Goal: Task Accomplishment & Management: Complete application form

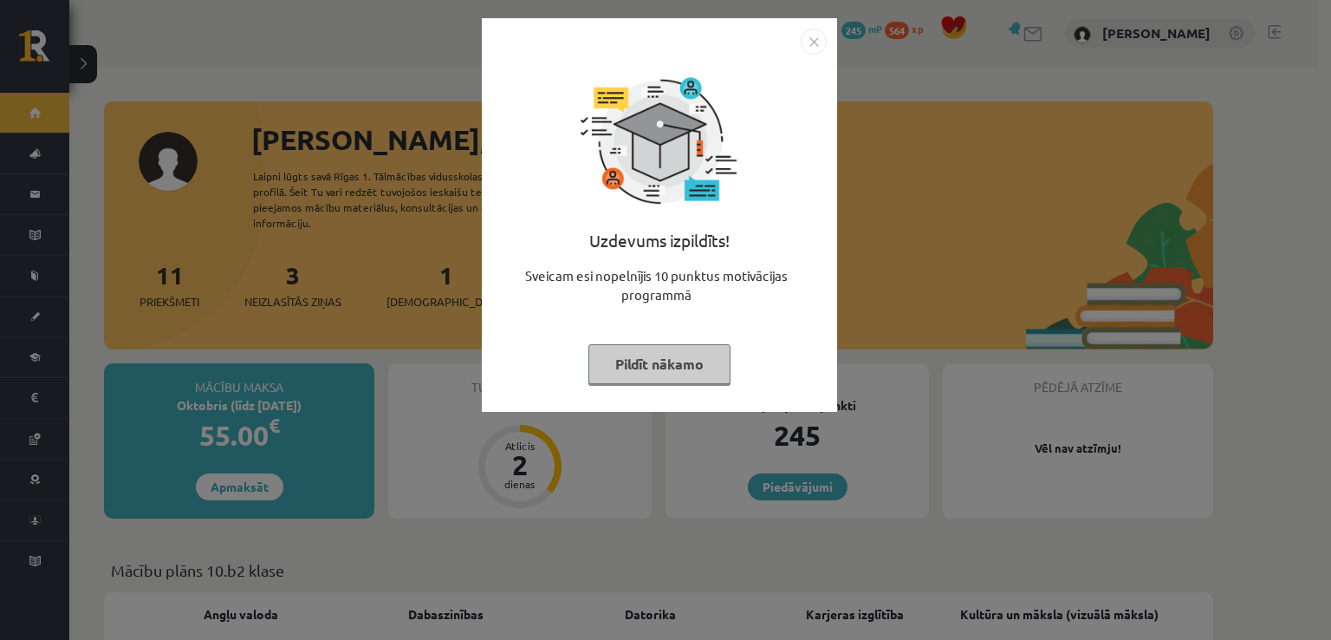
click at [664, 382] on button "Pildīt nākamo" at bounding box center [660, 364] width 142 height 40
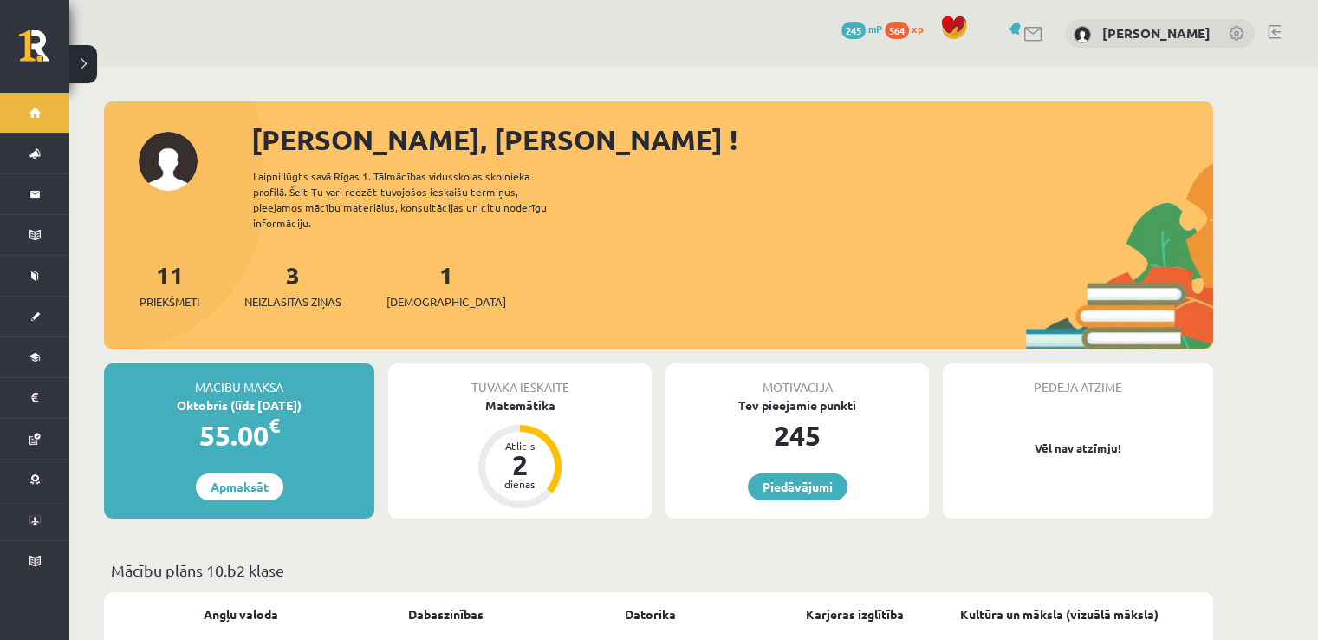
click at [428, 271] on div "1 Ieskaites" at bounding box center [447, 284] width 120 height 54
click at [409, 264] on div "1 Ieskaites" at bounding box center [447, 284] width 120 height 54
click at [420, 269] on link "1 Ieskaites" at bounding box center [447, 284] width 120 height 51
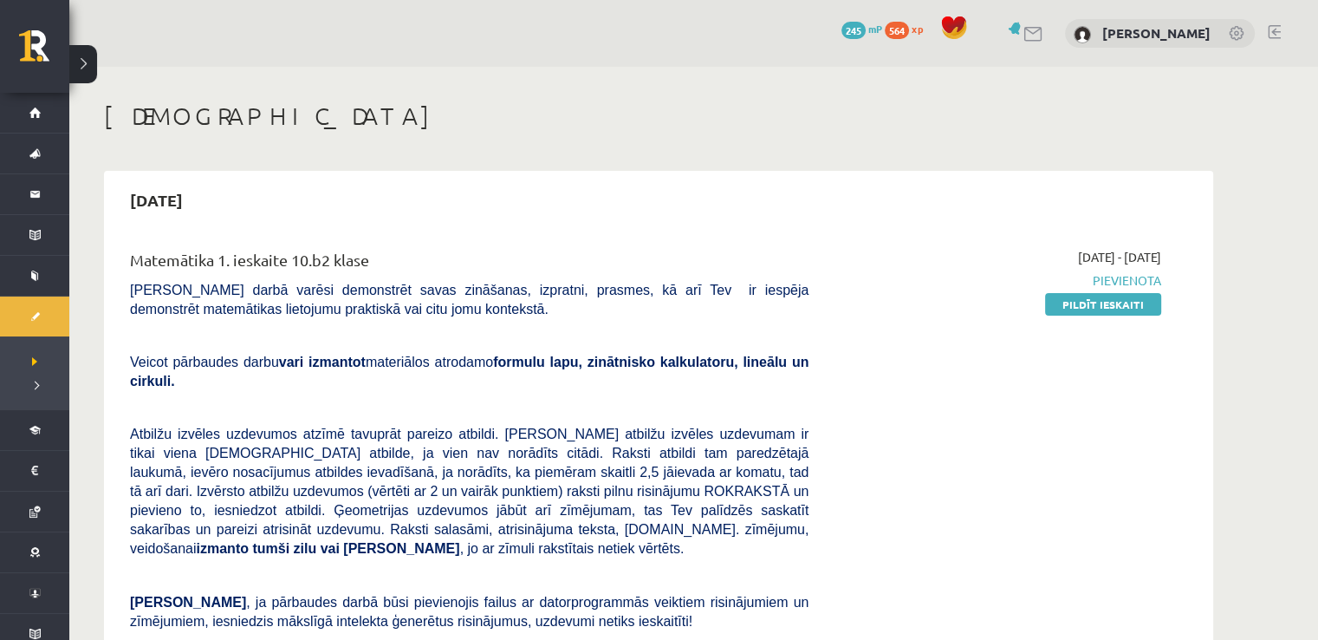
drag, startPoint x: 0, startPoint y: 0, endPoint x: 1162, endPoint y: 386, distance: 1223.9
click at [1162, 386] on div "2025-10-01 - 2025-10-15 Pievienota Pildīt ieskaiti" at bounding box center [998, 541] width 353 height 586
click at [1113, 313] on link "Pildīt ieskaiti" at bounding box center [1103, 304] width 116 height 23
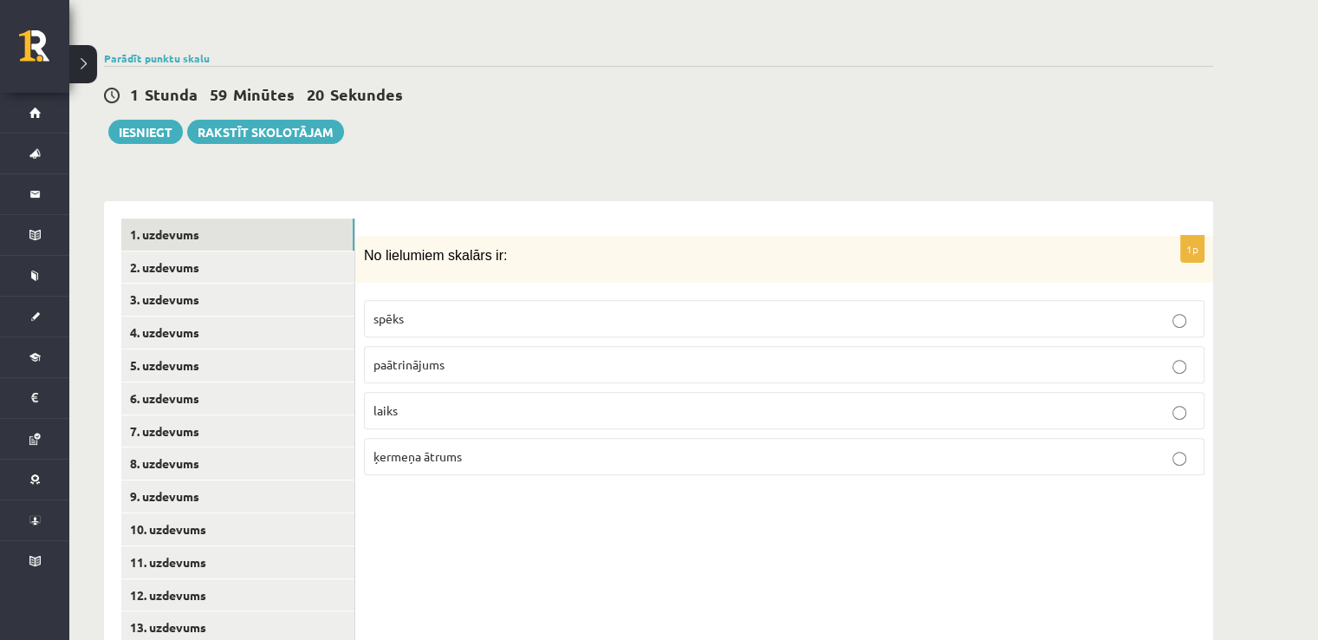
scroll to position [569, 0]
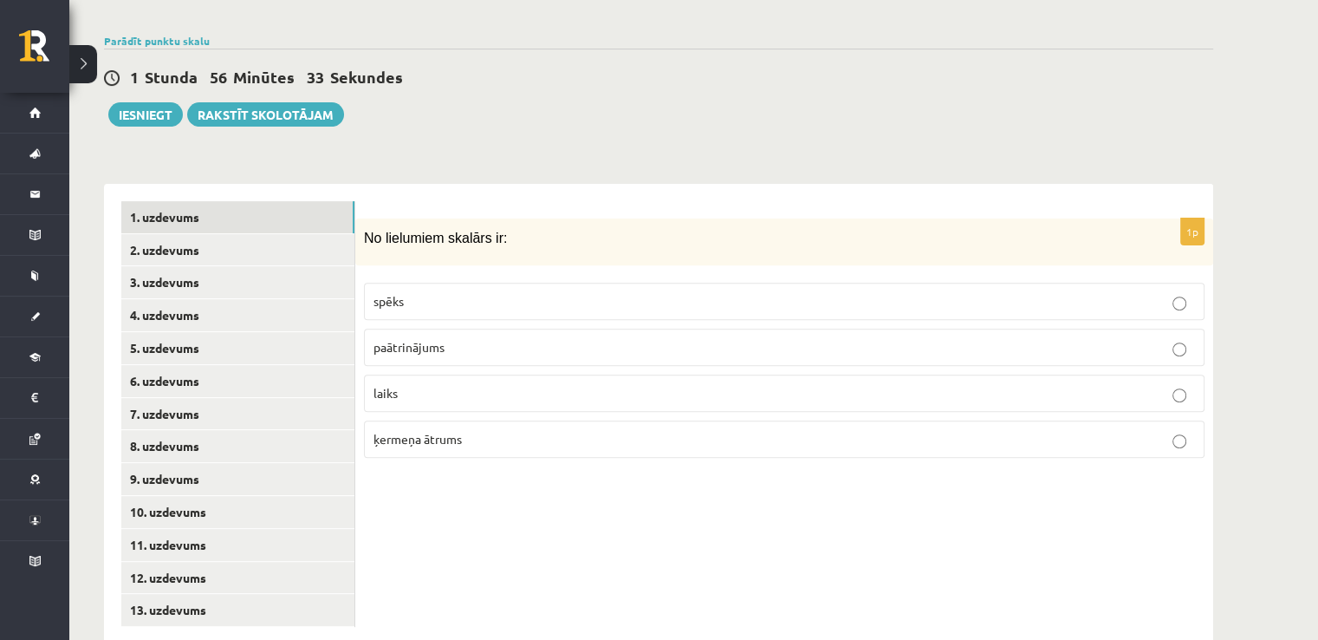
click at [524, 374] on label "laiks" at bounding box center [784, 392] width 841 height 37
click at [198, 234] on link "2. uzdevums" at bounding box center [237, 250] width 233 height 32
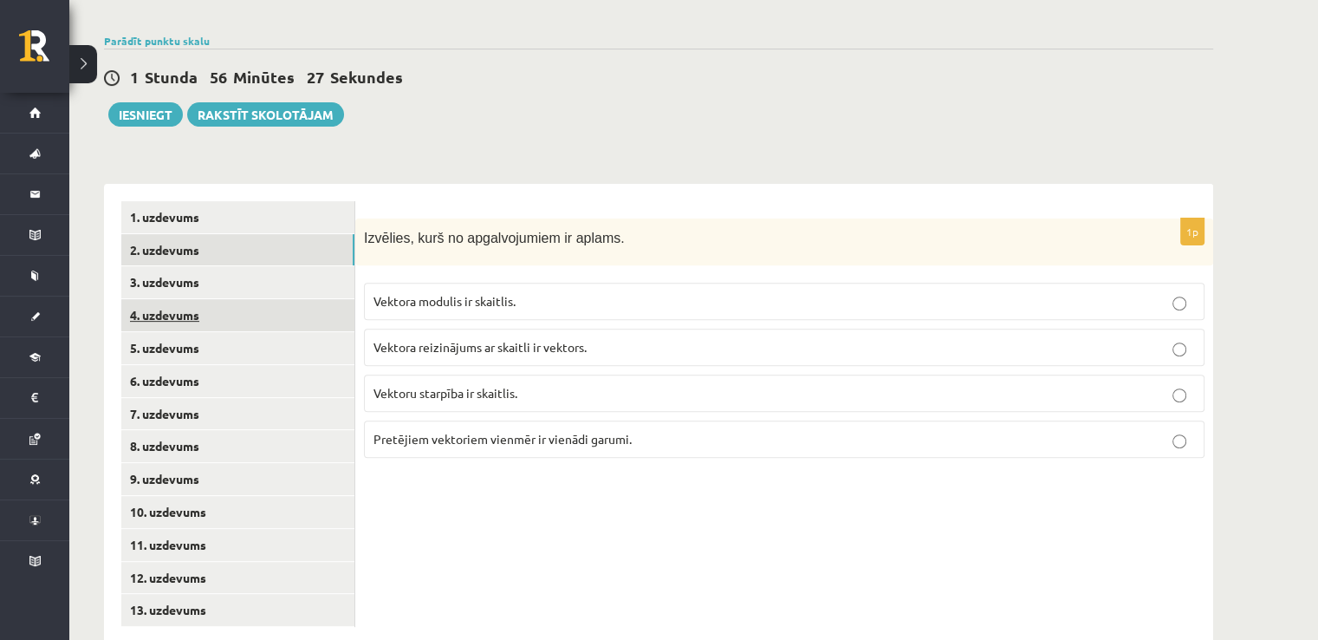
click at [281, 299] on link "4. uzdevums" at bounding box center [237, 315] width 233 height 32
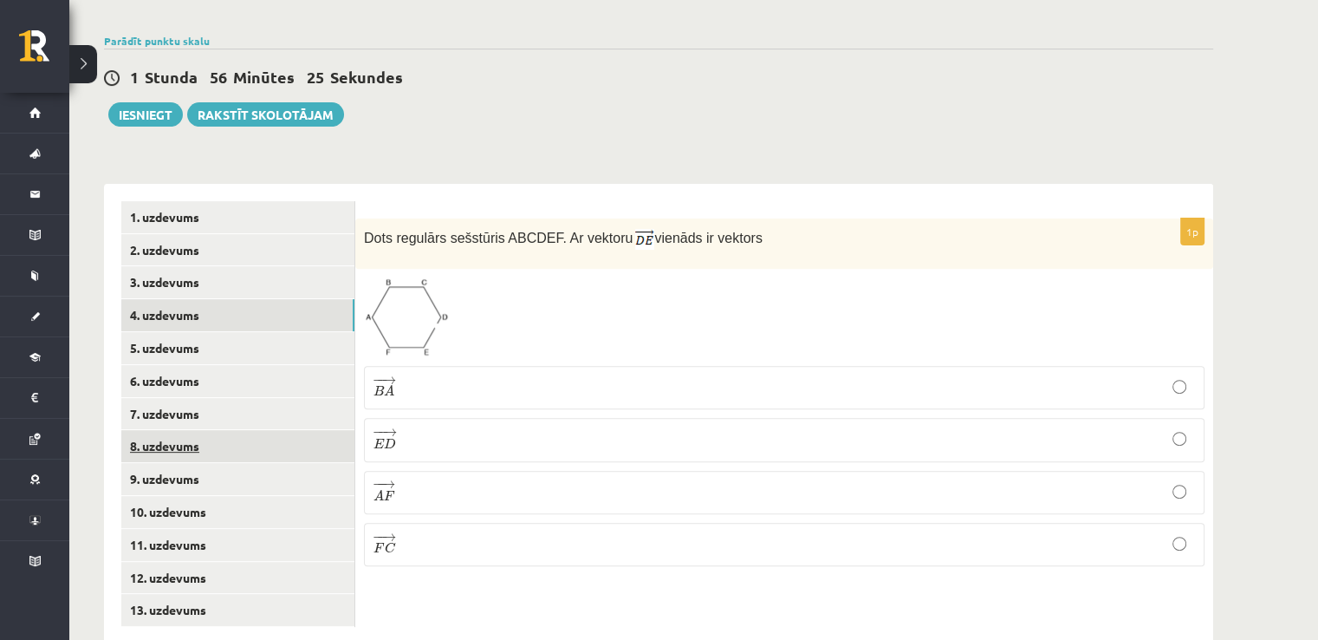
click at [332, 430] on link "8. uzdevums" at bounding box center [237, 446] width 233 height 32
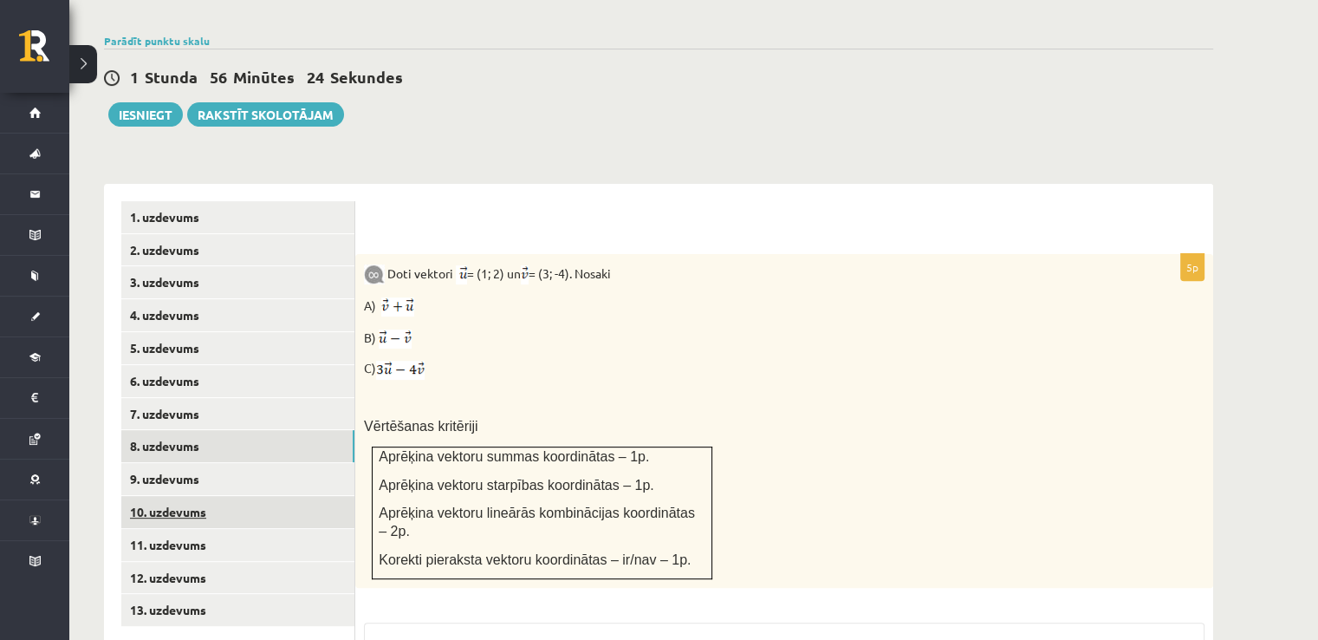
click at [311, 496] on link "10. uzdevums" at bounding box center [237, 512] width 233 height 32
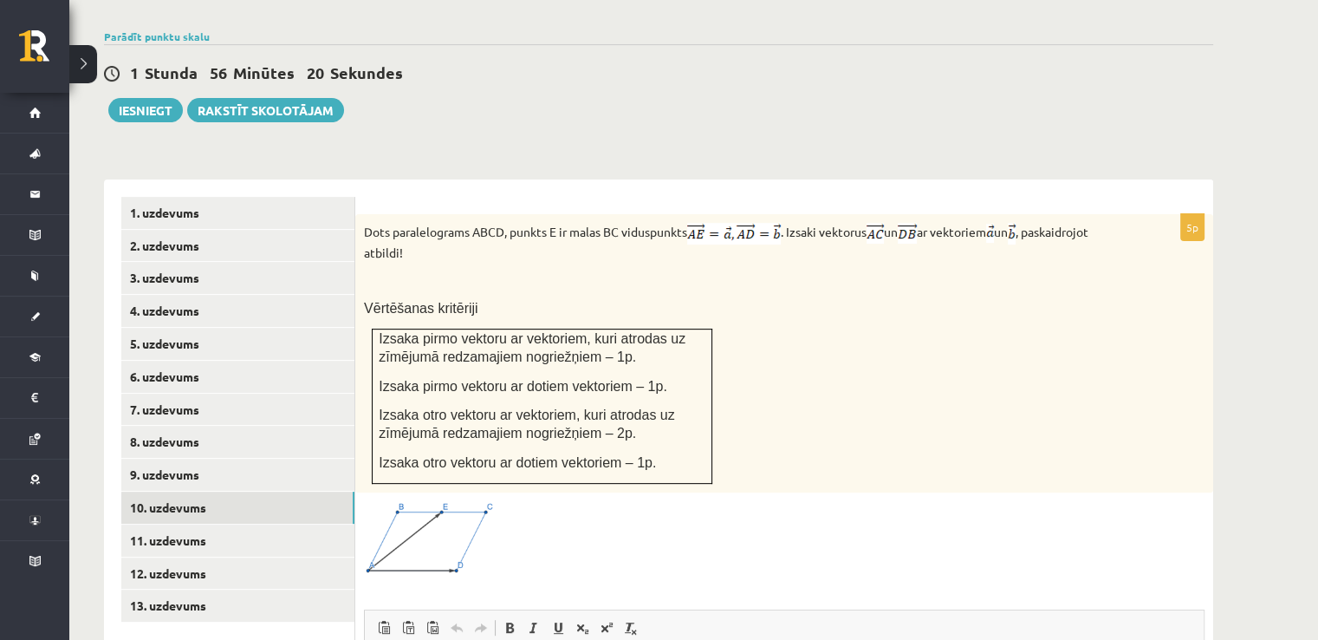
scroll to position [570, 0]
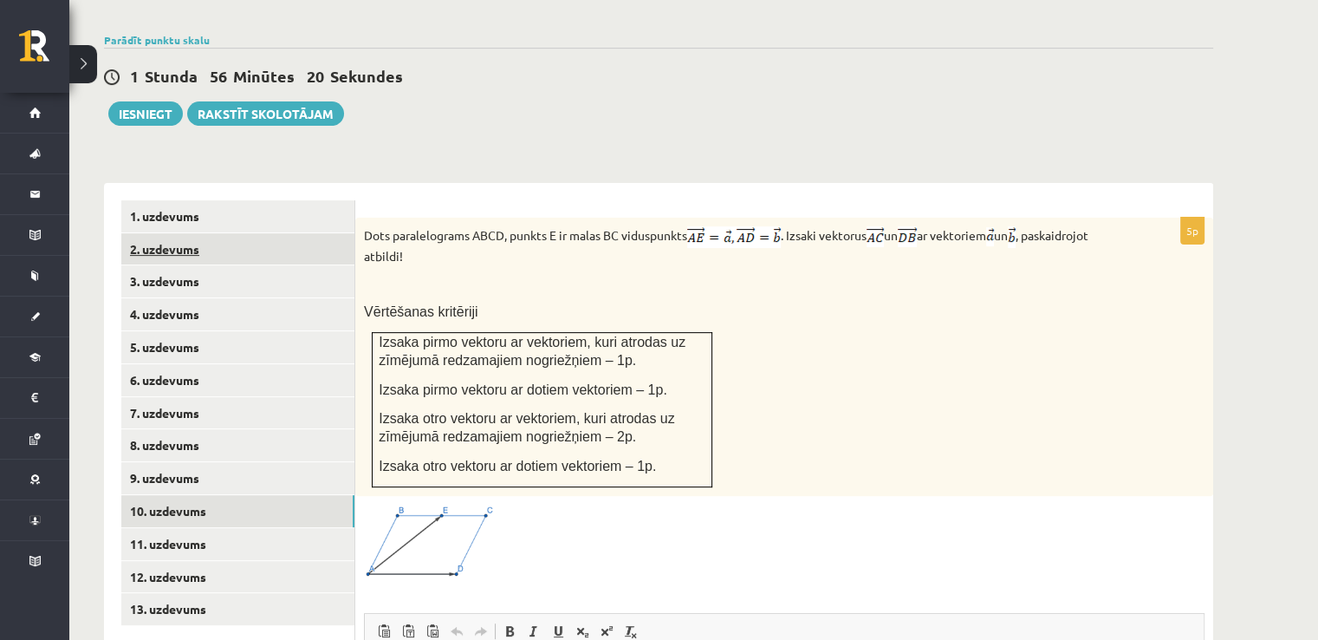
click at [305, 233] on link "2. uzdevums" at bounding box center [237, 249] width 233 height 32
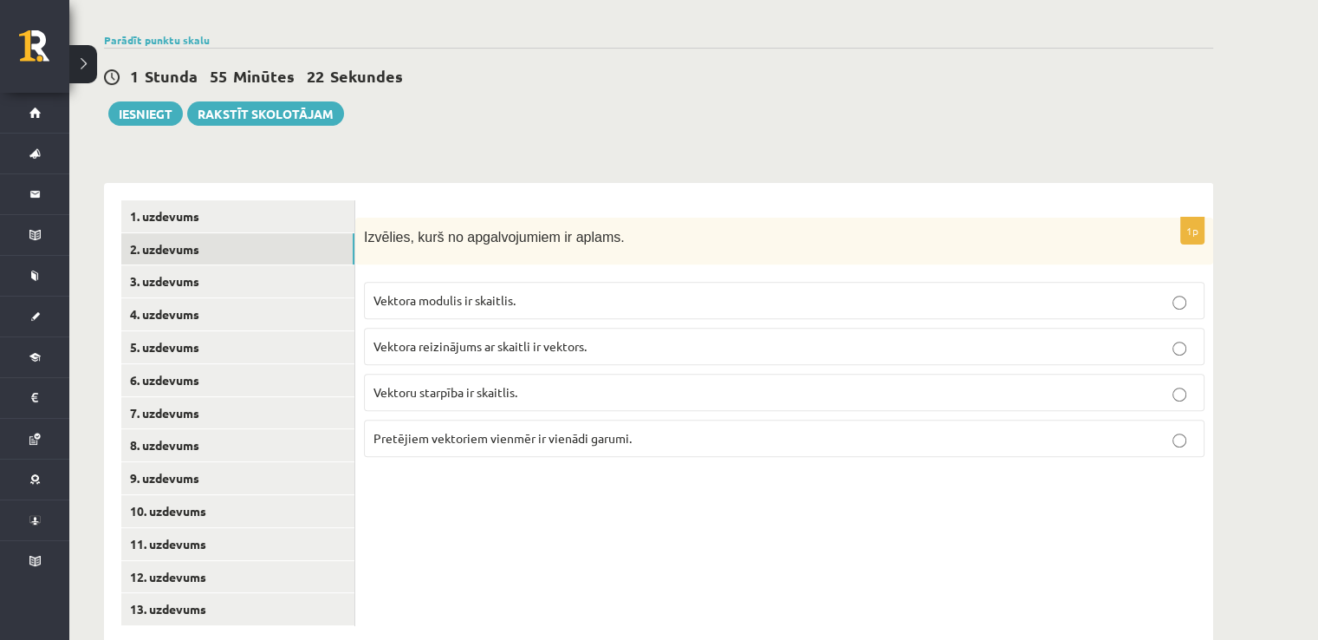
click at [674, 383] on p "Vektoru starpība ir skaitlis." at bounding box center [785, 392] width 822 height 18
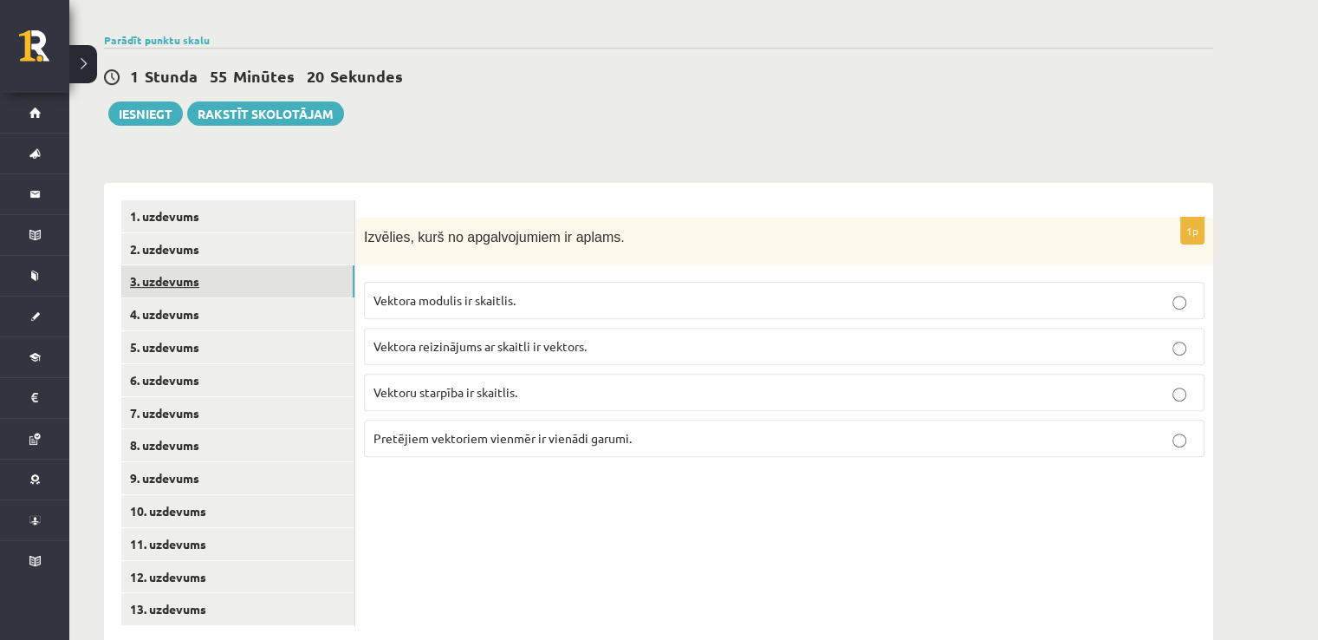
click at [252, 265] on link "3. uzdevums" at bounding box center [237, 281] width 233 height 32
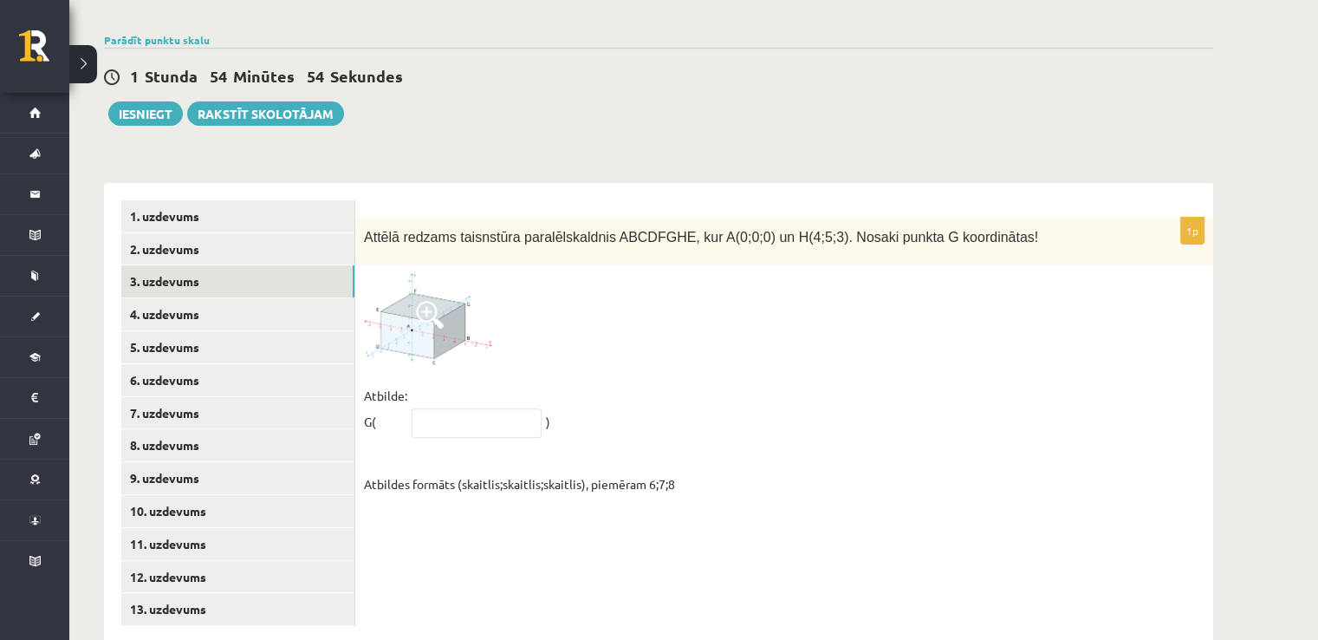
click at [406, 275] on img at bounding box center [429, 318] width 130 height 91
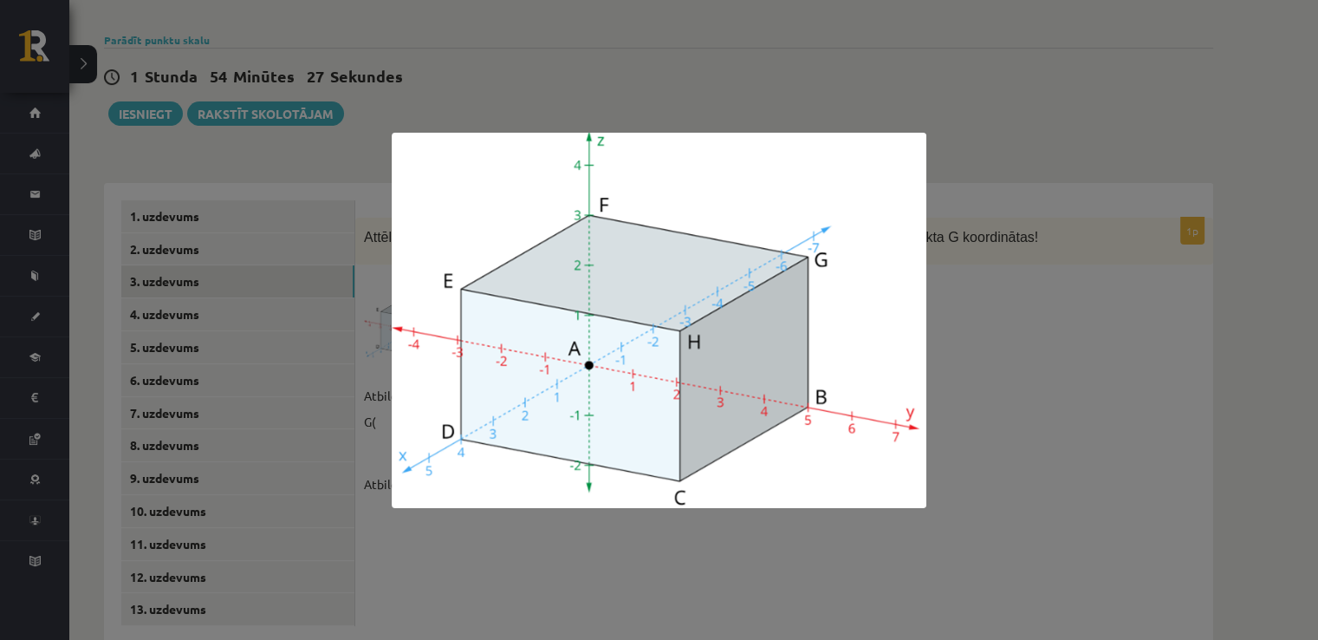
click at [1178, 399] on div at bounding box center [659, 320] width 1318 height 640
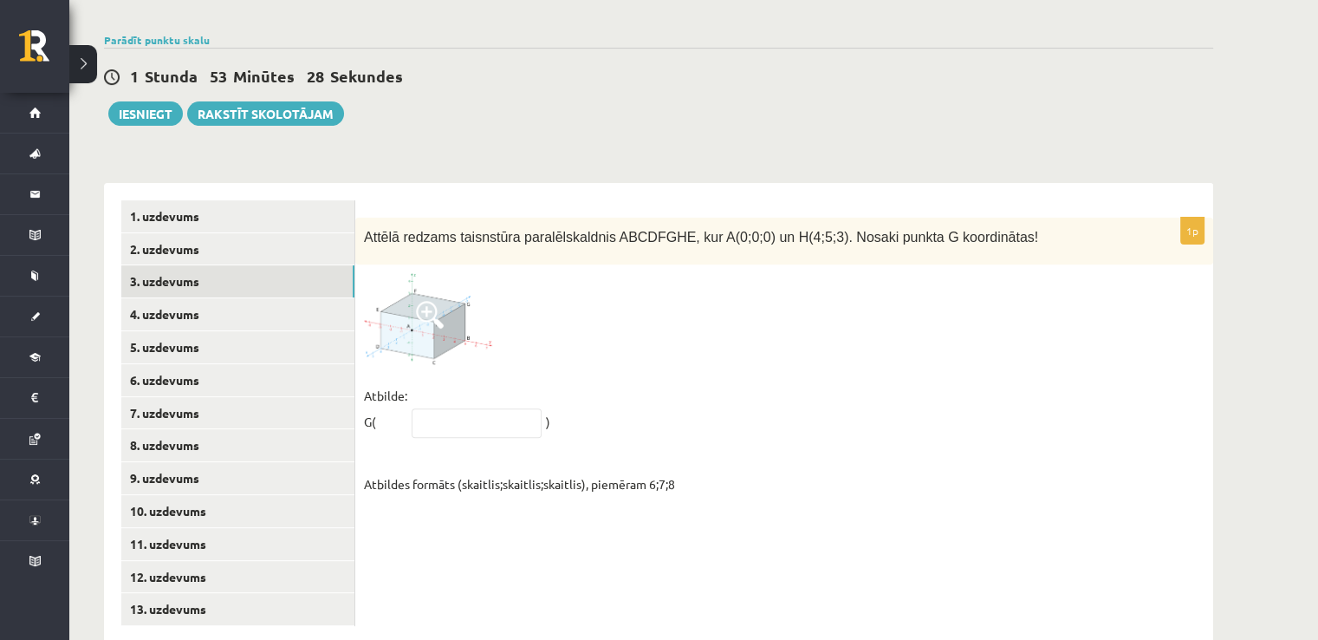
click at [440, 301] on span at bounding box center [430, 315] width 28 height 28
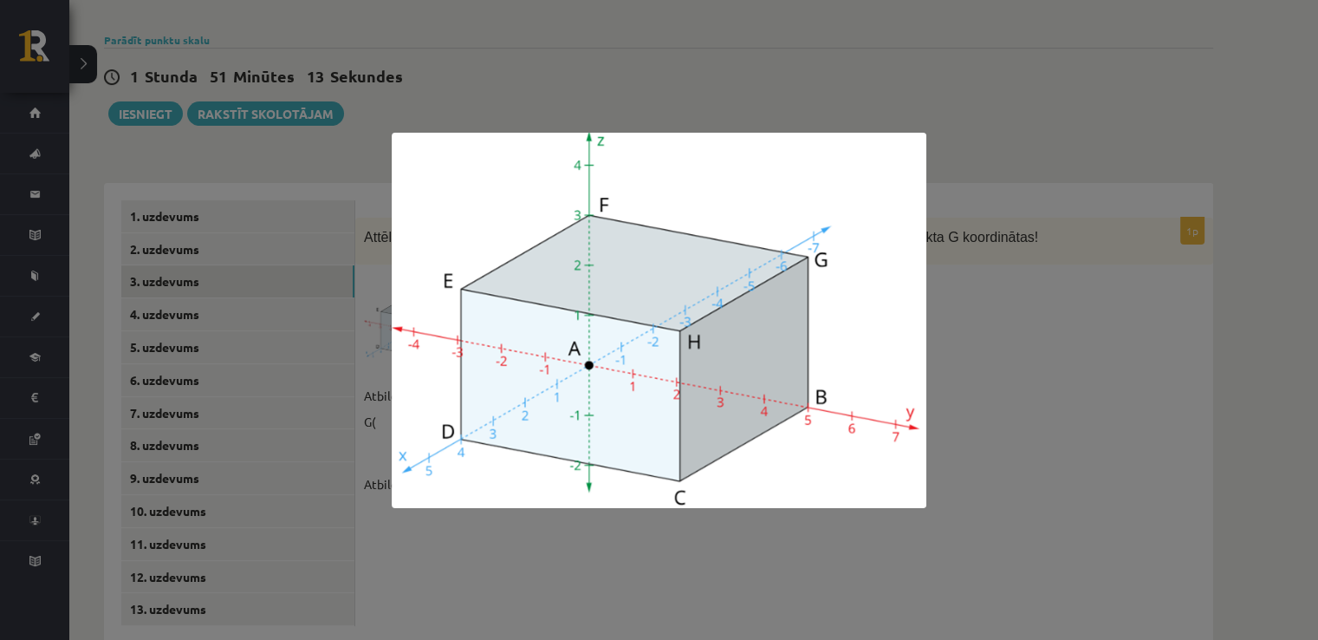
click at [974, 303] on div at bounding box center [659, 320] width 1318 height 640
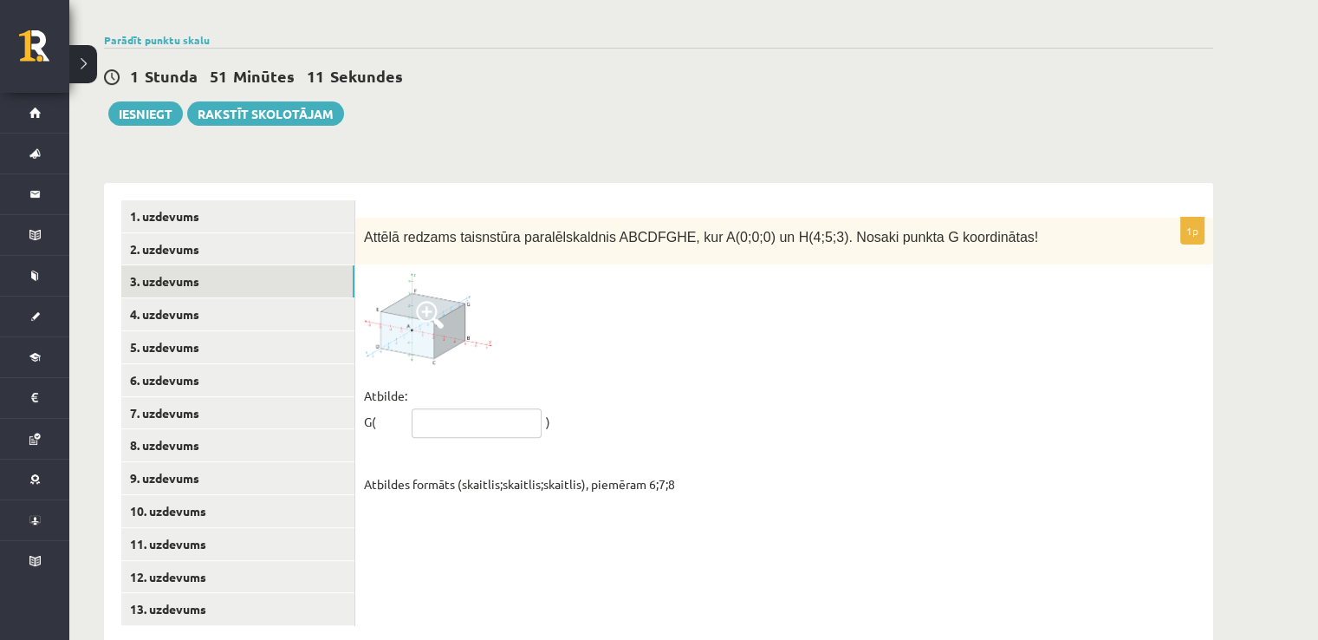
click at [492, 408] on input "text" at bounding box center [477, 422] width 130 height 29
click at [431, 304] on img at bounding box center [429, 318] width 130 height 91
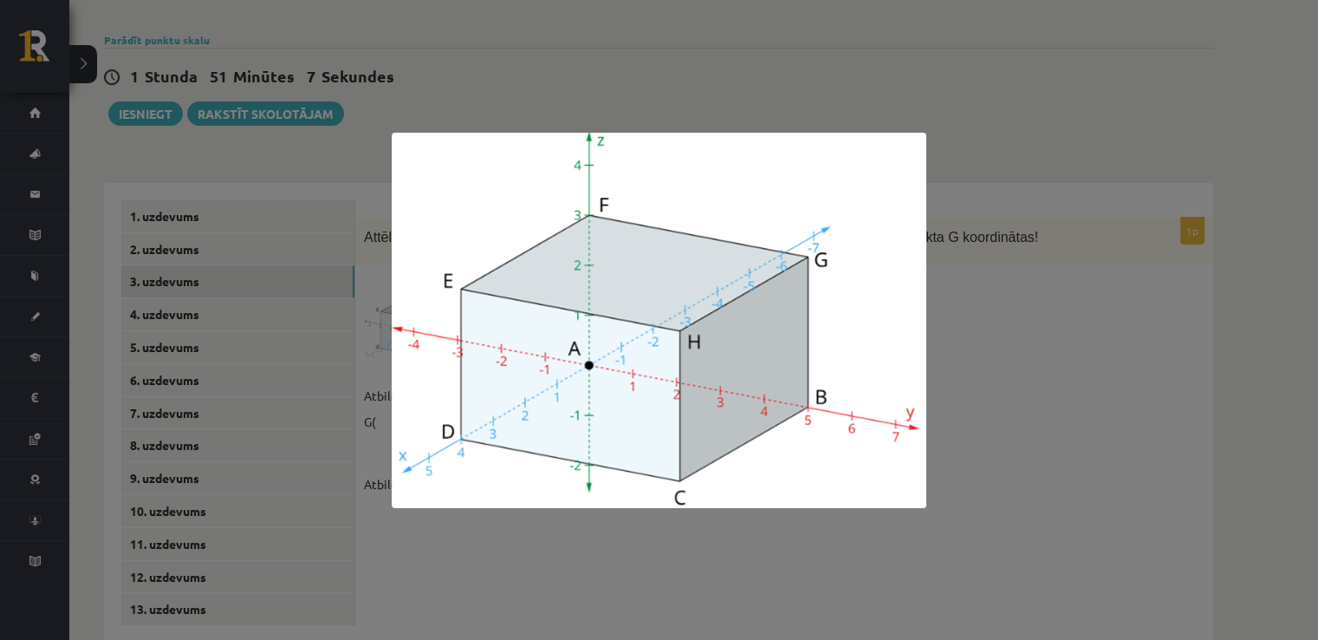
click at [1113, 281] on div at bounding box center [659, 320] width 1318 height 640
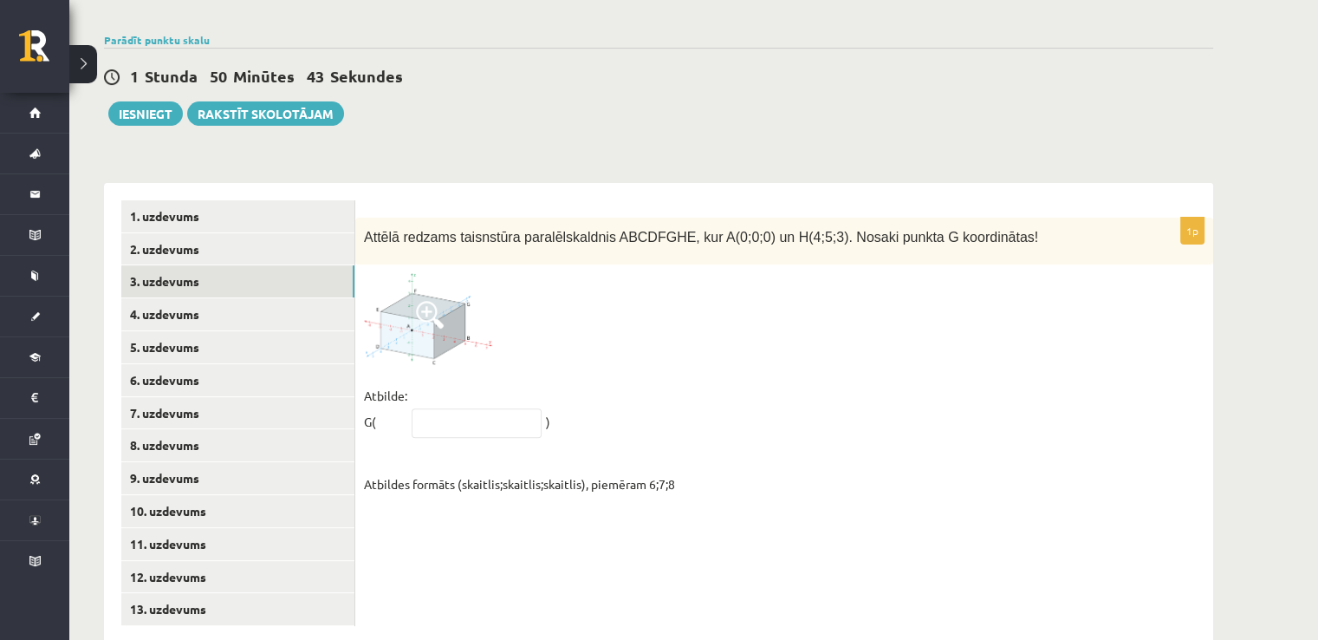
click at [400, 299] on img at bounding box center [429, 318] width 130 height 91
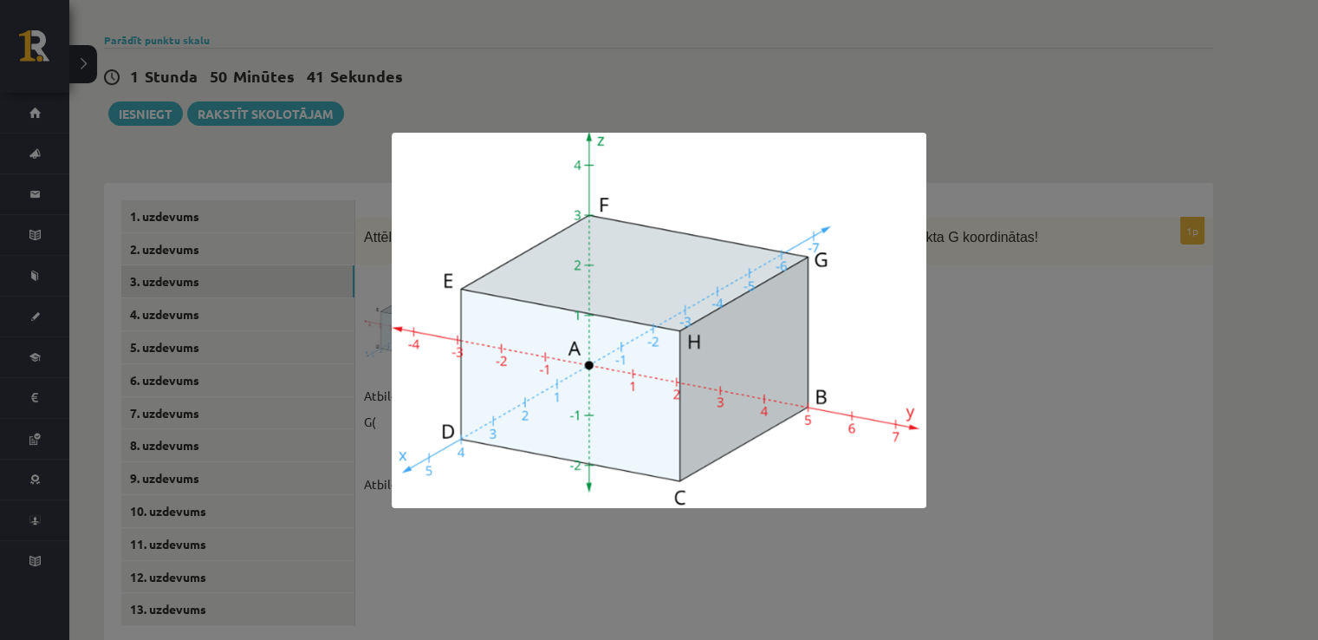
click at [1241, 296] on div at bounding box center [659, 320] width 1318 height 640
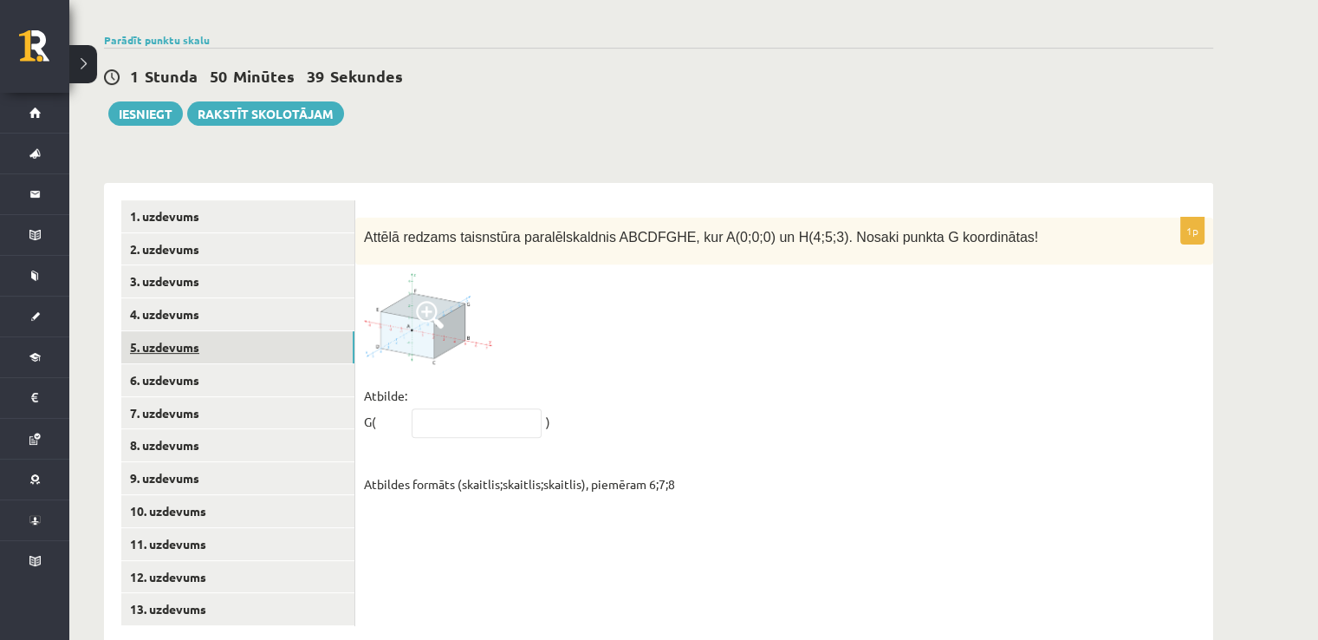
click at [320, 331] on link "5. uzdevums" at bounding box center [237, 347] width 233 height 32
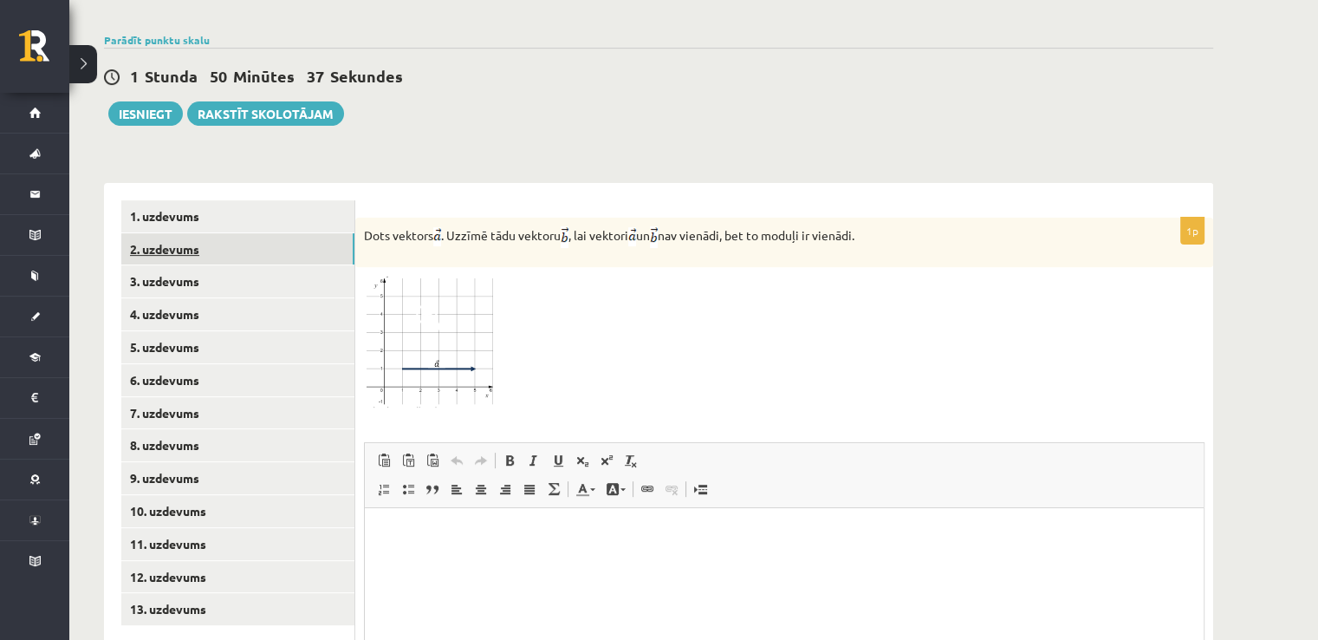
click at [294, 233] on link "2. uzdevums" at bounding box center [237, 249] width 233 height 32
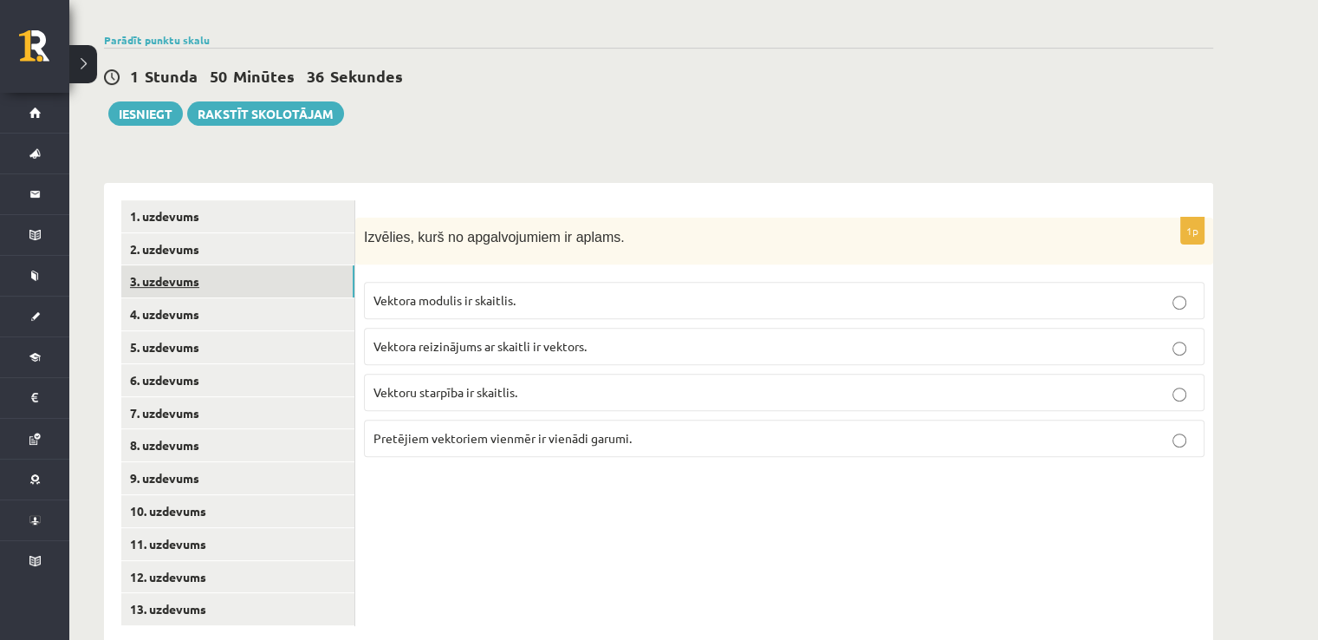
click at [303, 265] on link "3. uzdevums" at bounding box center [237, 281] width 233 height 32
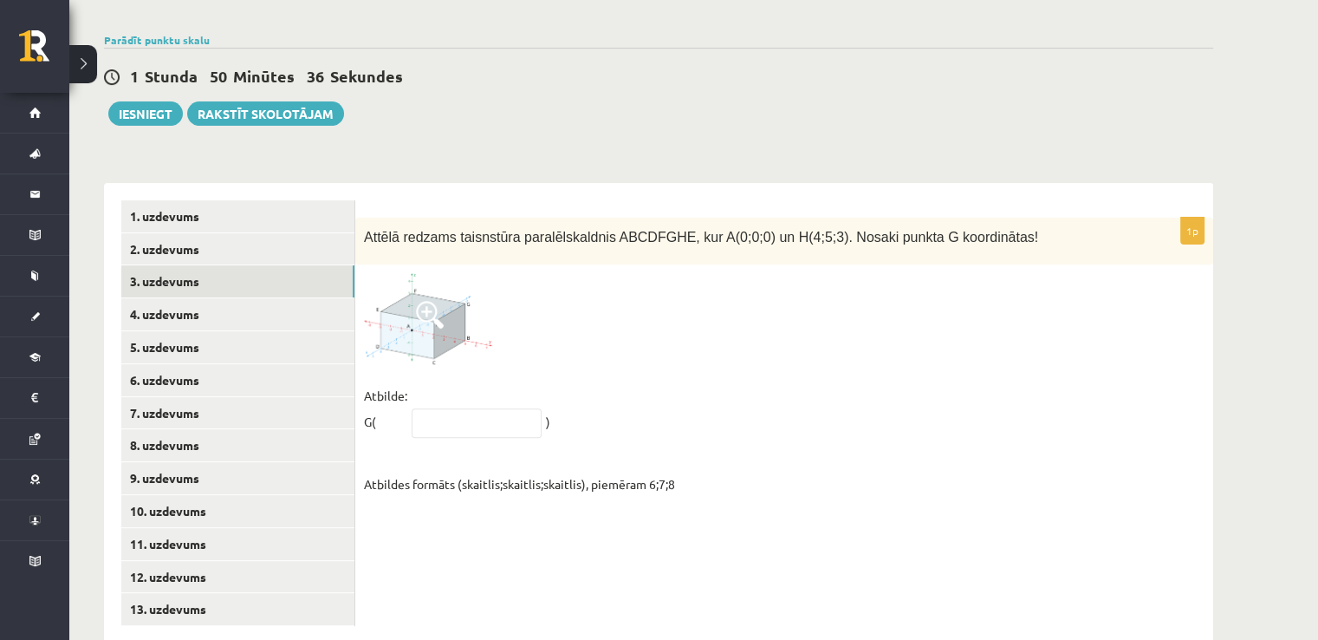
click at [465, 341] on div "1p Attēlā redzams taisnstūra paralēlskaldnis ABCDFGHE, kur A(0;0;0) un H(4;5;3)…" at bounding box center [784, 362] width 858 height 288
click at [459, 314] on img at bounding box center [429, 318] width 130 height 91
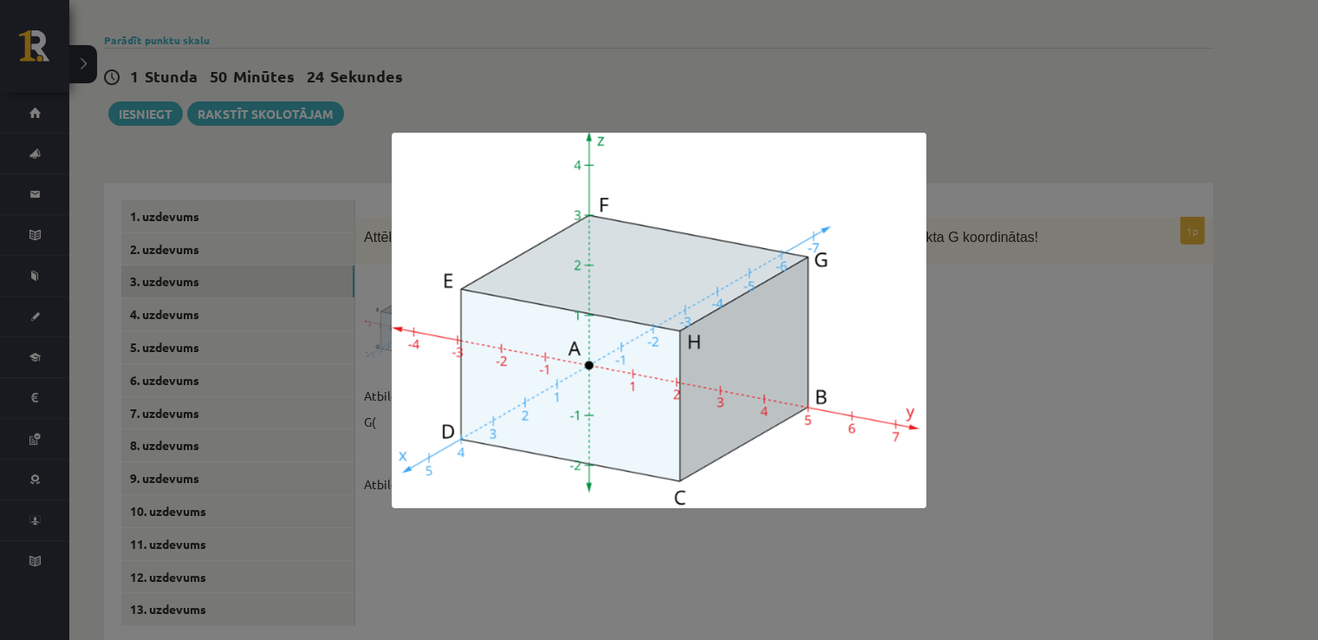
click at [1112, 301] on div at bounding box center [659, 320] width 1318 height 640
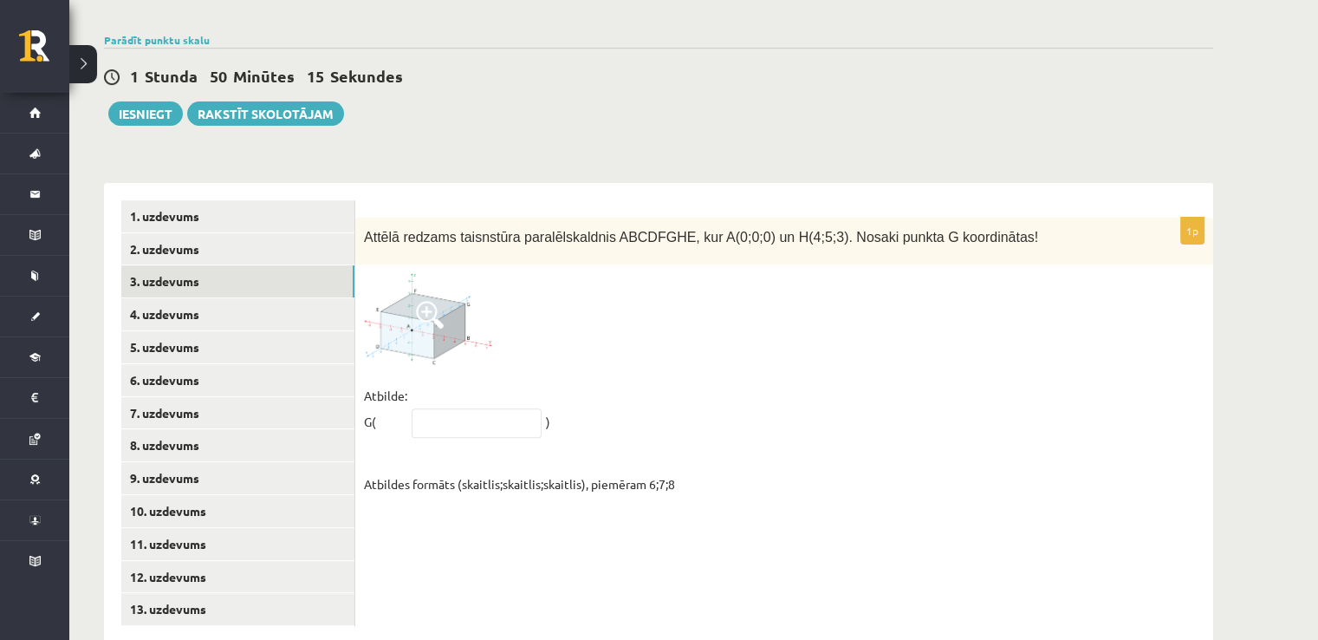
click at [494, 326] on div "1p Attēlā redzams taisnstūra paralēlskaldnis ABCDFGHE, kur A(0;0;0) un H(4;5;3)…" at bounding box center [784, 362] width 858 height 288
click at [456, 312] on img at bounding box center [429, 318] width 130 height 91
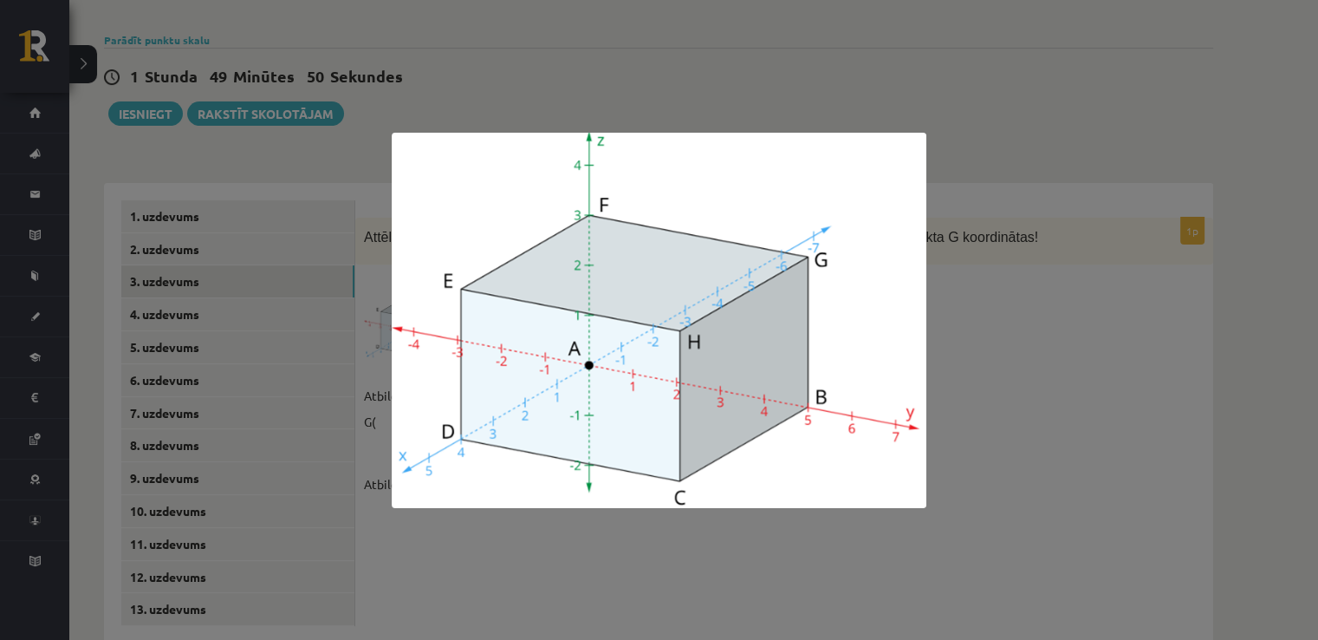
drag, startPoint x: 1012, startPoint y: 248, endPoint x: 996, endPoint y: 250, distance: 15.7
click at [1011, 248] on div at bounding box center [659, 320] width 1318 height 640
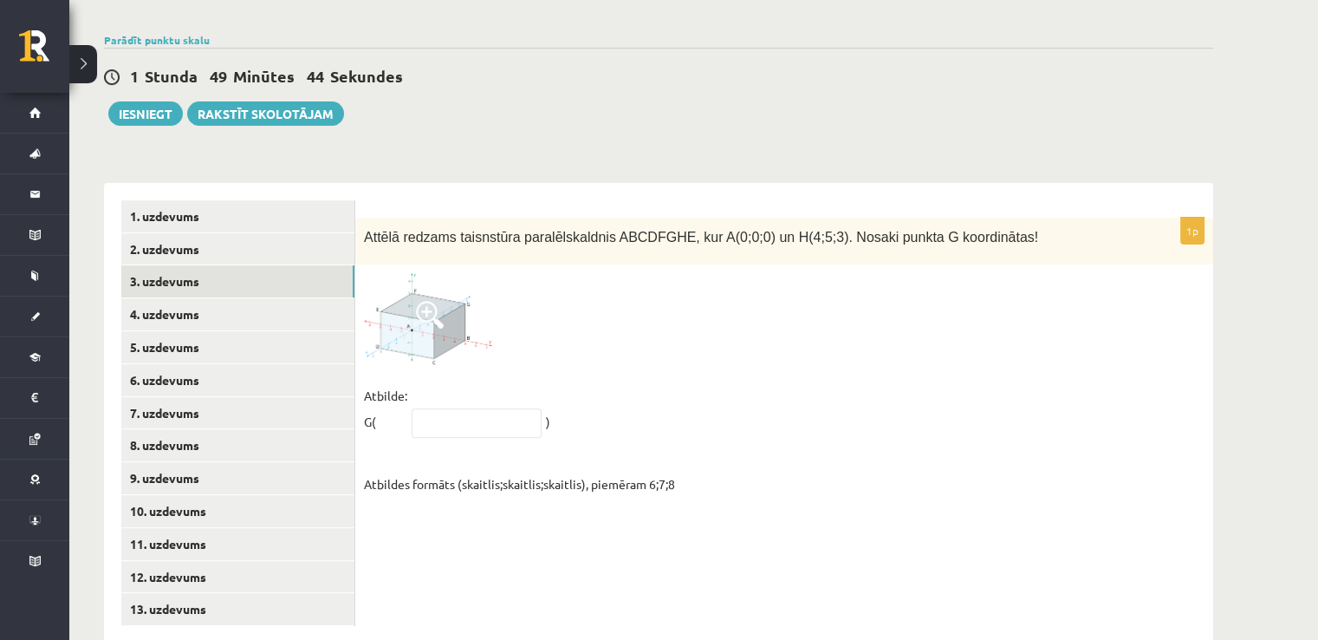
click at [456, 273] on img at bounding box center [429, 318] width 130 height 91
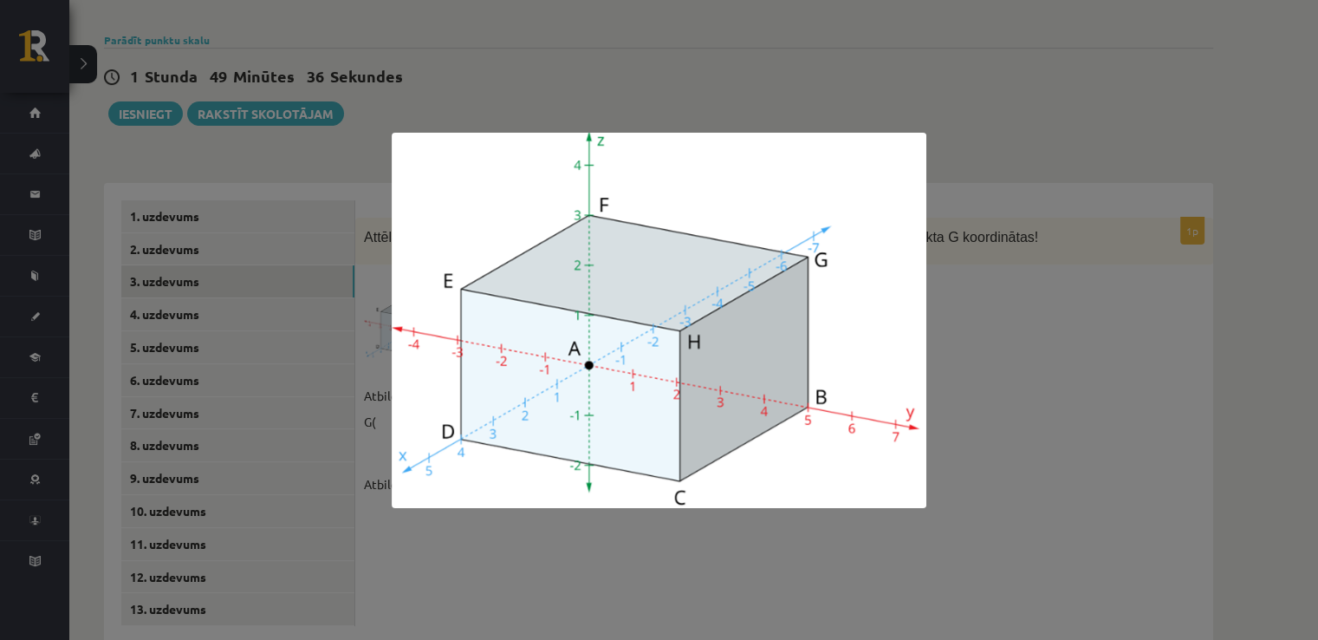
click at [1107, 239] on div at bounding box center [659, 320] width 1318 height 640
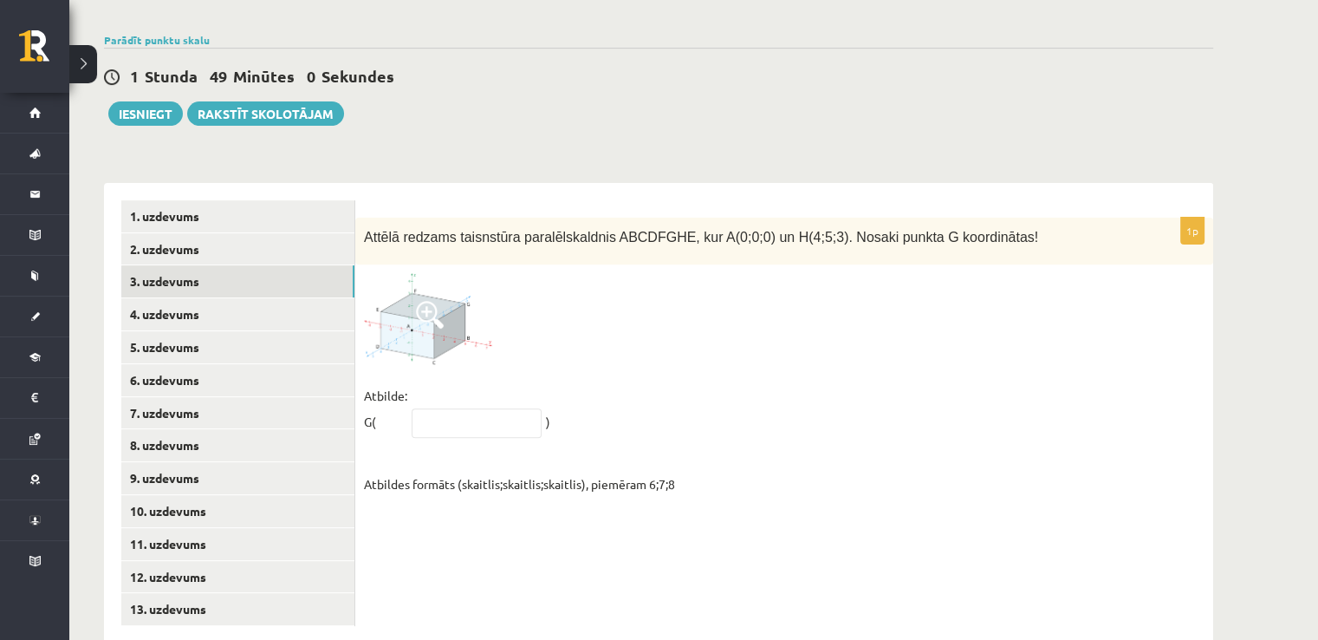
click at [384, 382] on p "Atbilde: G(" at bounding box center [385, 408] width 43 height 52
click at [394, 309] on img at bounding box center [429, 318] width 130 height 91
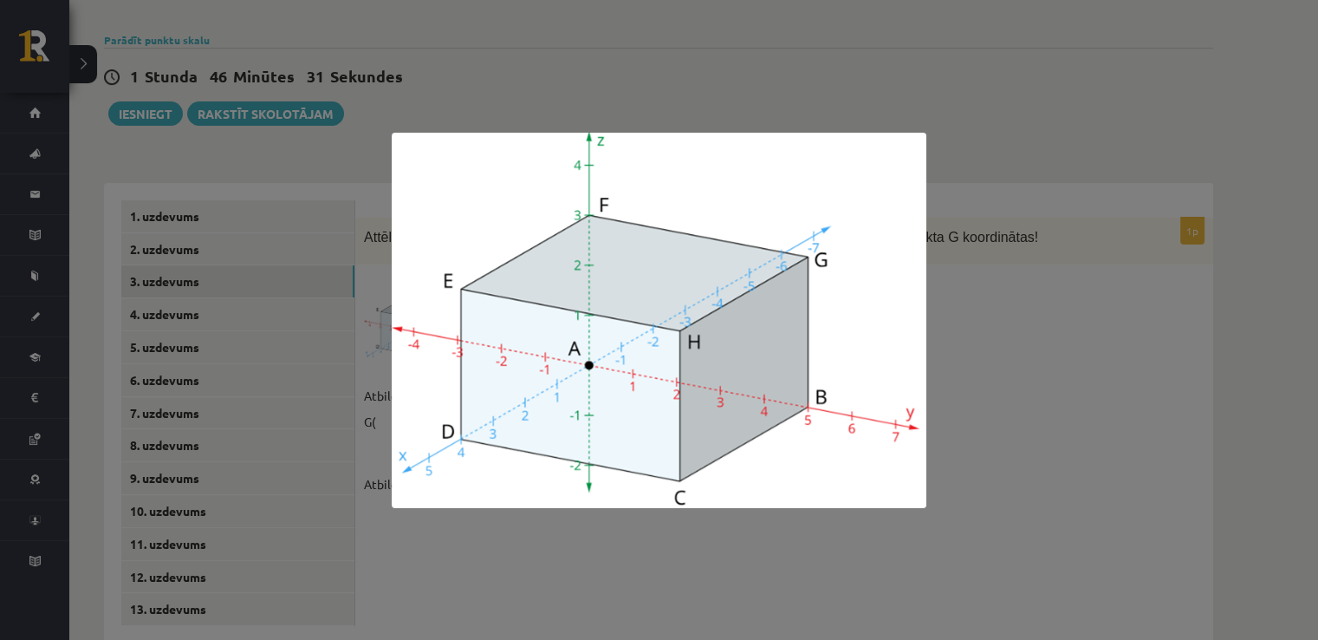
click at [1026, 330] on div at bounding box center [659, 320] width 1318 height 640
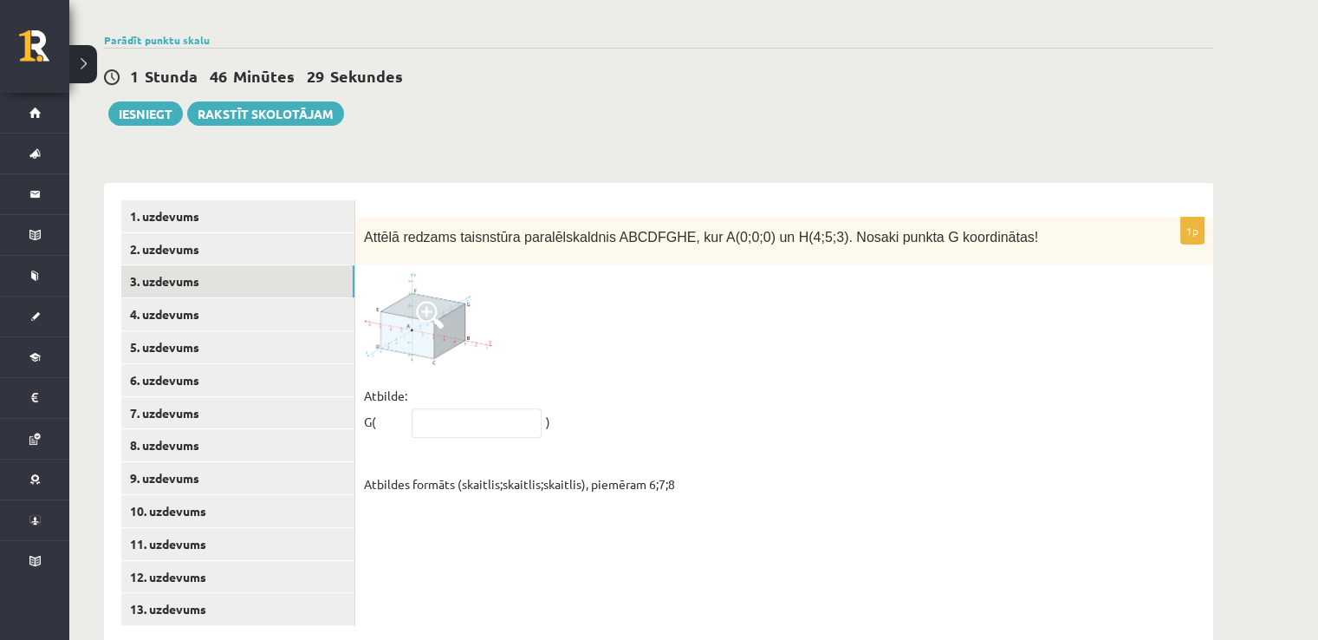
click at [461, 273] on img at bounding box center [429, 318] width 130 height 91
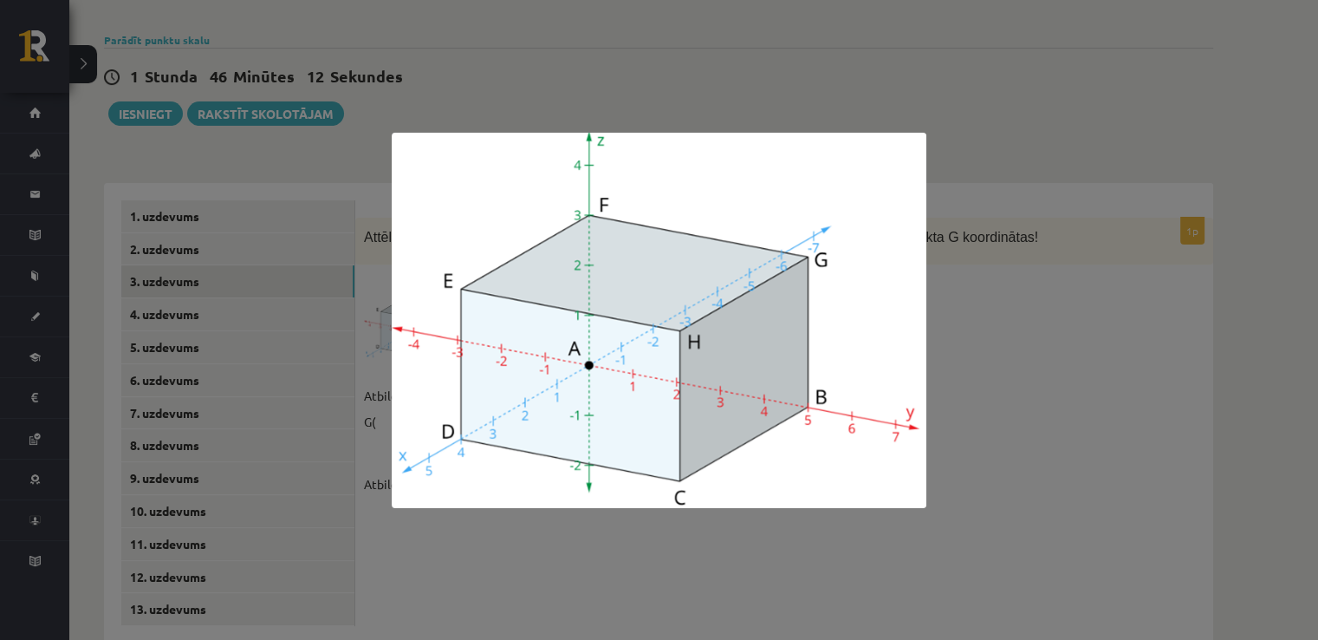
drag, startPoint x: 969, startPoint y: 199, endPoint x: 1022, endPoint y: 192, distance: 53.3
click at [976, 199] on div at bounding box center [659, 320] width 1318 height 640
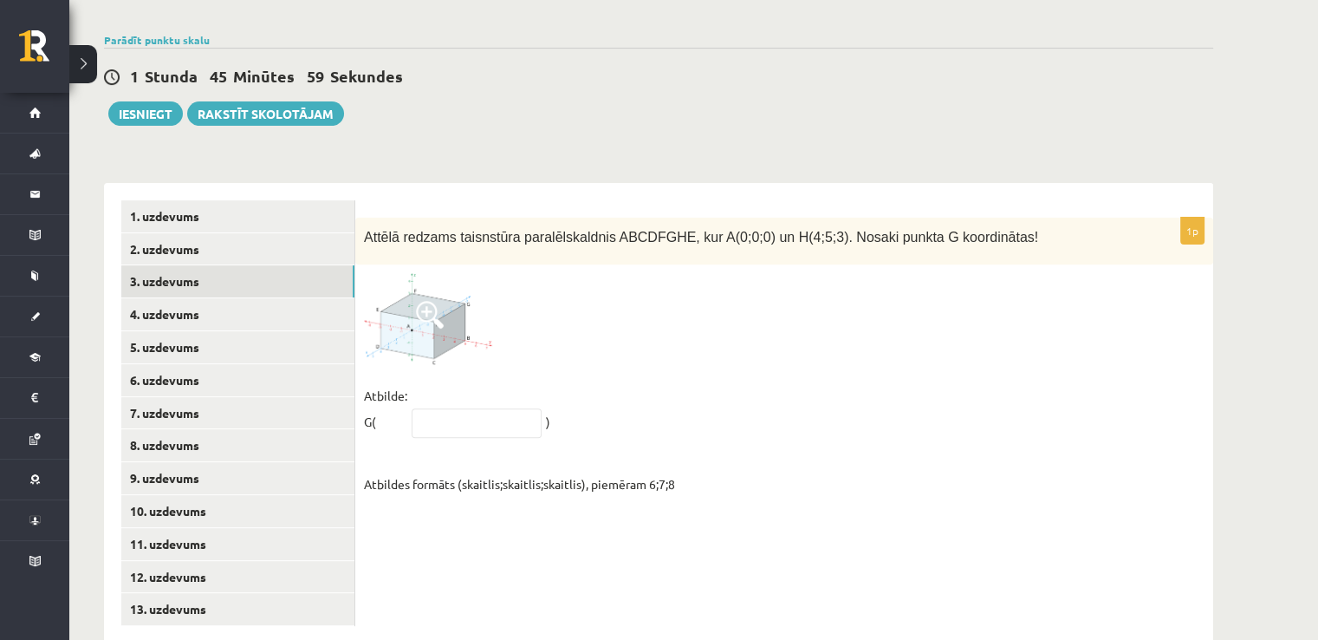
click at [413, 273] on img at bounding box center [429, 318] width 130 height 91
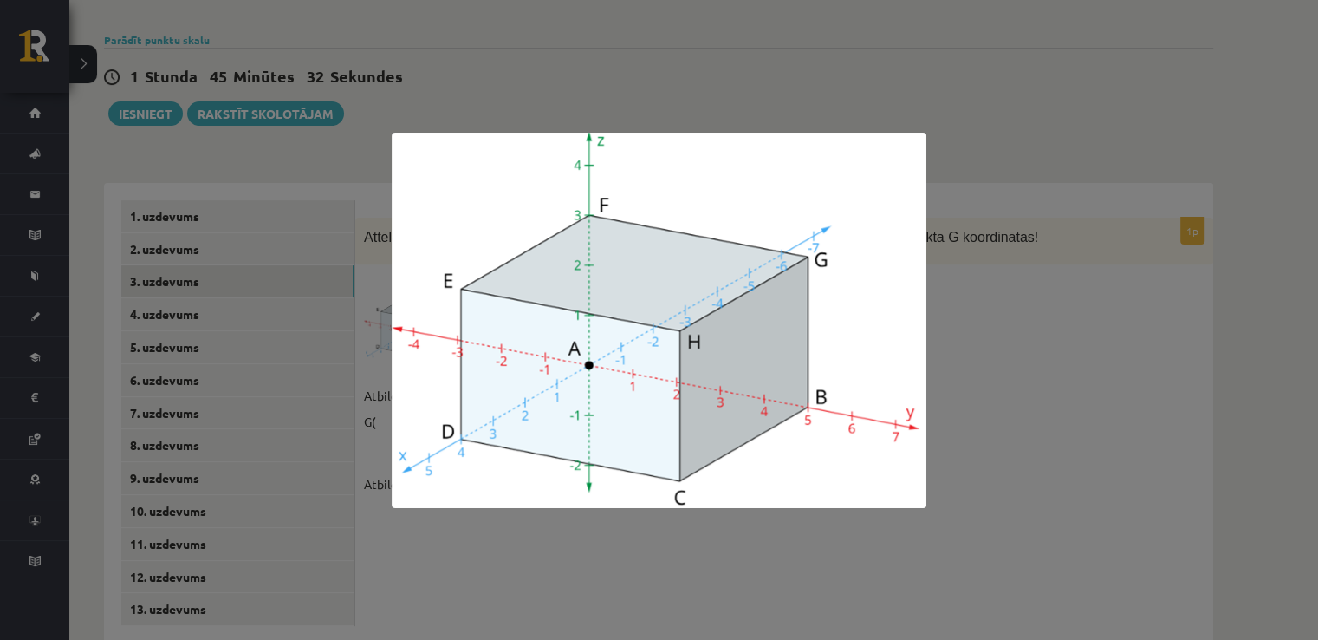
click at [1031, 344] on div at bounding box center [659, 320] width 1318 height 640
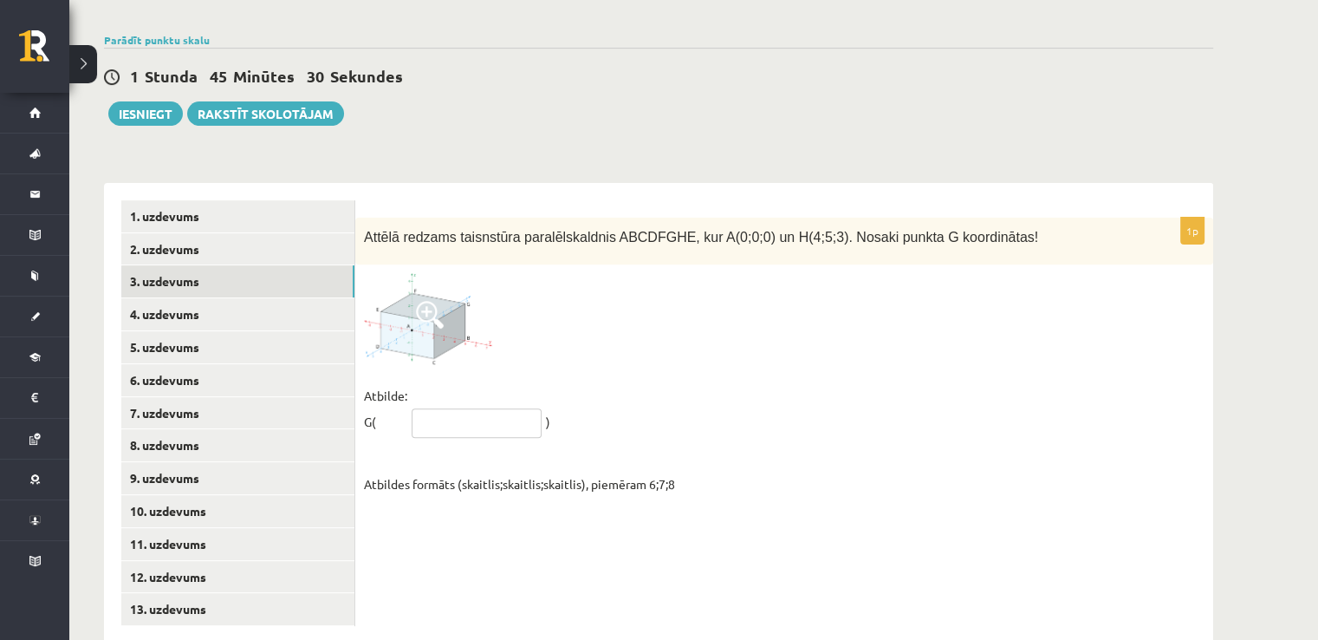
click at [513, 408] on input "text" at bounding box center [477, 422] width 130 height 29
click at [472, 273] on img at bounding box center [429, 318] width 130 height 91
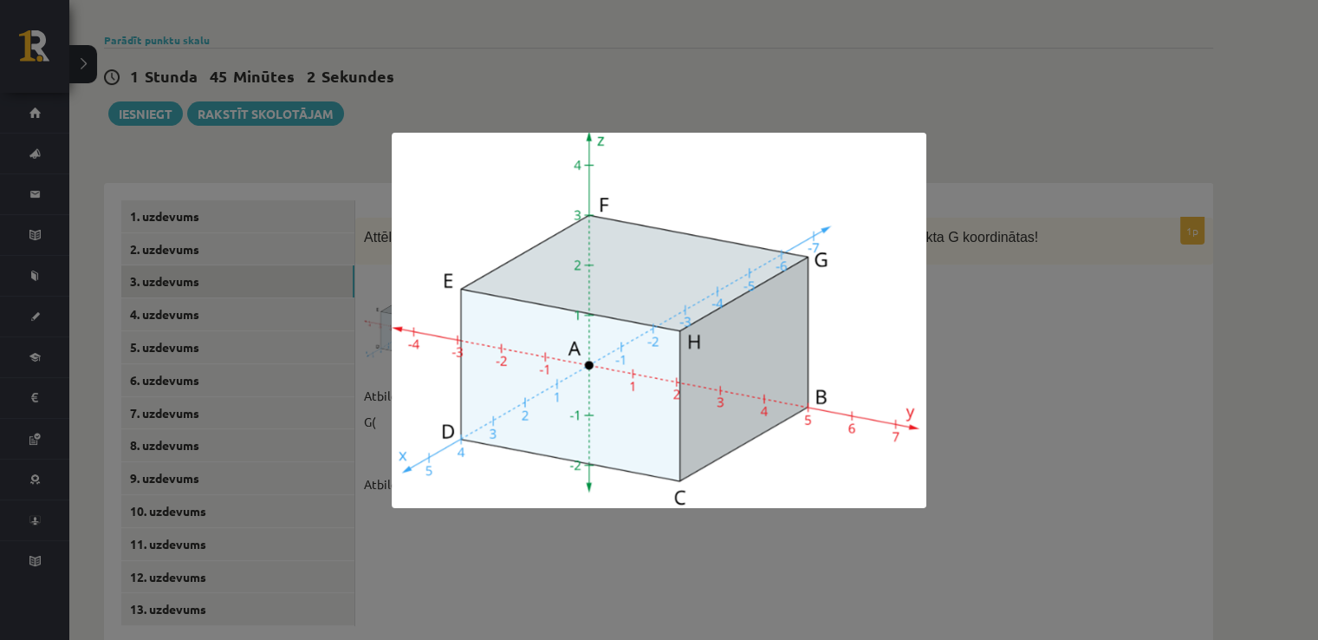
click at [1037, 383] on div at bounding box center [659, 320] width 1318 height 640
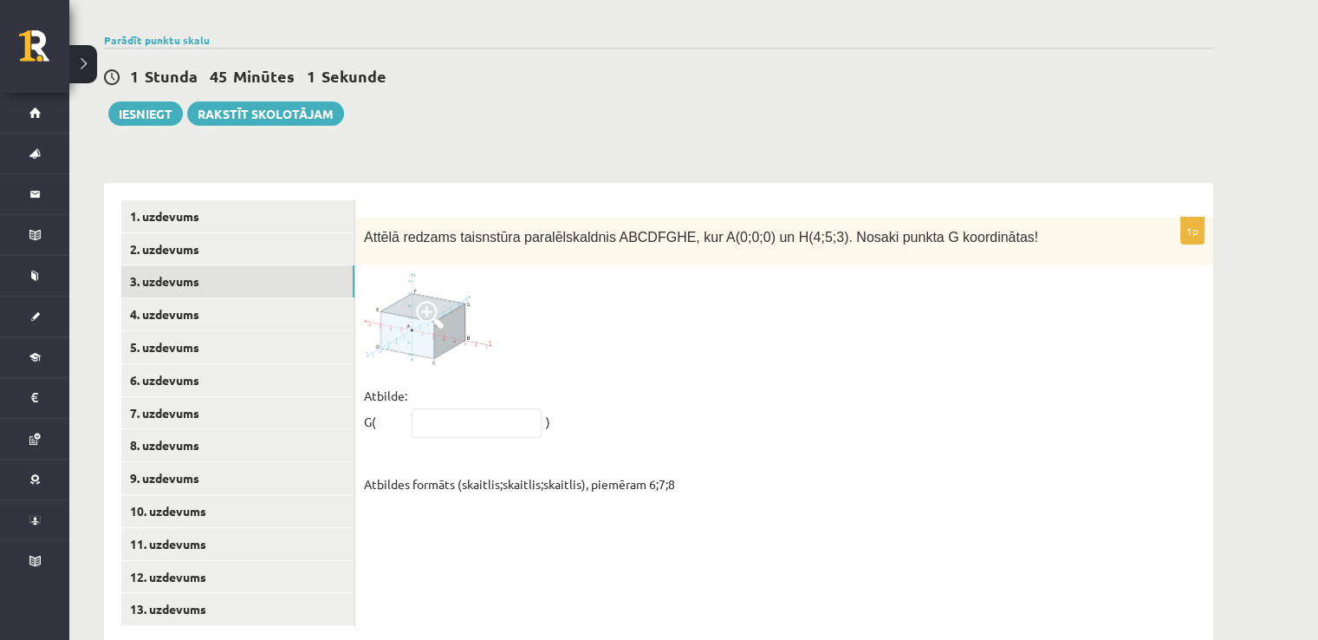
click at [420, 382] on fieldset "Atbilde: G( ) Atbildes formāts (skaitlis;skaitlis;skaitlis), piemēram 6;7;8" at bounding box center [784, 439] width 841 height 114
click at [413, 408] on input "text" at bounding box center [477, 422] width 130 height 29
type input "*****"
click at [165, 298] on link "4. uzdevums" at bounding box center [237, 314] width 233 height 32
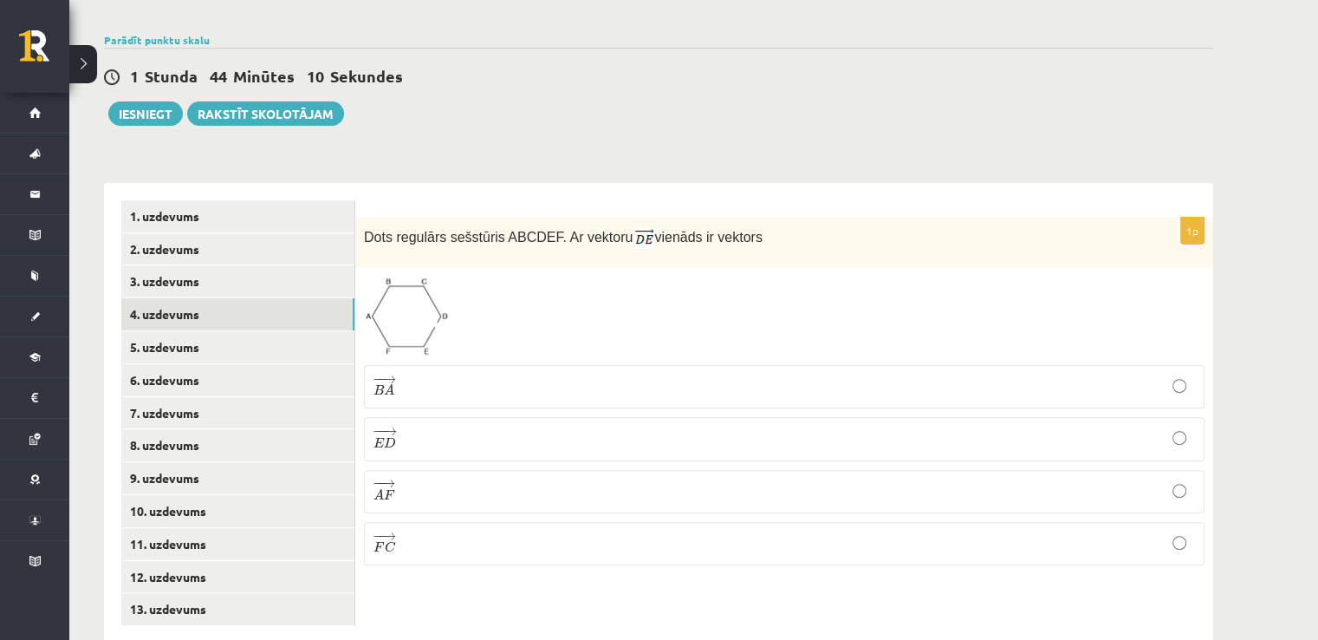
click at [426, 304] on span at bounding box center [430, 318] width 28 height 28
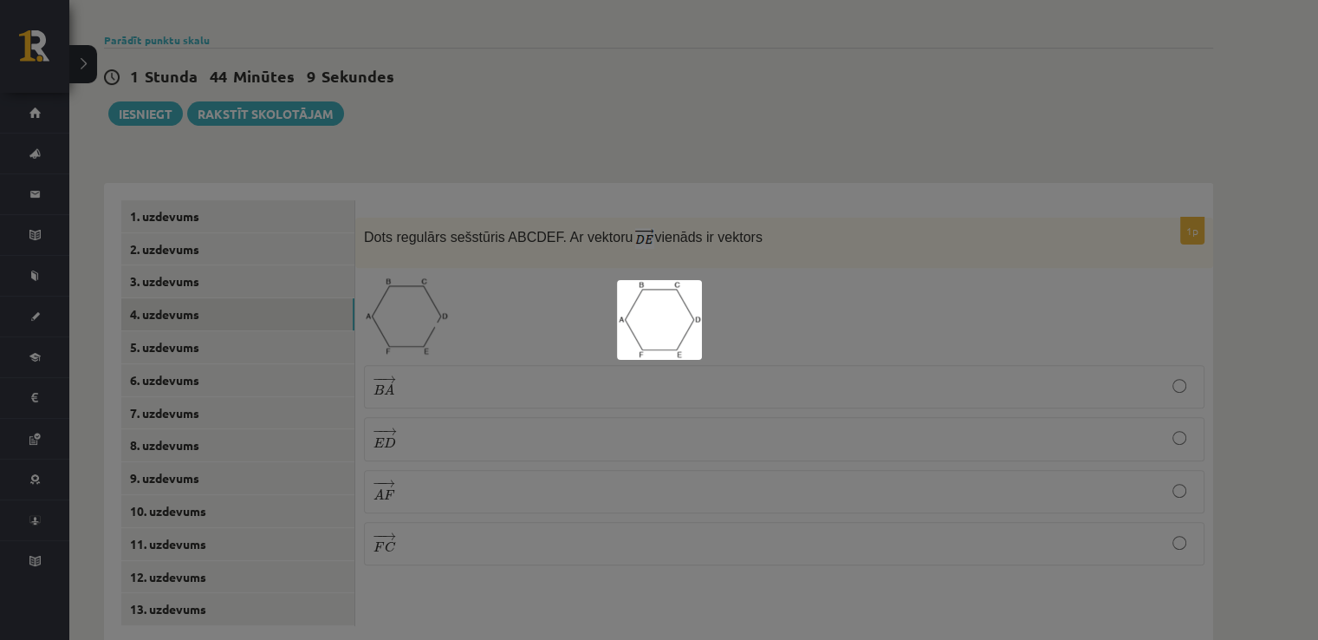
click at [665, 324] on img at bounding box center [659, 320] width 85 height 80
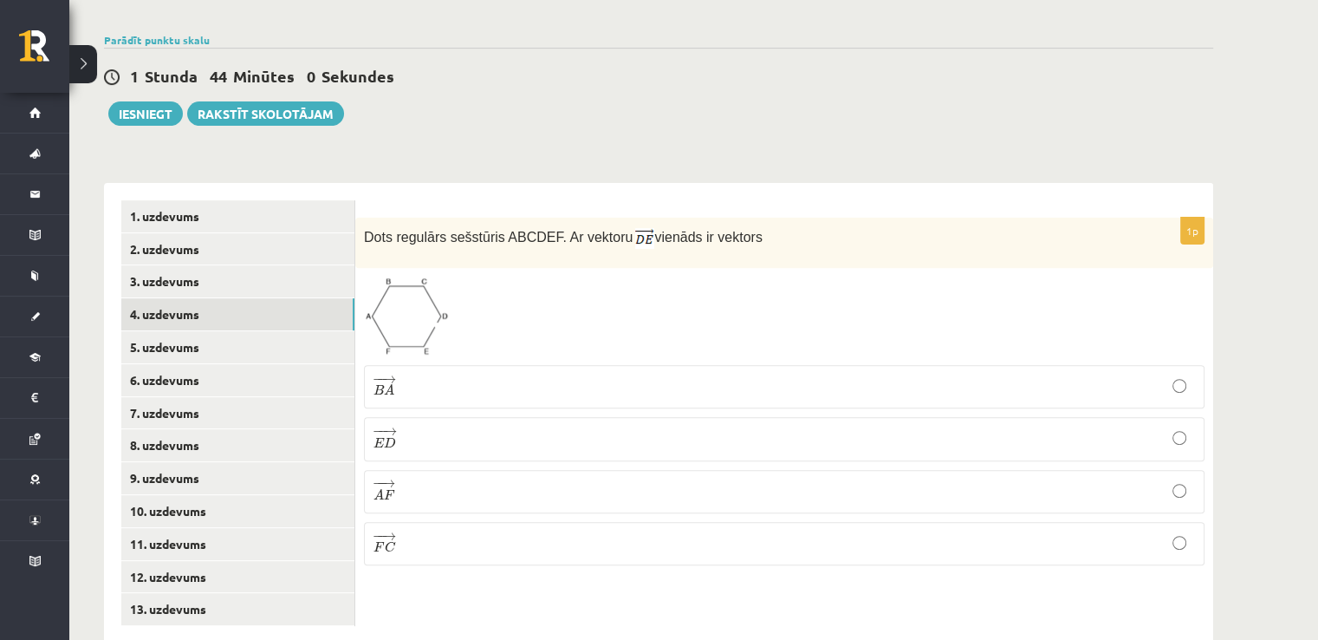
click at [426, 304] on span at bounding box center [430, 318] width 28 height 28
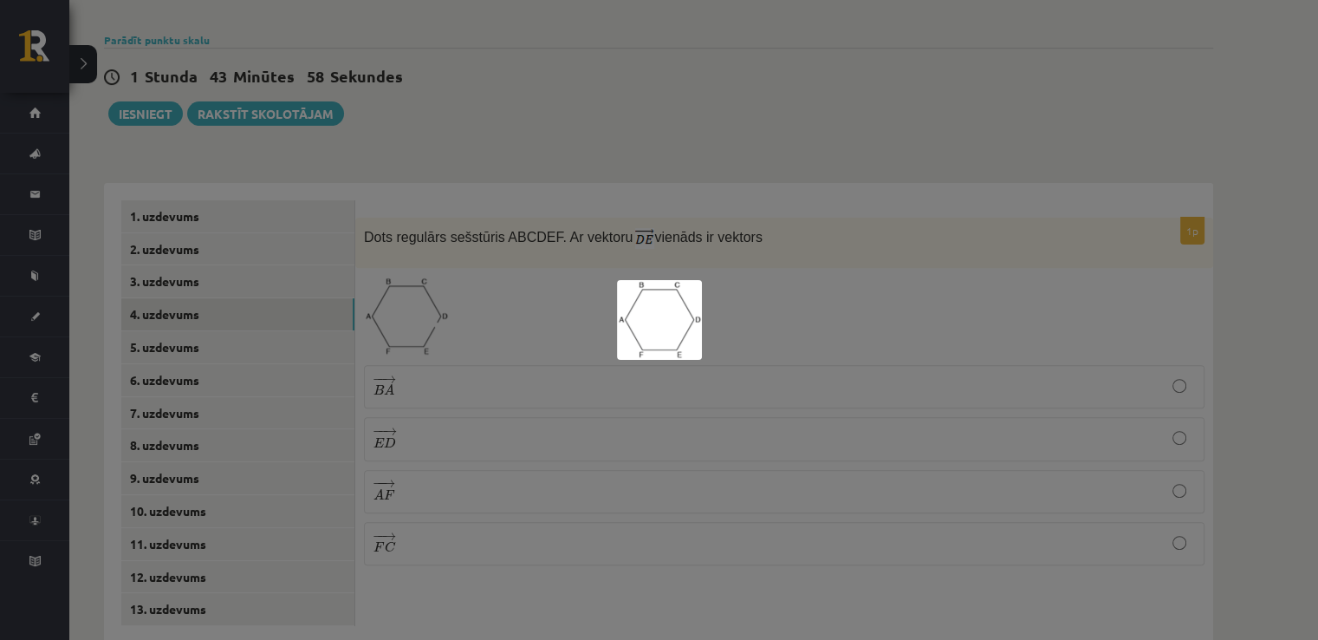
drag, startPoint x: 513, startPoint y: 219, endPoint x: 544, endPoint y: 197, distance: 38.5
click at [517, 213] on div at bounding box center [659, 320] width 1318 height 640
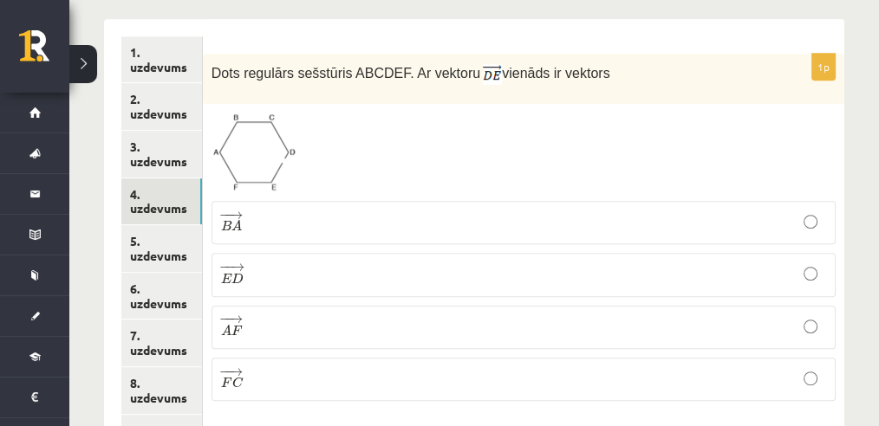
scroll to position [839, 0]
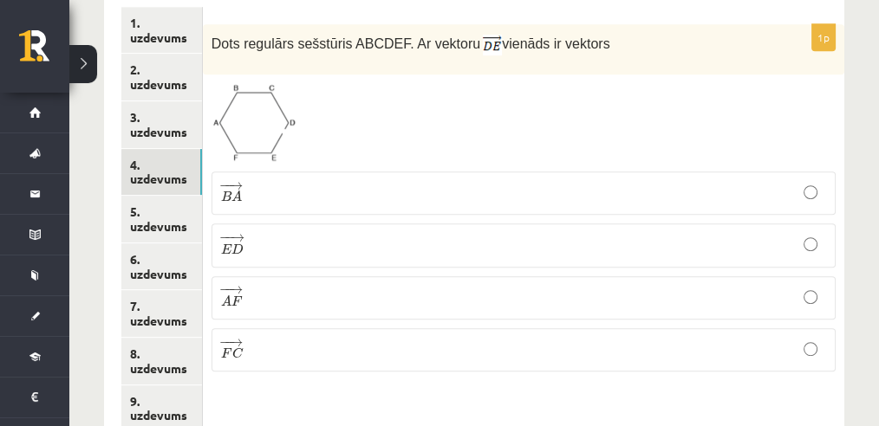
click at [291, 181] on p "− − → B A B A →" at bounding box center [523, 193] width 605 height 24
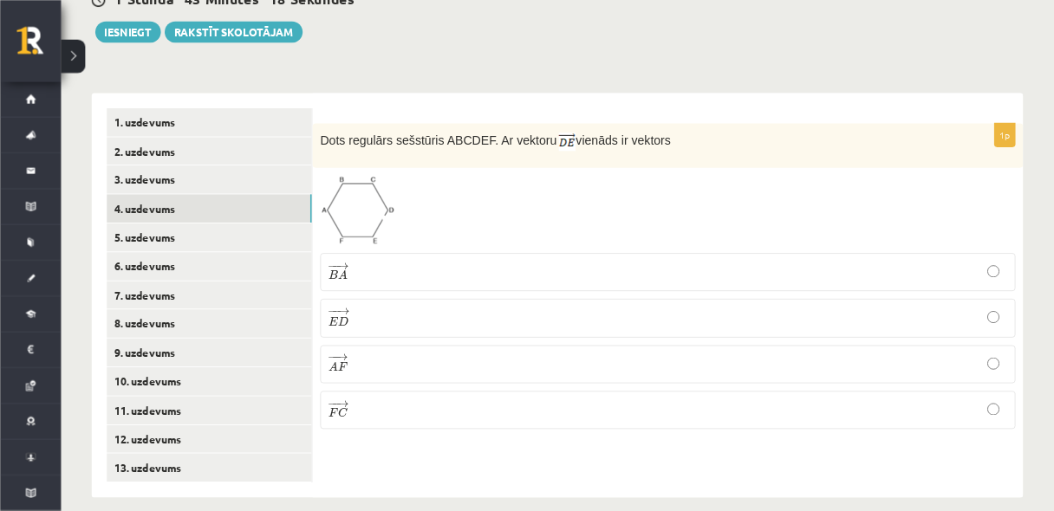
scroll to position [647, 0]
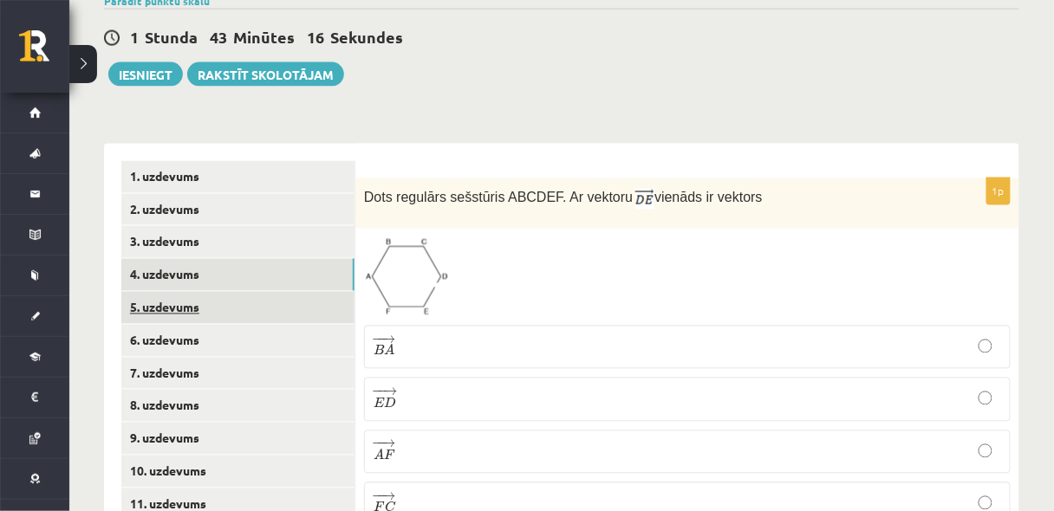
click at [189, 292] on link "5. uzdevums" at bounding box center [237, 308] width 233 height 32
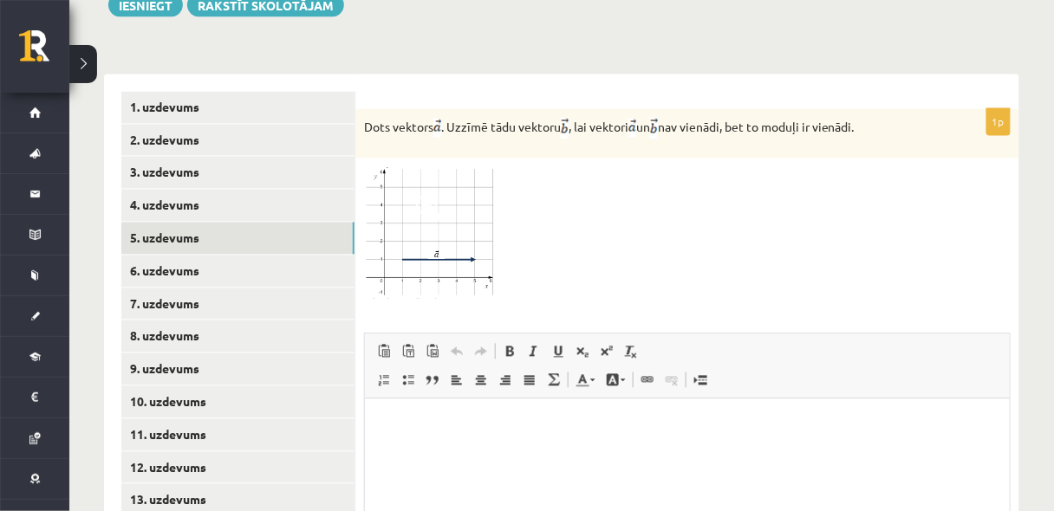
scroll to position [648, 0]
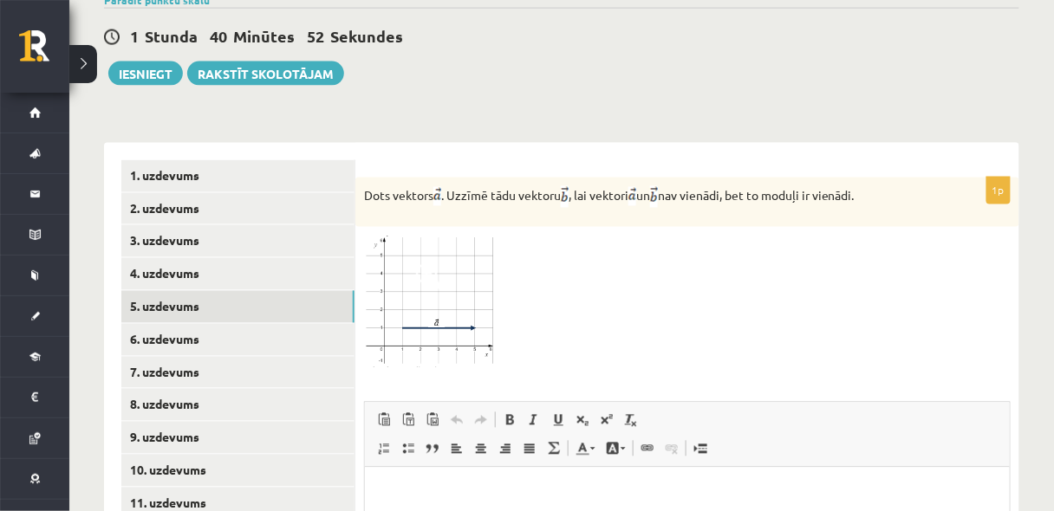
click at [466, 236] on img at bounding box center [429, 302] width 130 height 132
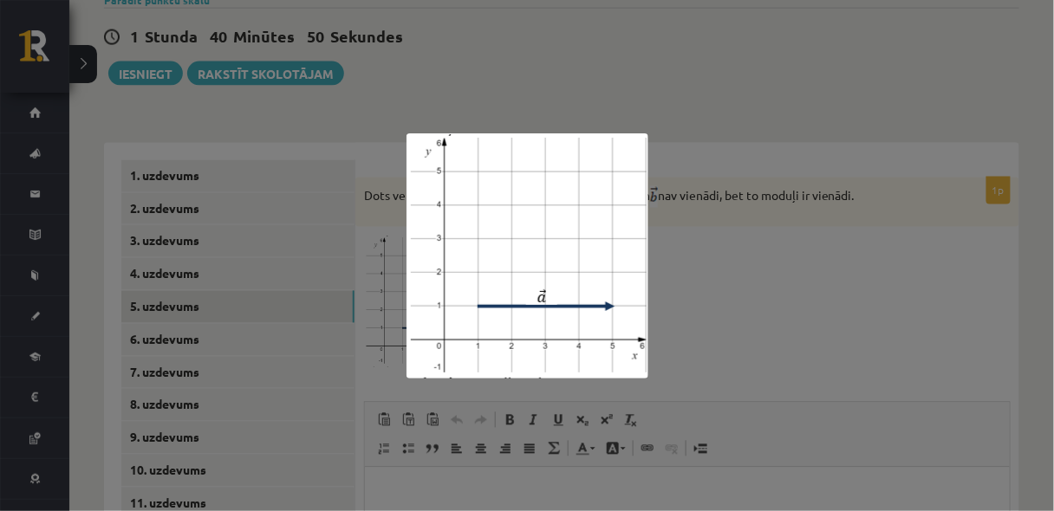
click at [804, 206] on div at bounding box center [527, 255] width 1054 height 511
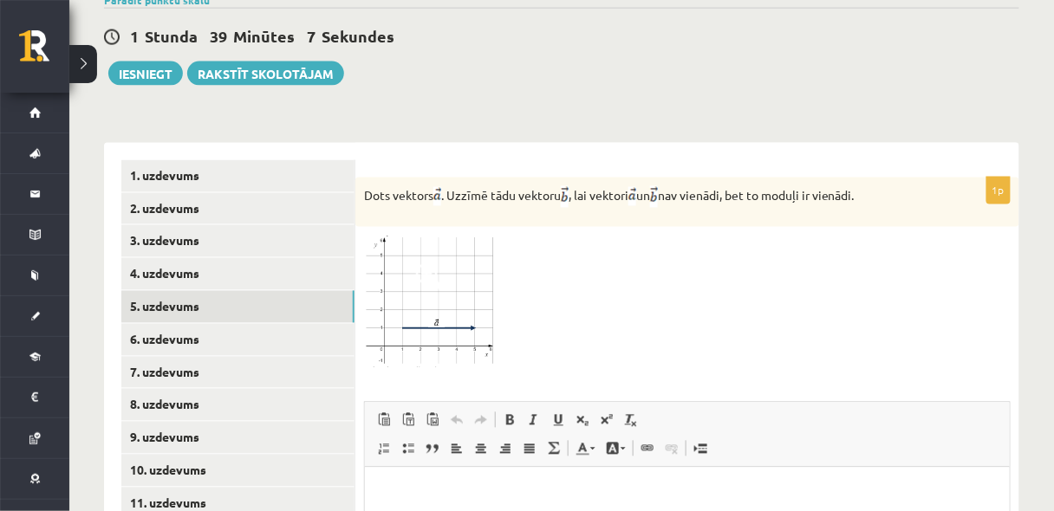
click at [452, 254] on img at bounding box center [429, 302] width 130 height 132
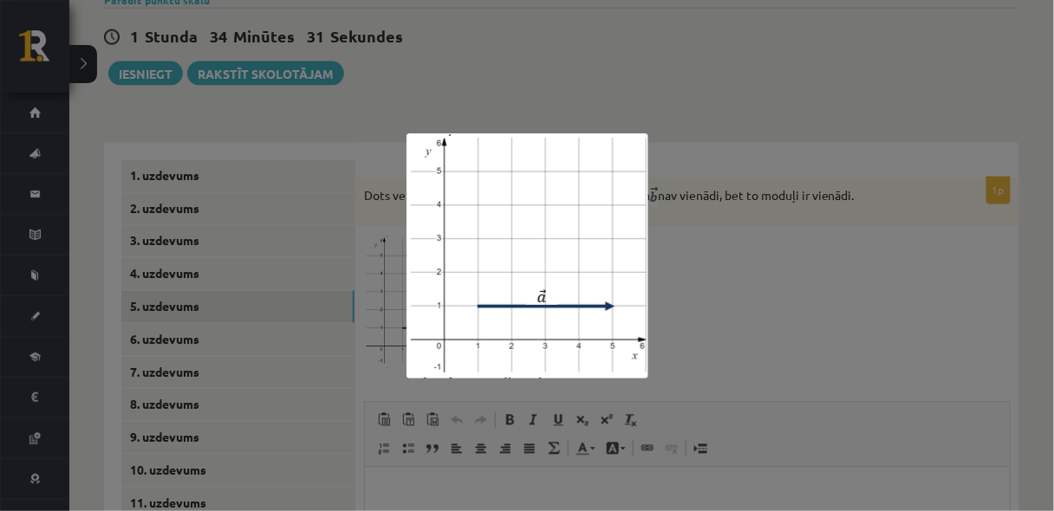
click at [1017, 265] on div at bounding box center [527, 255] width 1054 height 511
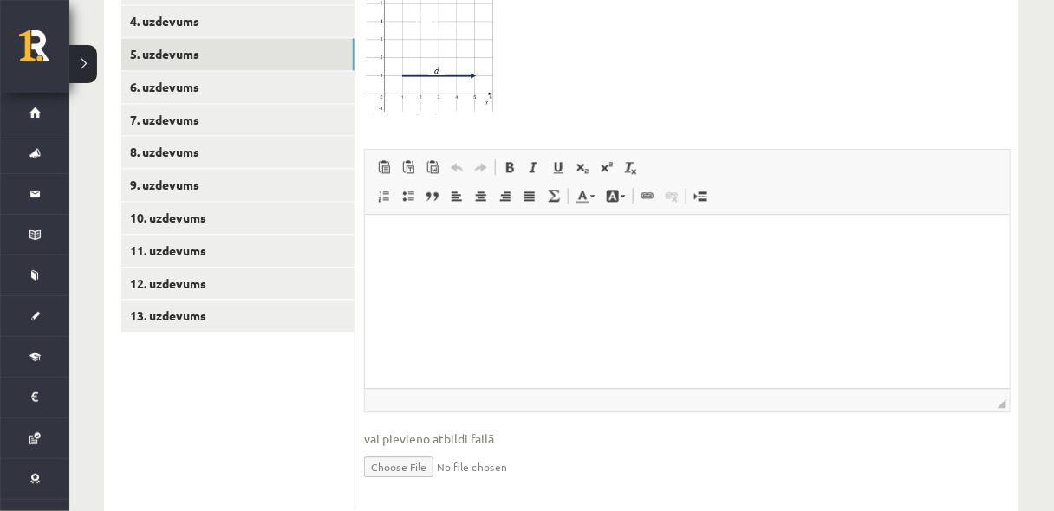
scroll to position [912, 0]
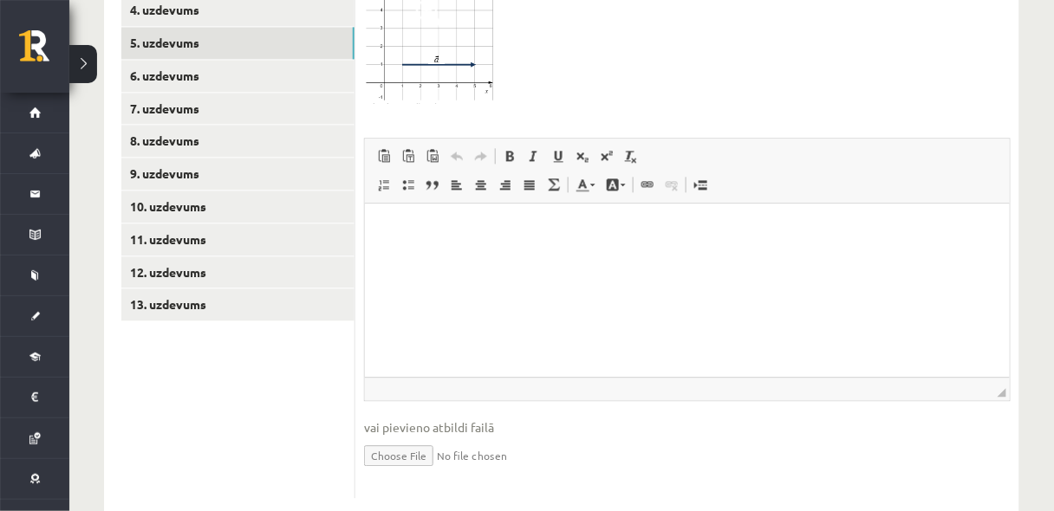
click at [400, 437] on input "file" at bounding box center [687, 455] width 647 height 36
click at [754, 437] on input "file" at bounding box center [687, 455] width 647 height 36
type input "**********"
click at [433, 472] on link "Iesniegtā atbilde" at bounding box center [410, 481] width 93 height 18
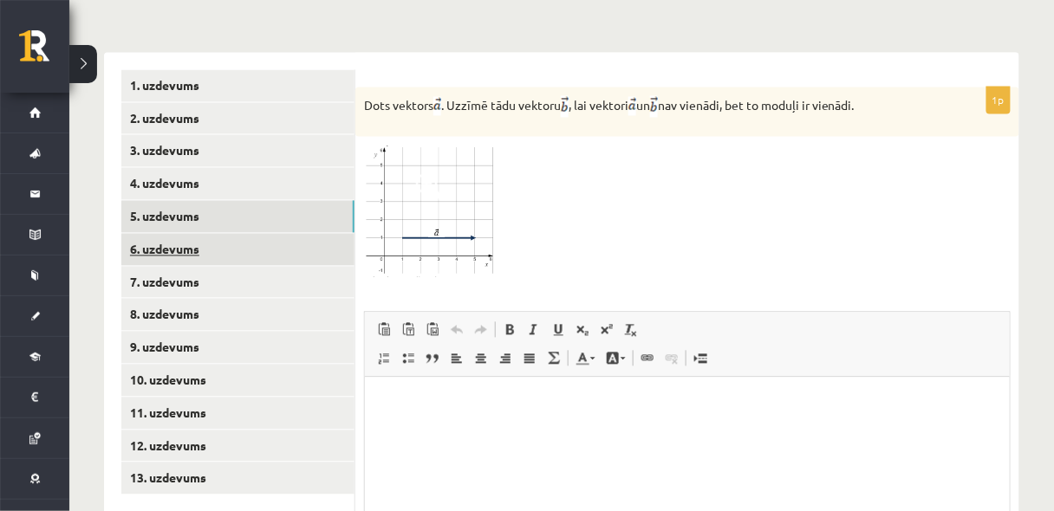
scroll to position [727, 0]
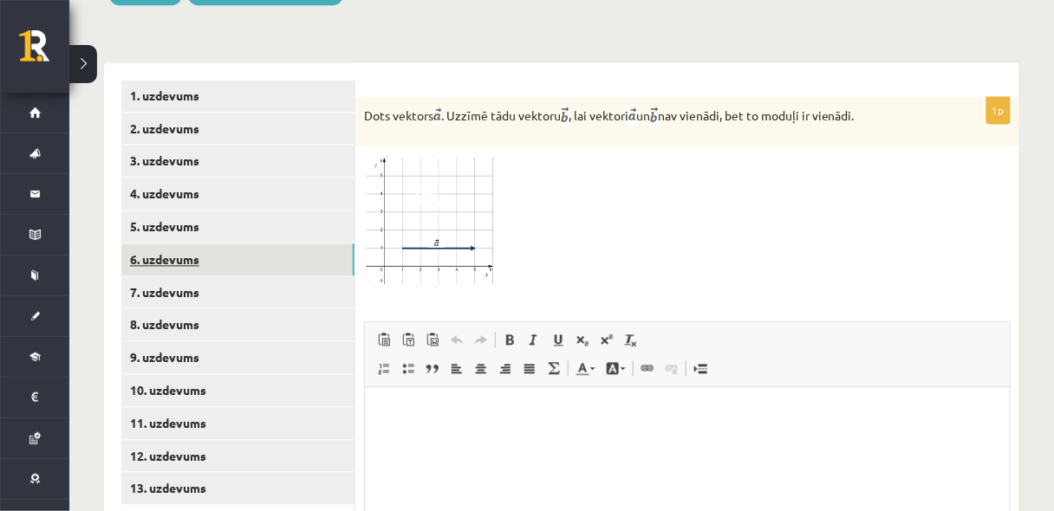
click at [272, 244] on link "6. uzdevums" at bounding box center [237, 260] width 233 height 32
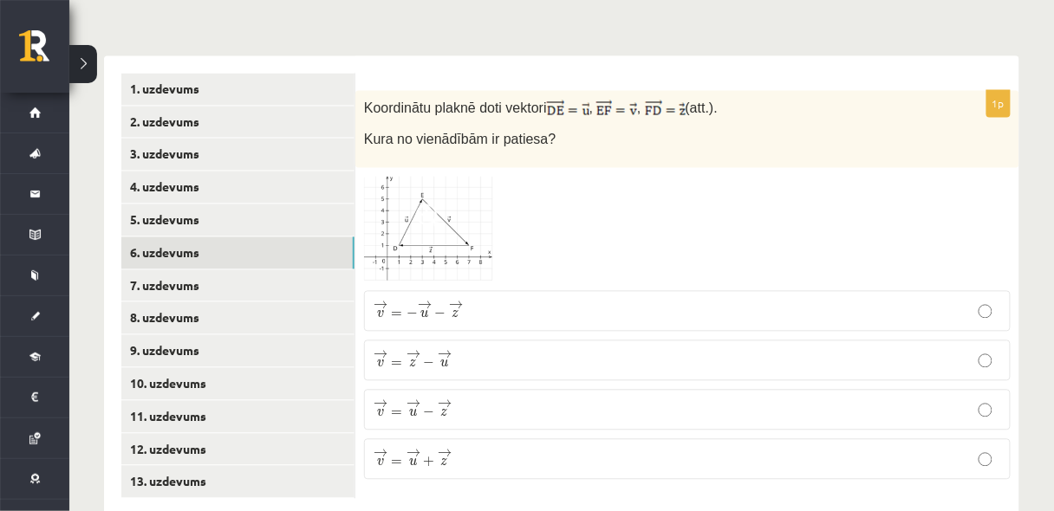
scroll to position [736, 0]
click at [444, 190] on img at bounding box center [429, 228] width 130 height 107
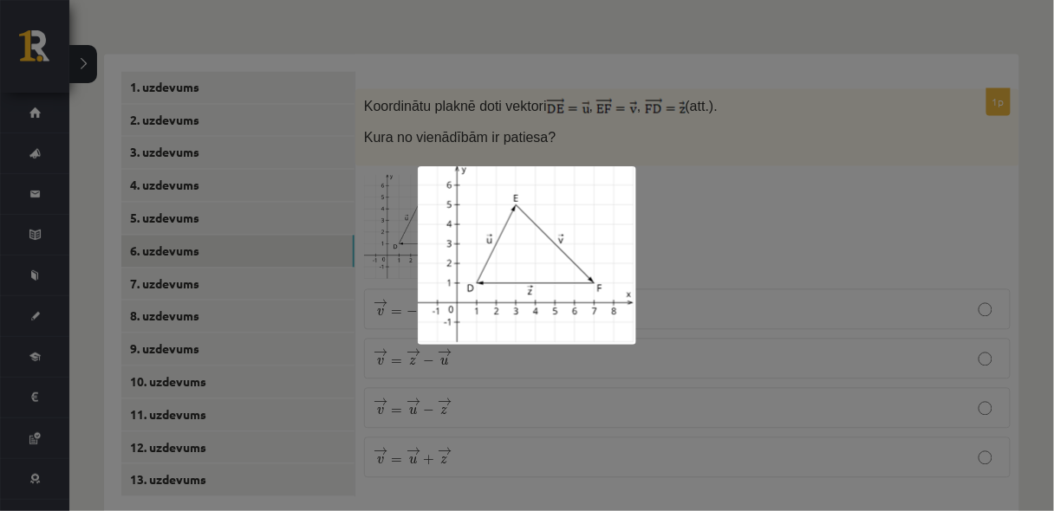
click at [728, 290] on div at bounding box center [527, 255] width 1054 height 511
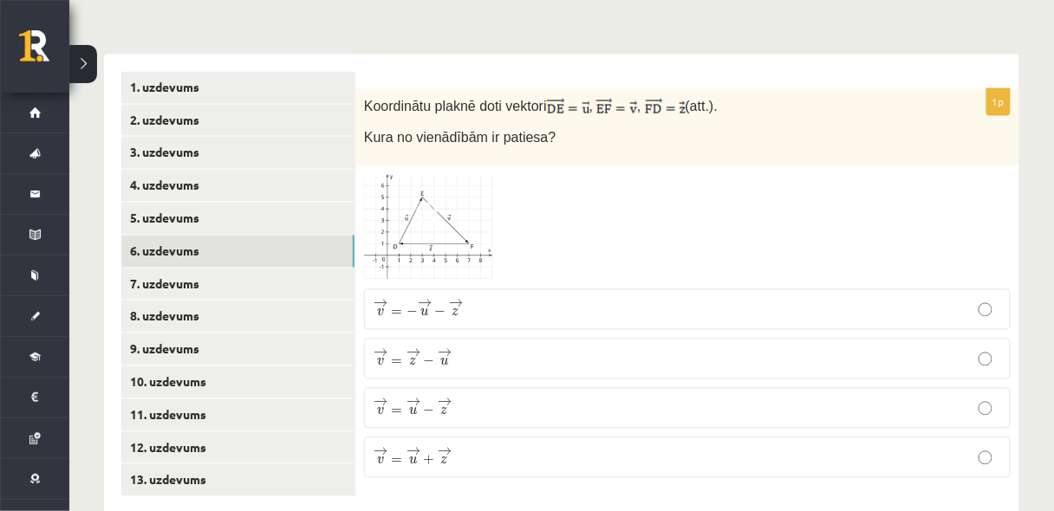
click at [577, 299] on p "→ v = − → u − → z v → = − u → − z →" at bounding box center [688, 310] width 628 height 22
click at [315, 269] on link "7. uzdevums" at bounding box center [237, 285] width 233 height 32
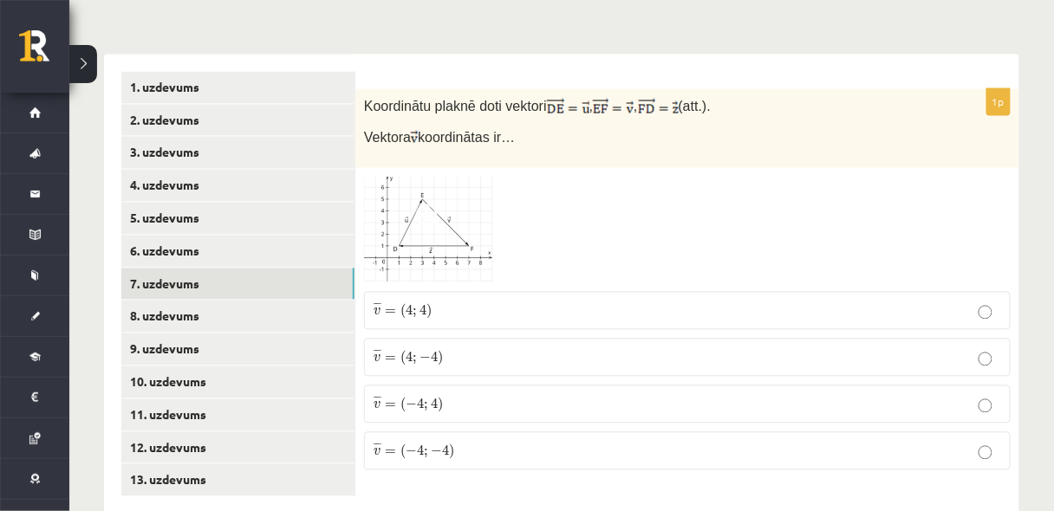
click at [564, 348] on p "¯ ¯ ¯ v = ( 4 ; − 4 ) v ¯ = ( 4 ; − 4 )" at bounding box center [688, 357] width 628 height 19
click at [276, 301] on link "8. uzdevums" at bounding box center [237, 317] width 233 height 32
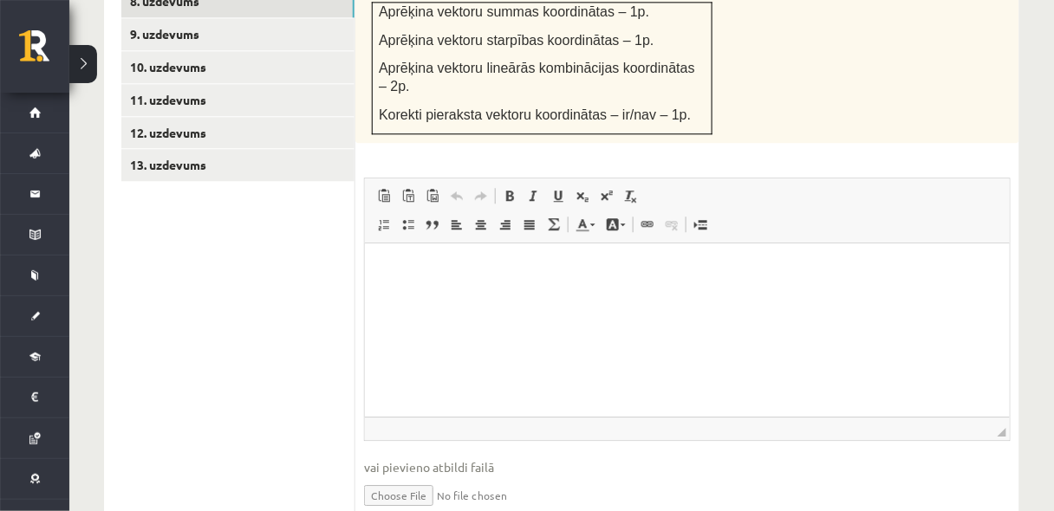
scroll to position [1059, 0]
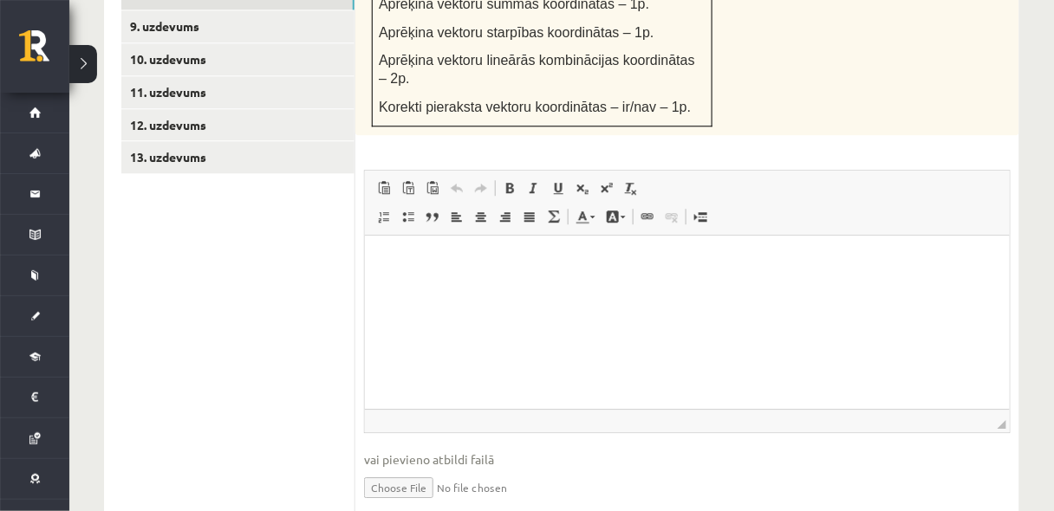
click at [407, 469] on input "file" at bounding box center [687, 487] width 647 height 36
type input "**********"
click at [443, 505] on link "Iesniegtā atbilde" at bounding box center [410, 514] width 93 height 18
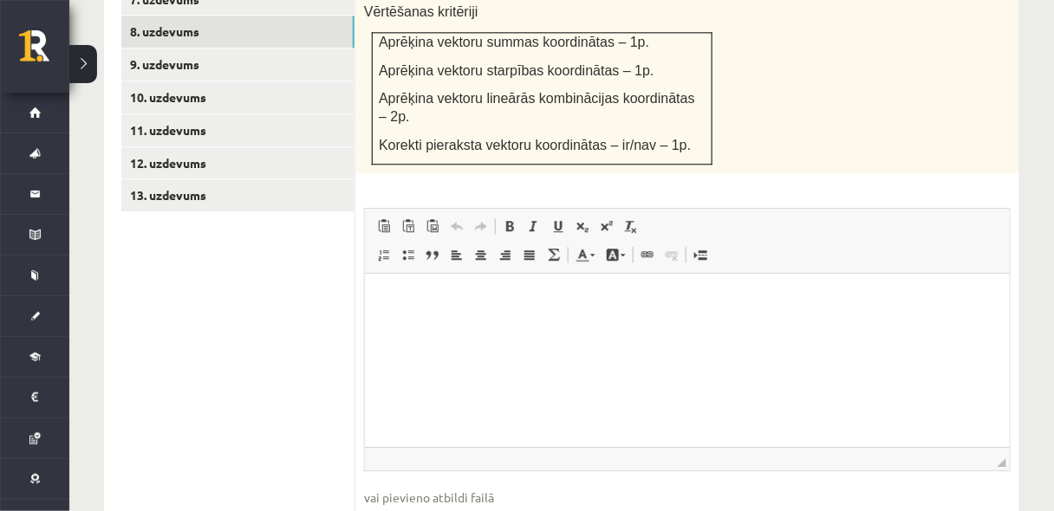
scroll to position [967, 0]
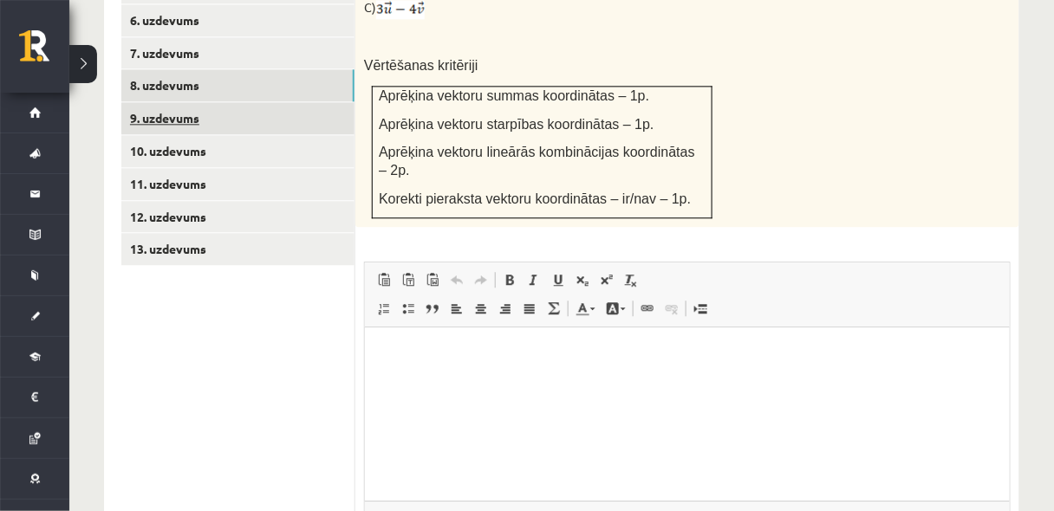
click at [282, 102] on link "9. uzdevums" at bounding box center [237, 118] width 233 height 32
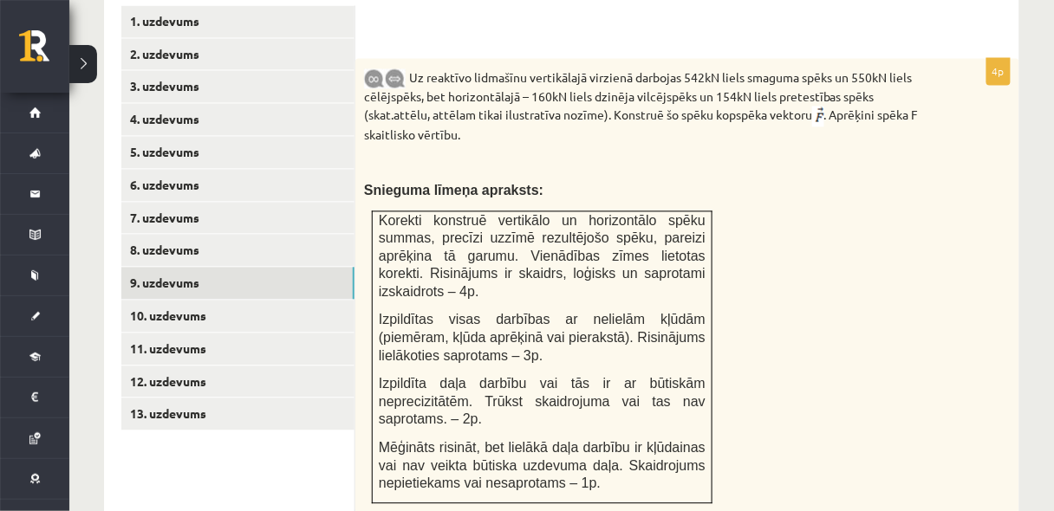
scroll to position [783, 0]
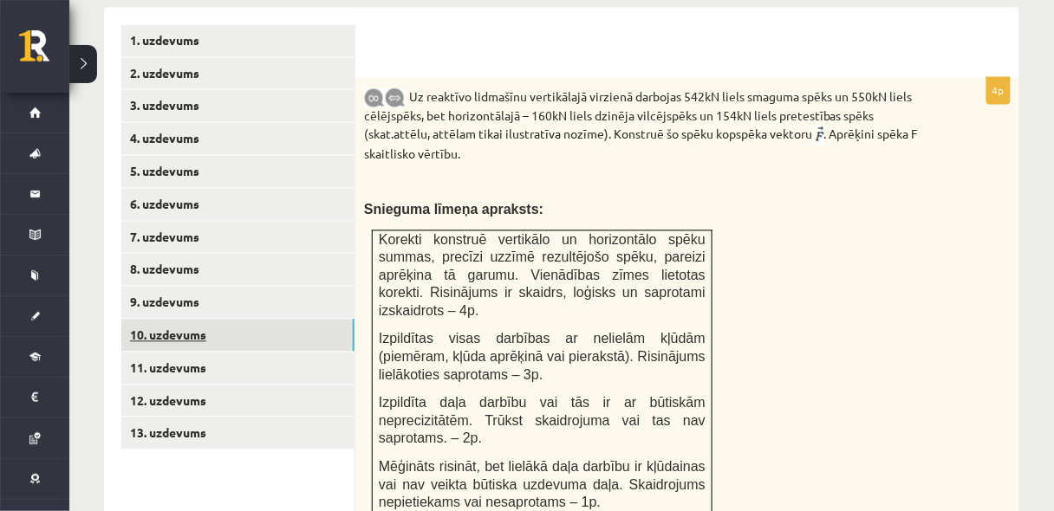
click at [311, 320] on link "10. uzdevums" at bounding box center [237, 336] width 233 height 32
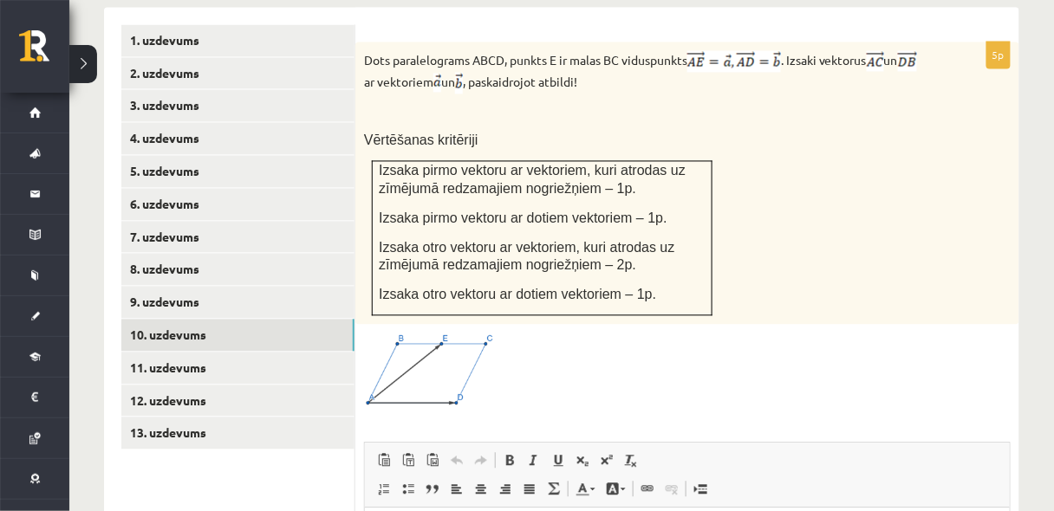
scroll to position [737, 0]
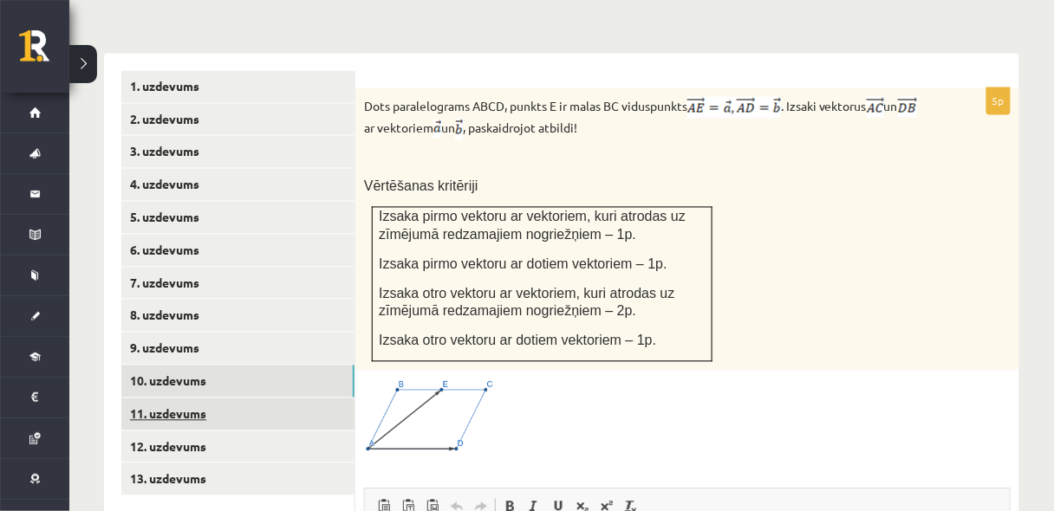
click at [311, 399] on link "11. uzdevums" at bounding box center [237, 415] width 233 height 32
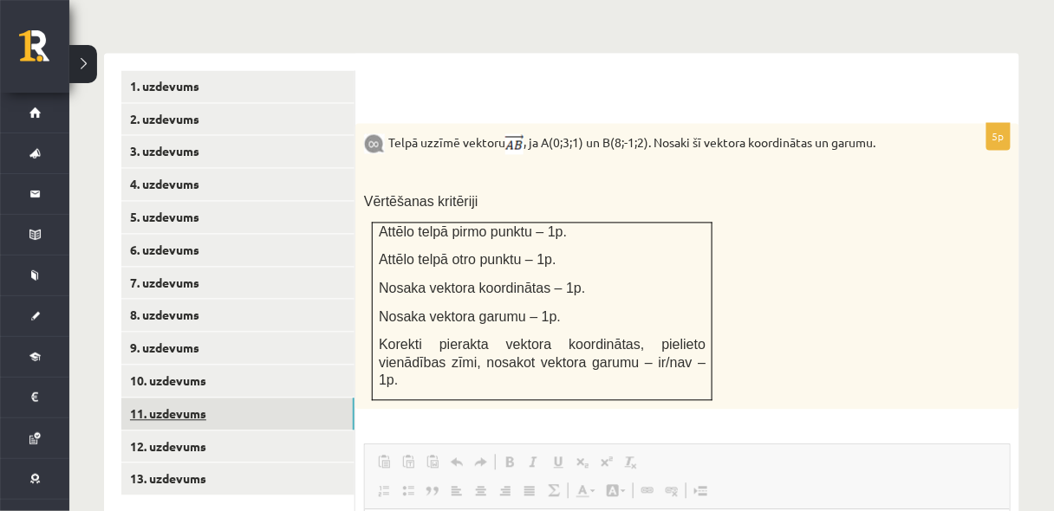
scroll to position [0, 0]
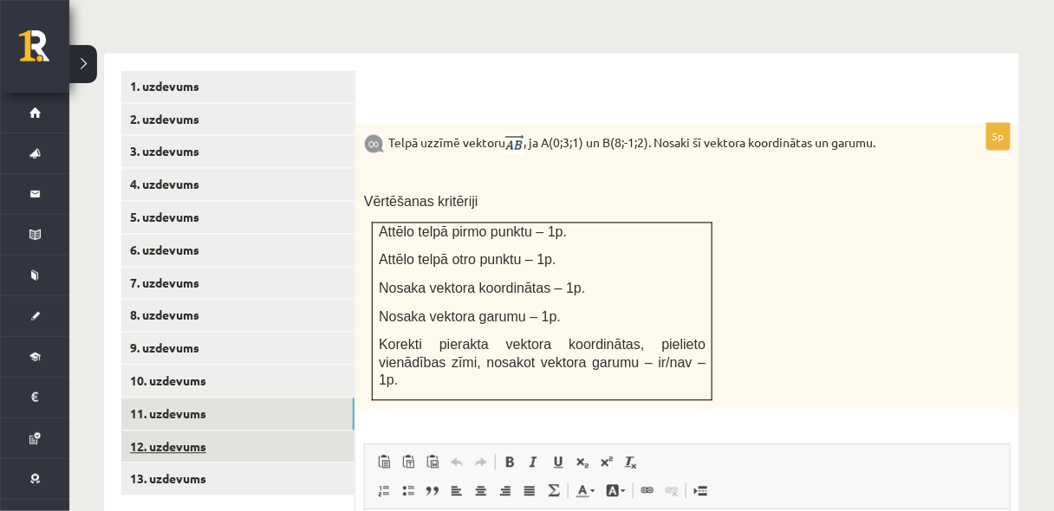
click at [277, 432] on link "12. uzdevums" at bounding box center [237, 448] width 233 height 32
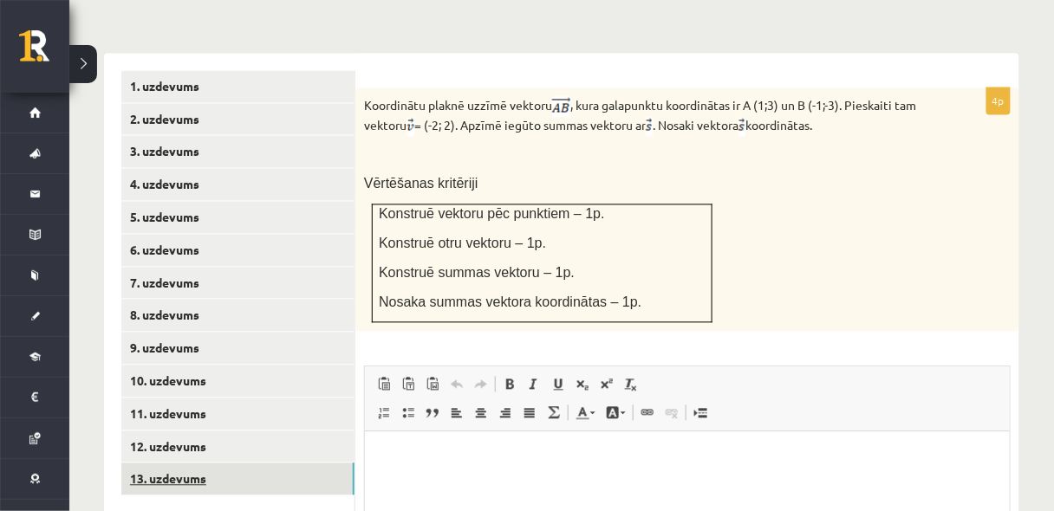
click at [239, 464] on link "13. uzdevums" at bounding box center [237, 480] width 233 height 32
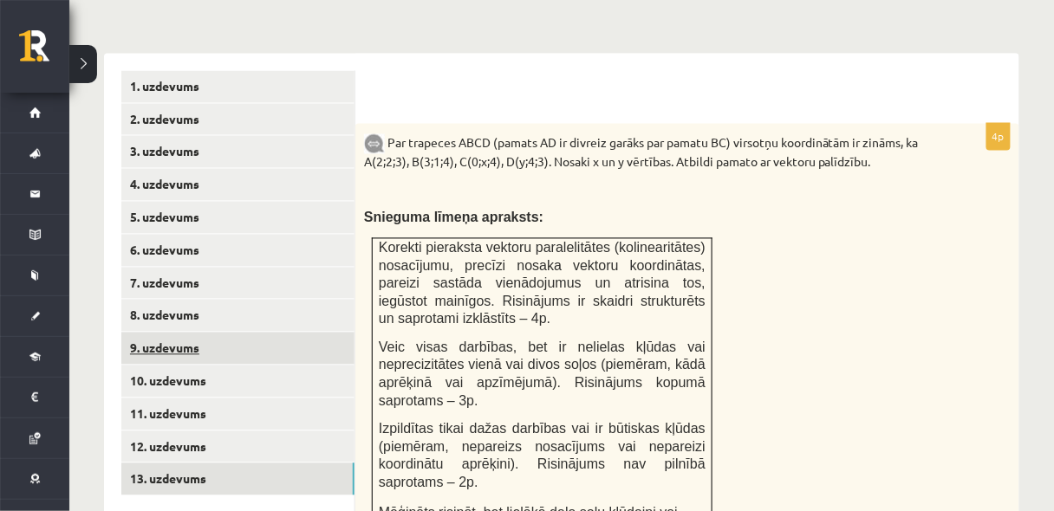
click at [275, 333] on link "9. uzdevums" at bounding box center [237, 349] width 233 height 32
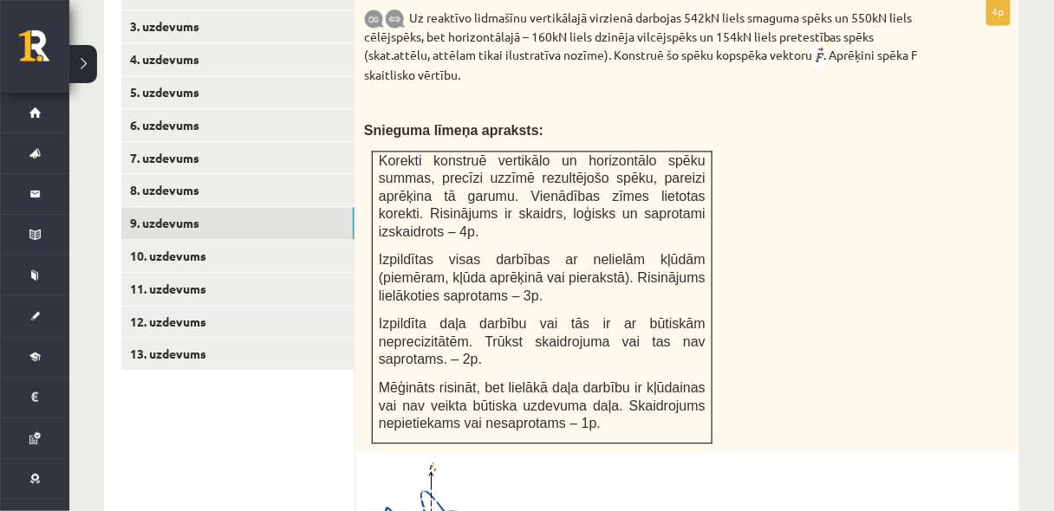
scroll to position [876, 0]
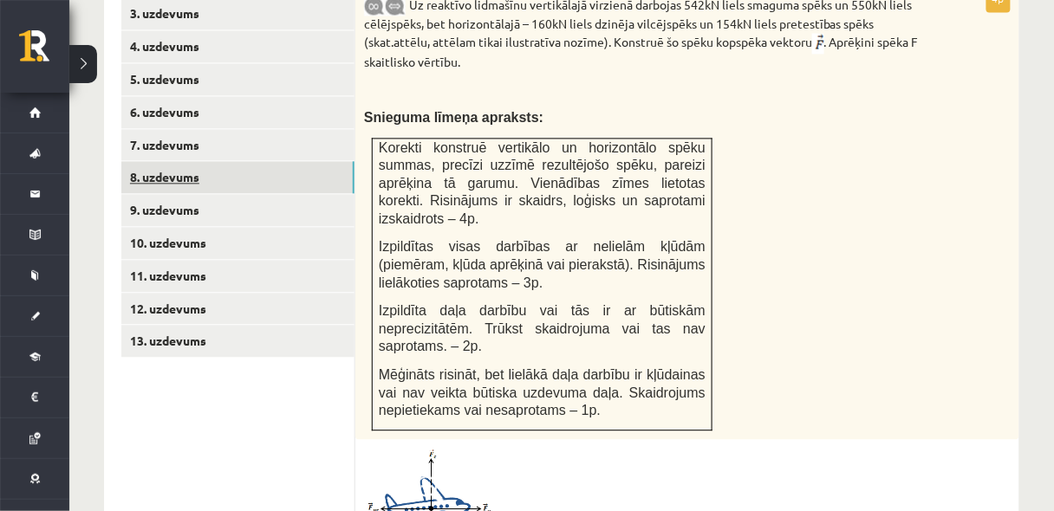
click at [171, 161] on link "8. uzdevums" at bounding box center [237, 177] width 233 height 32
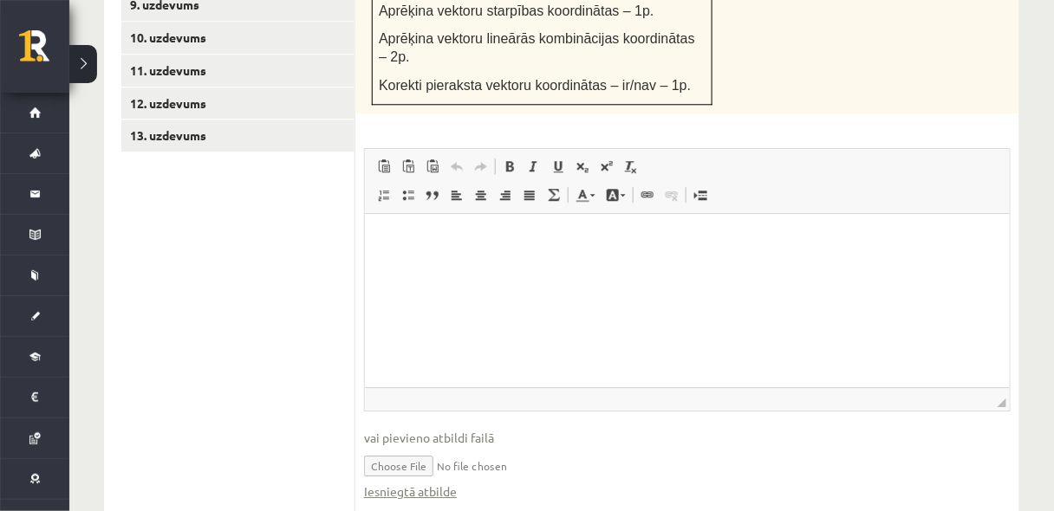
scroll to position [1090, 0]
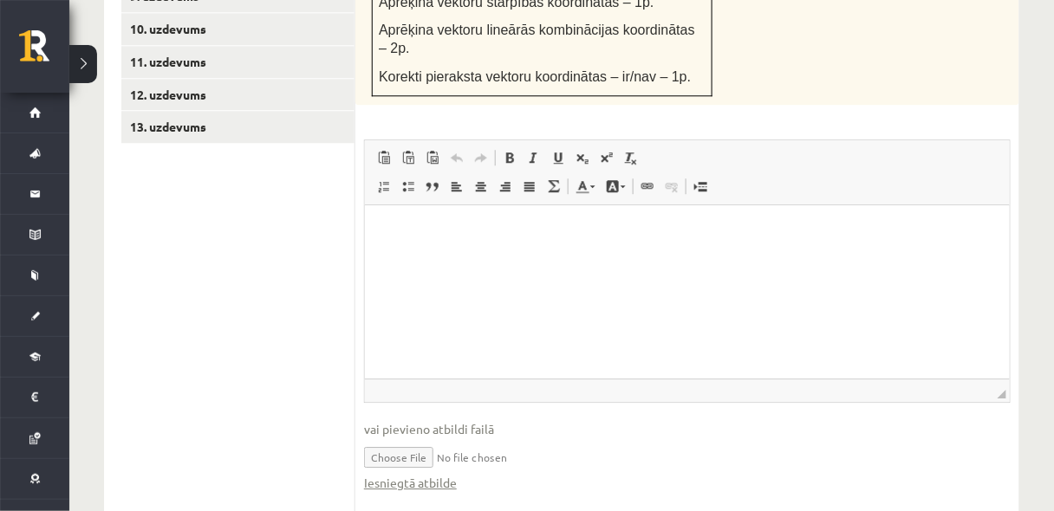
click at [398, 439] on input "file" at bounding box center [687, 457] width 647 height 36
type input "**********"
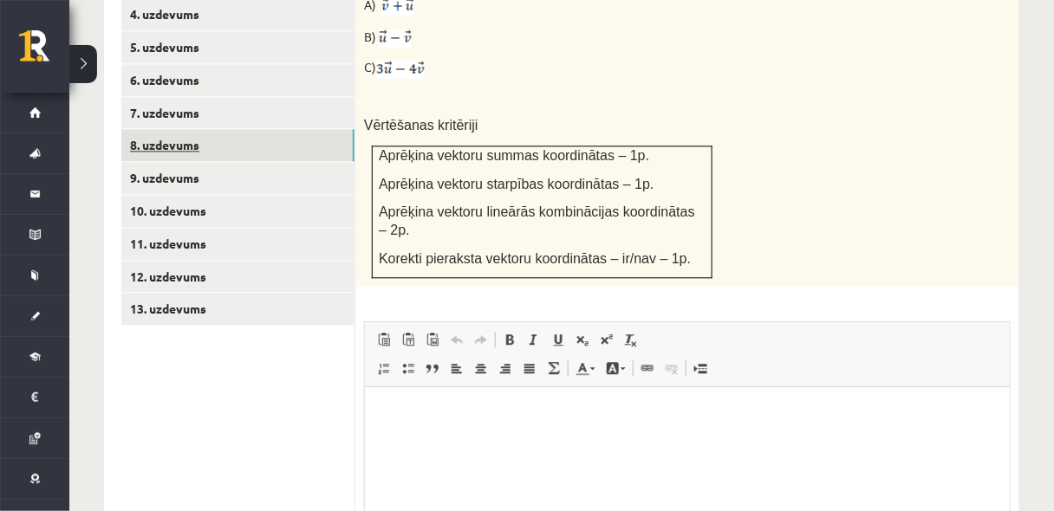
scroll to position [905, 0]
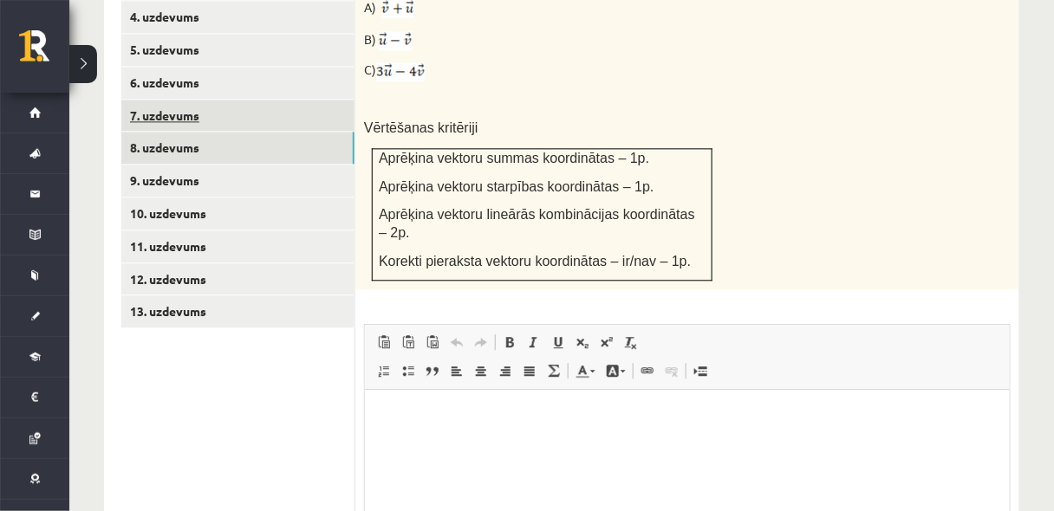
click at [191, 100] on link "7. uzdevums" at bounding box center [237, 116] width 233 height 32
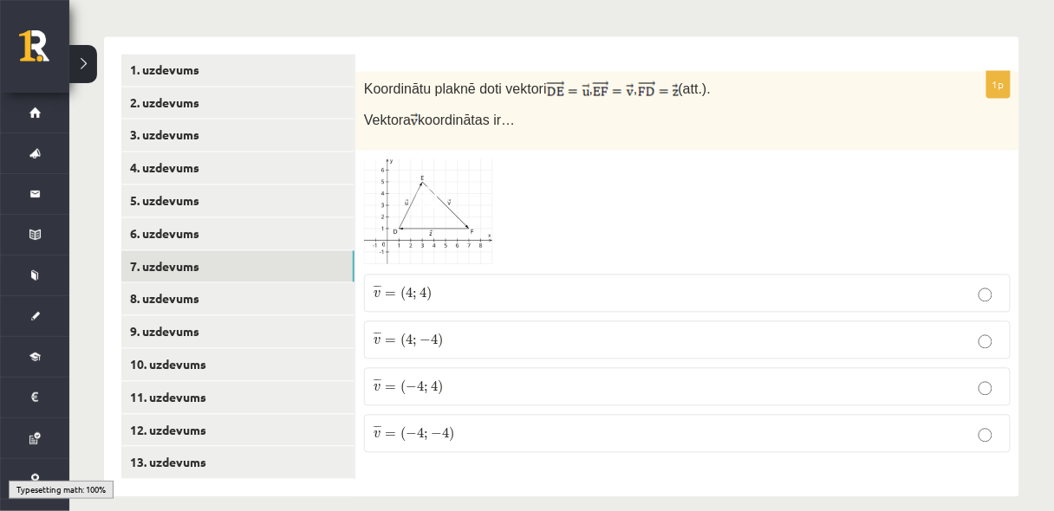
scroll to position [736, 0]
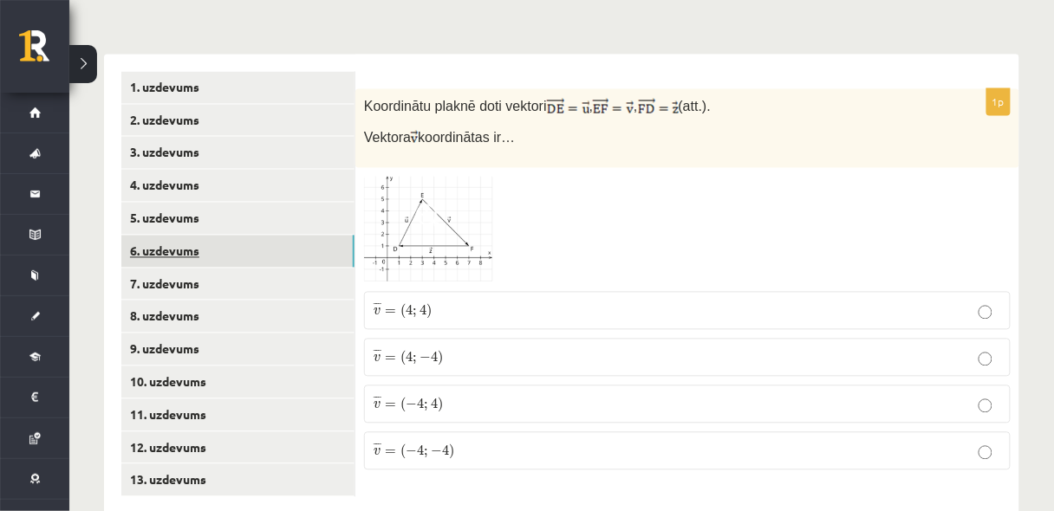
click at [169, 236] on link "6. uzdevums" at bounding box center [237, 252] width 233 height 32
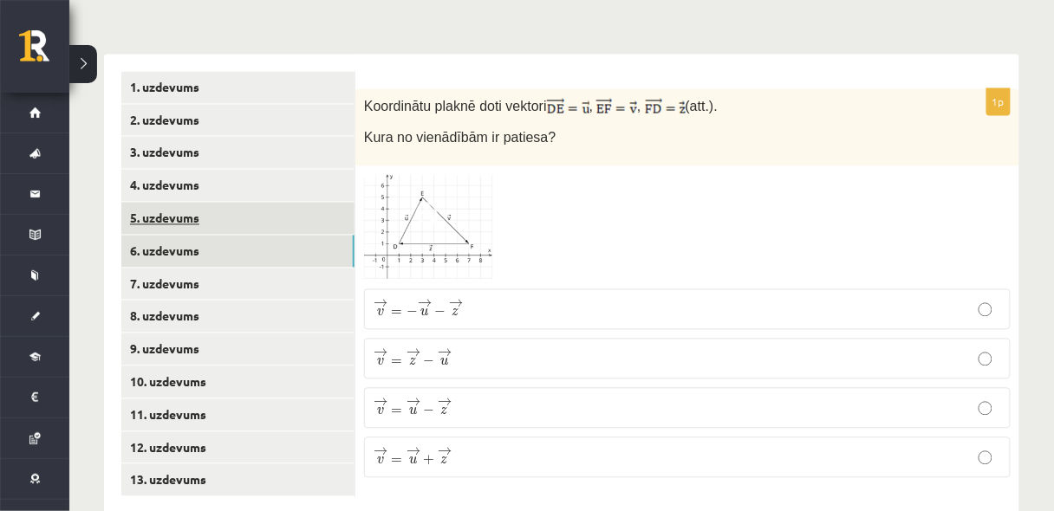
click at [223, 203] on link "5. uzdevums" at bounding box center [237, 219] width 233 height 32
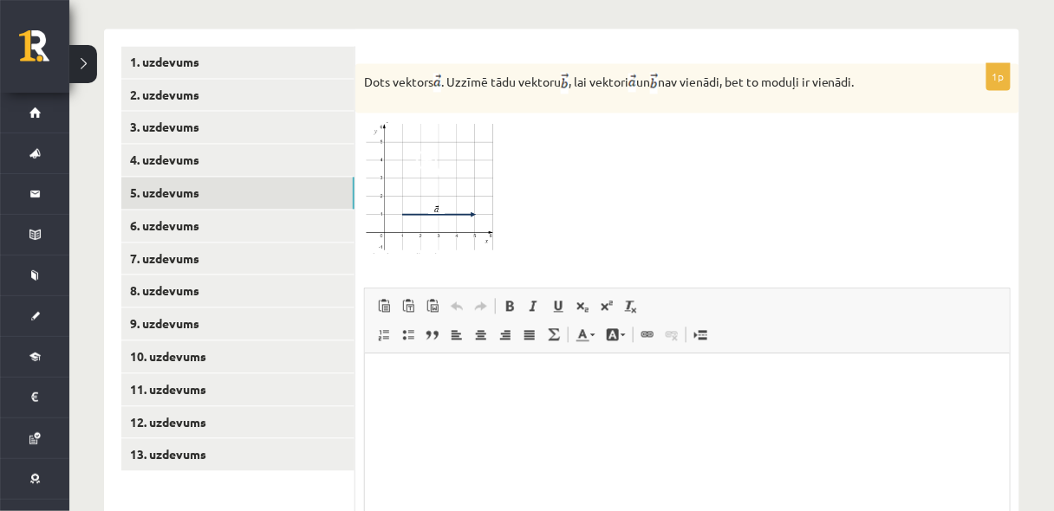
scroll to position [921, 0]
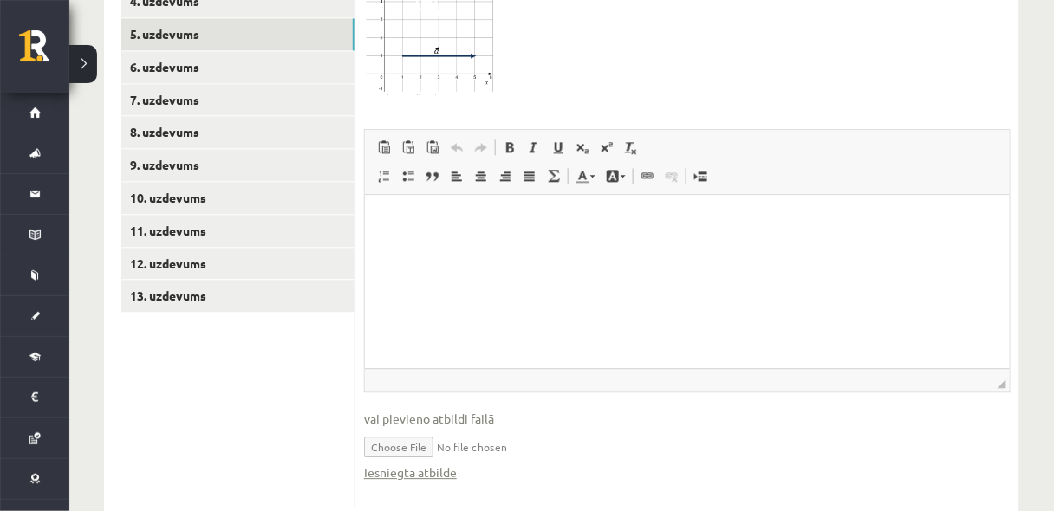
click at [413, 428] on input "file" at bounding box center [687, 446] width 647 height 36
type input "**********"
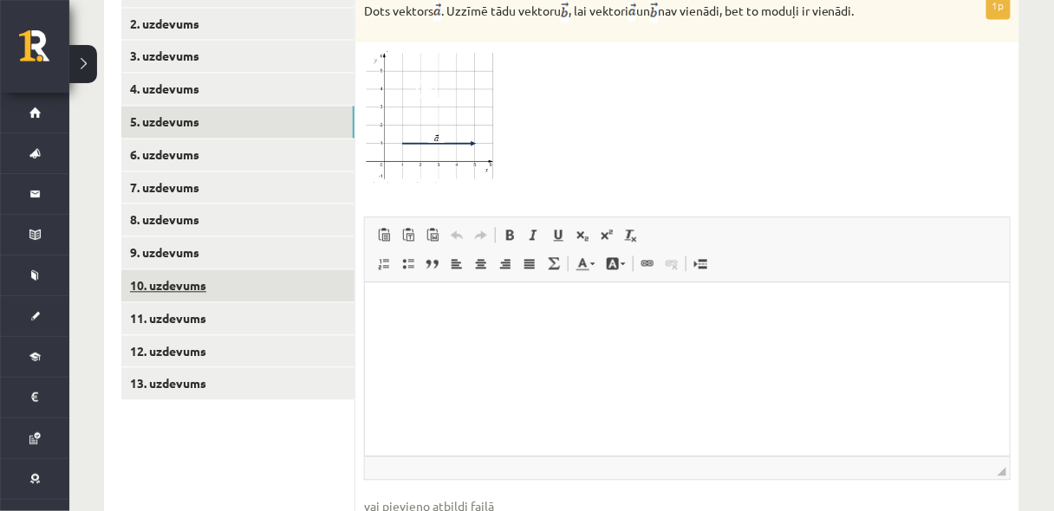
scroll to position [829, 0]
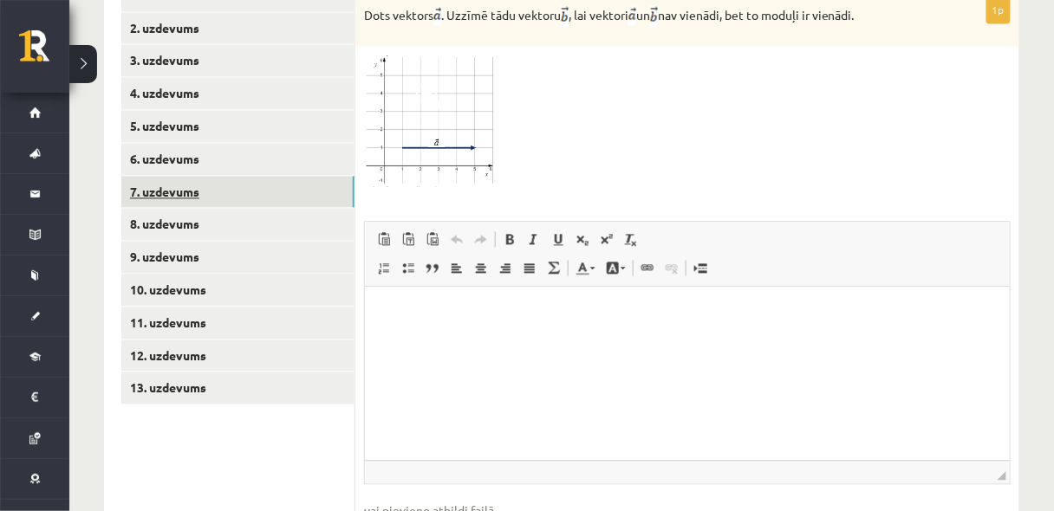
click at [217, 176] on link "7. uzdevums" at bounding box center [237, 192] width 233 height 32
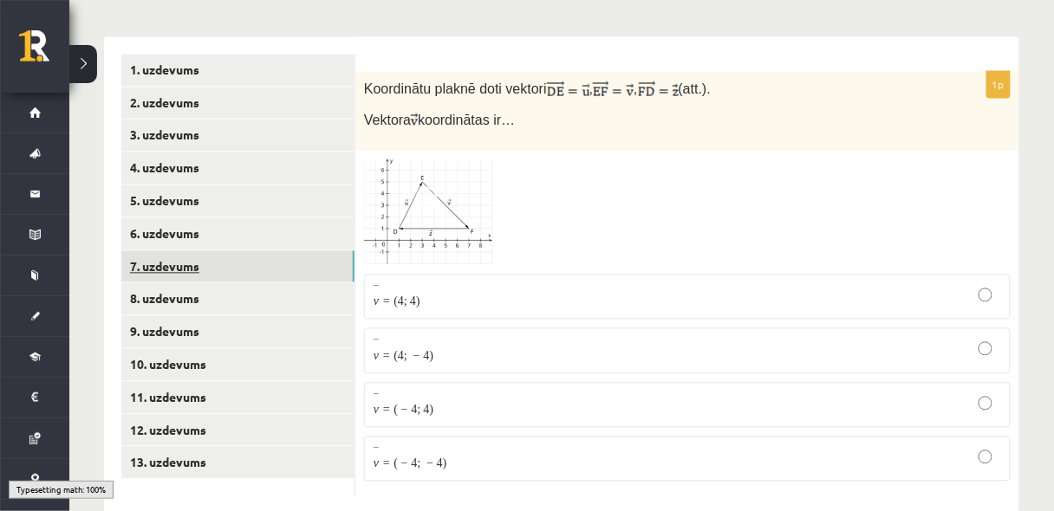
scroll to position [736, 0]
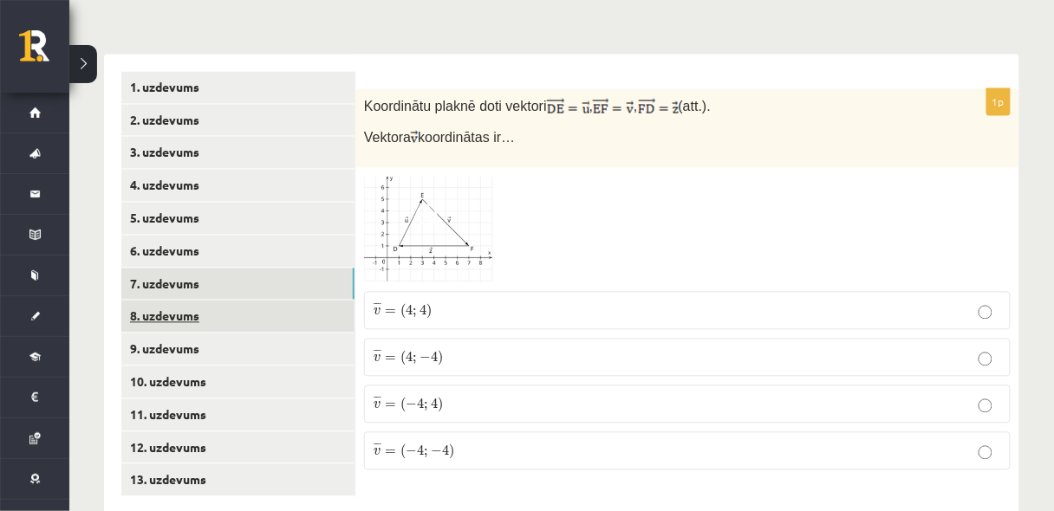
click at [212, 301] on link "8. uzdevums" at bounding box center [237, 317] width 233 height 32
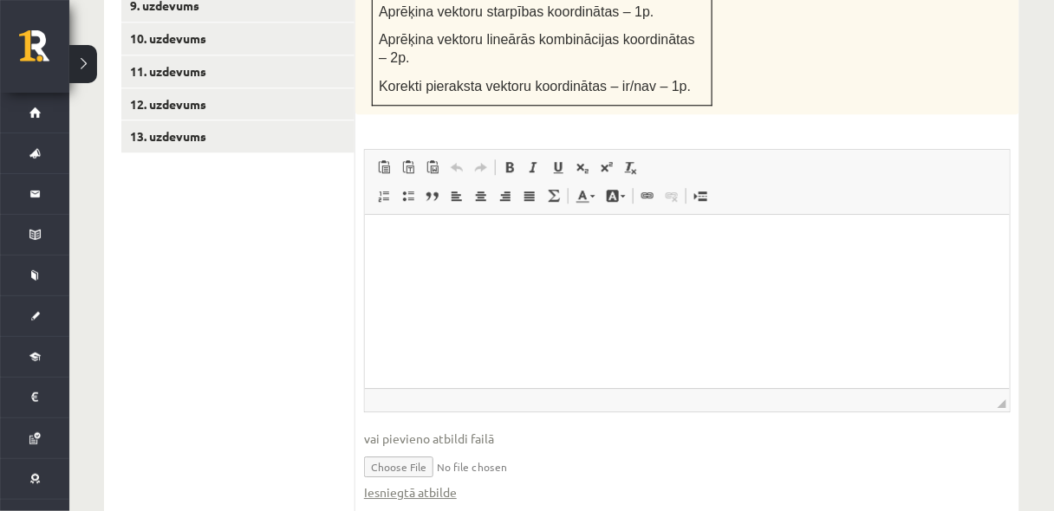
scroll to position [1090, 0]
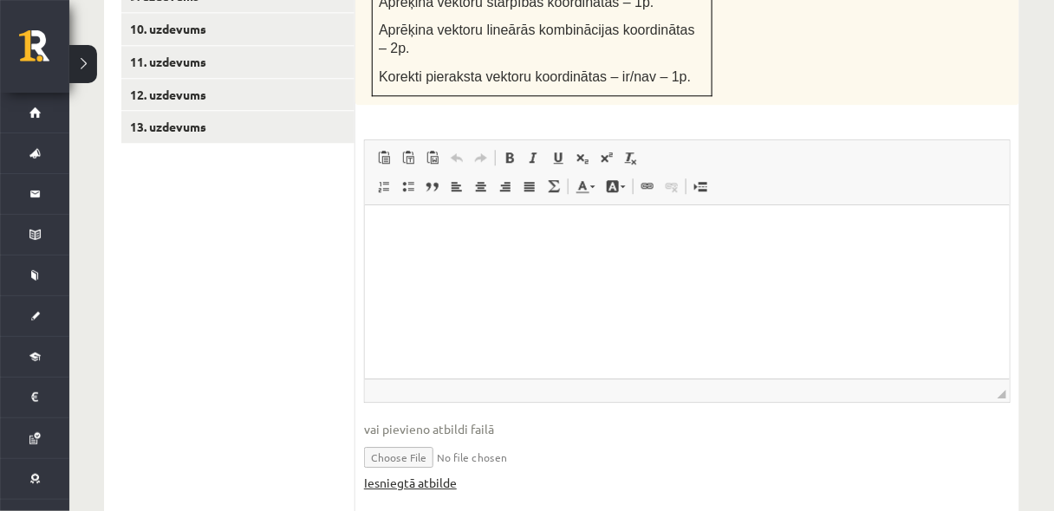
click at [400, 474] on link "Iesniegtā atbilde" at bounding box center [410, 483] width 93 height 18
click at [383, 439] on input "file" at bounding box center [687, 457] width 647 height 36
type input "**********"
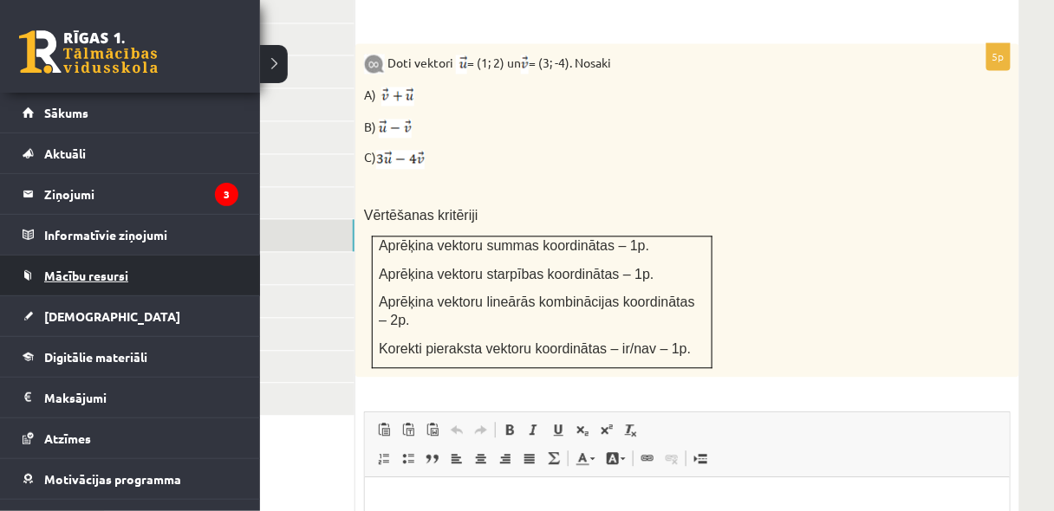
scroll to position [812, 0]
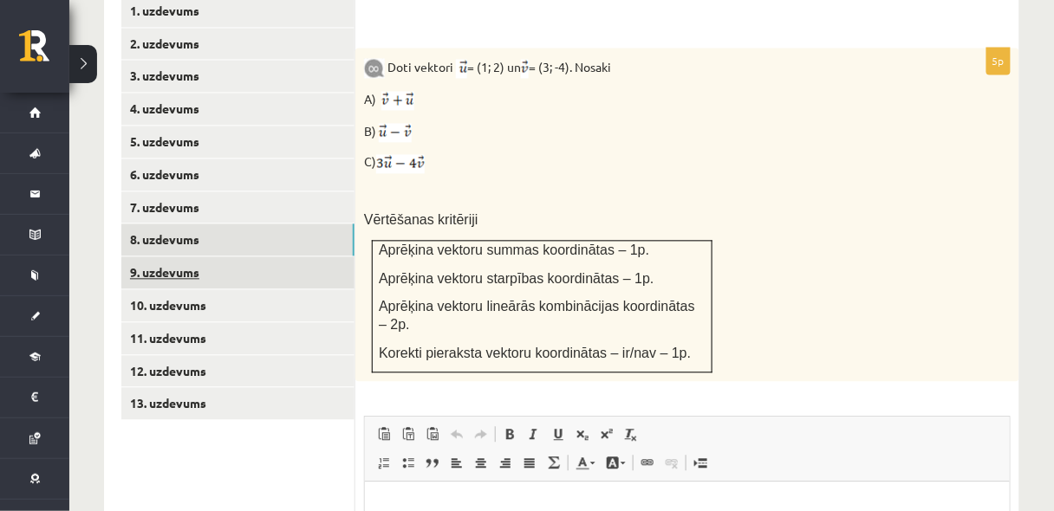
click at [259, 257] on link "9. uzdevums" at bounding box center [237, 273] width 233 height 32
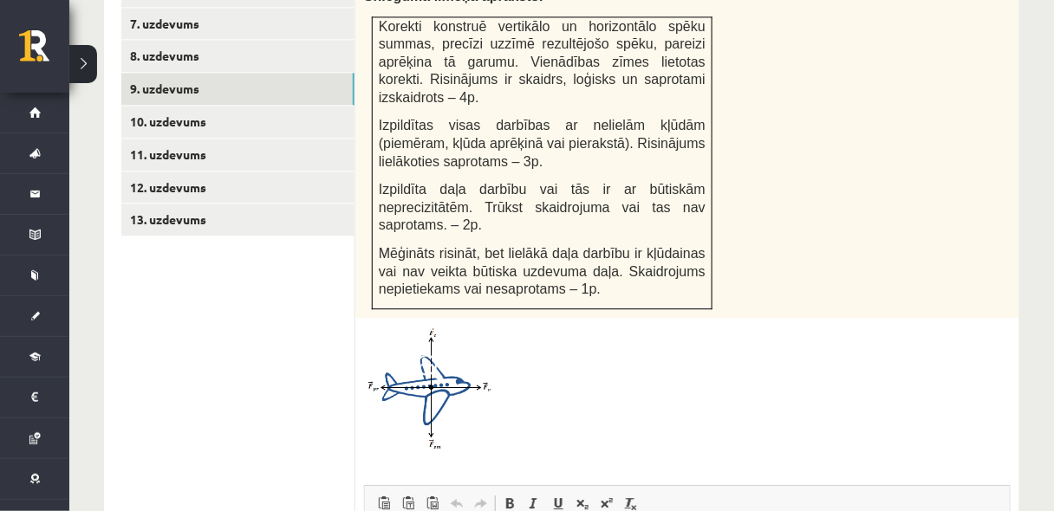
scroll to position [0, 0]
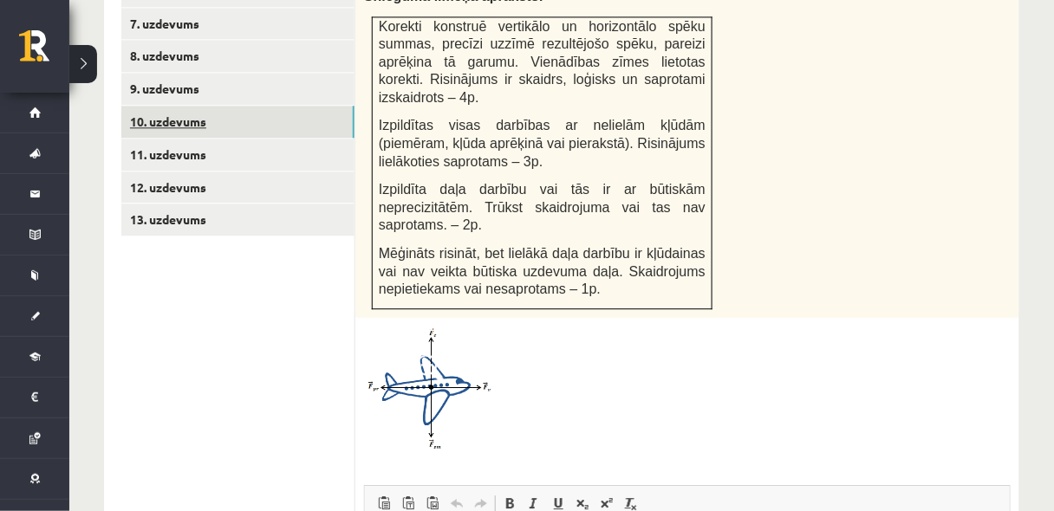
click at [258, 106] on link "10. uzdevums" at bounding box center [237, 122] width 233 height 32
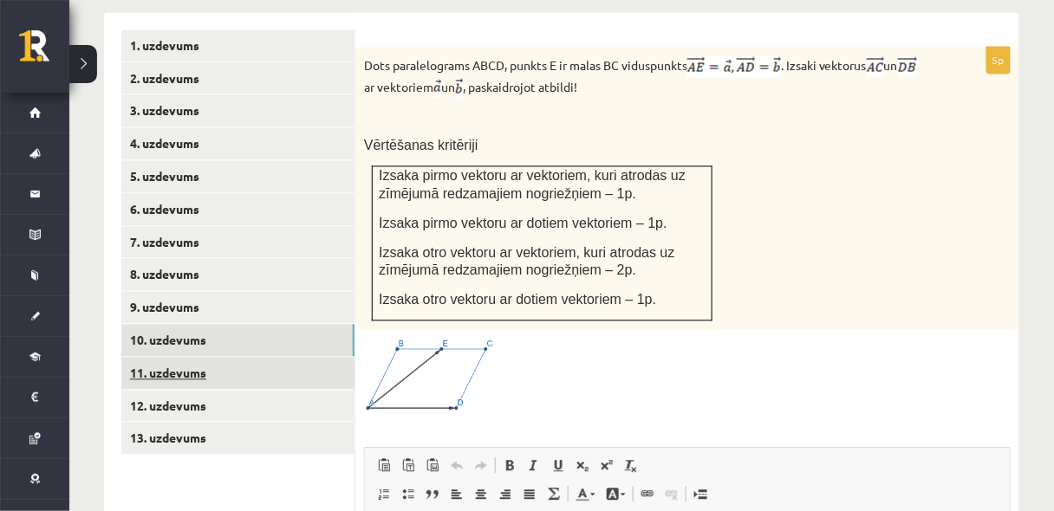
click at [211, 358] on link "11. uzdevums" at bounding box center [237, 374] width 233 height 32
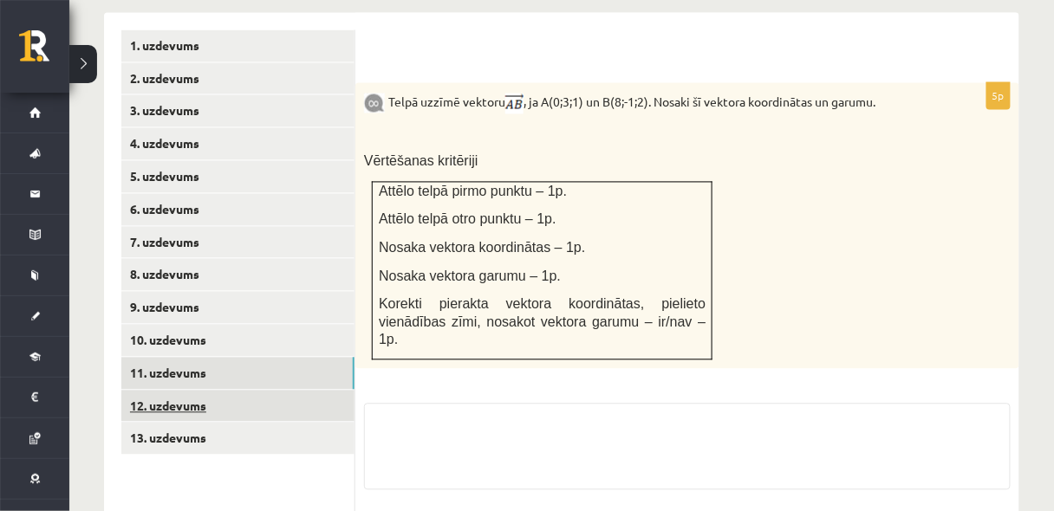
click at [215, 391] on link "12. uzdevums" at bounding box center [237, 407] width 233 height 32
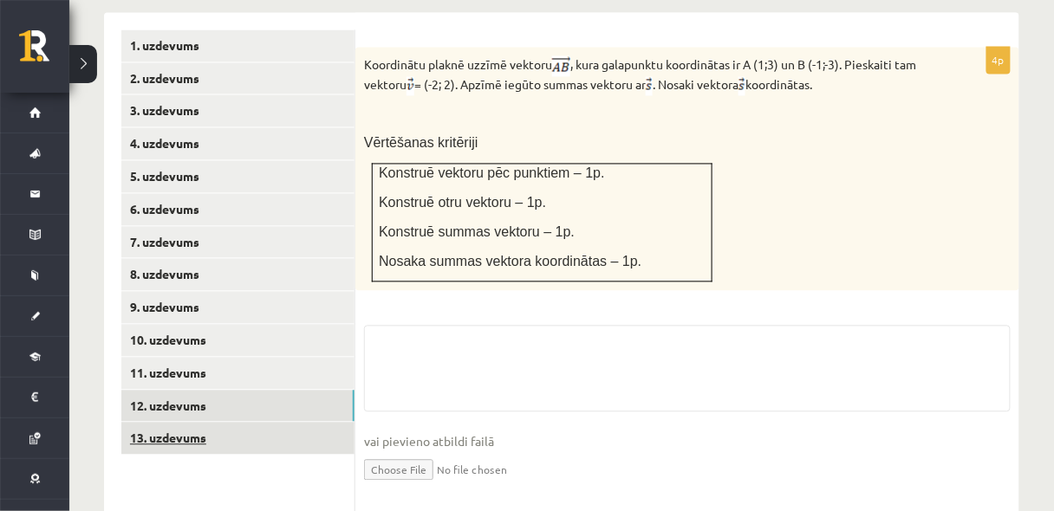
click at [229, 423] on link "13. uzdevums" at bounding box center [237, 439] width 233 height 32
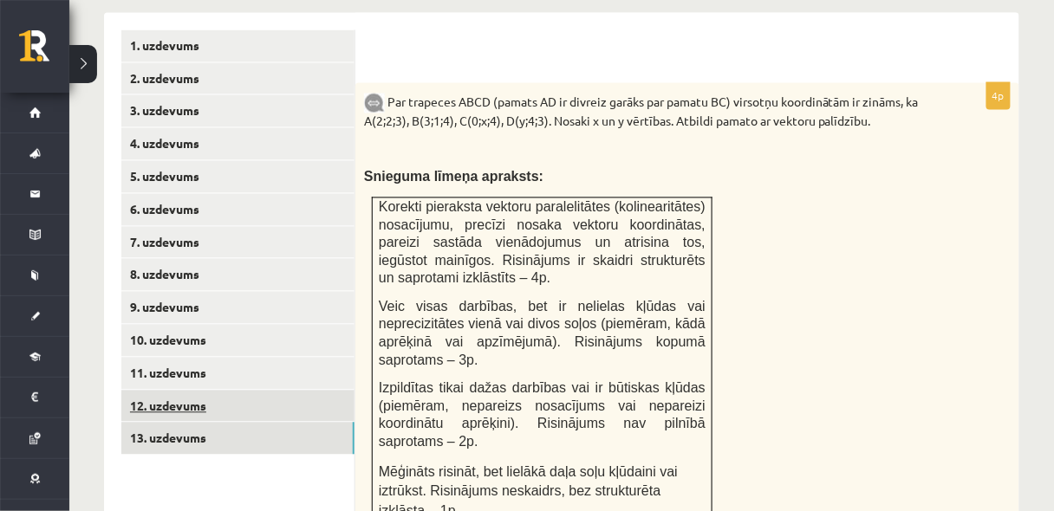
click at [218, 391] on link "12. uzdevums" at bounding box center [237, 407] width 233 height 32
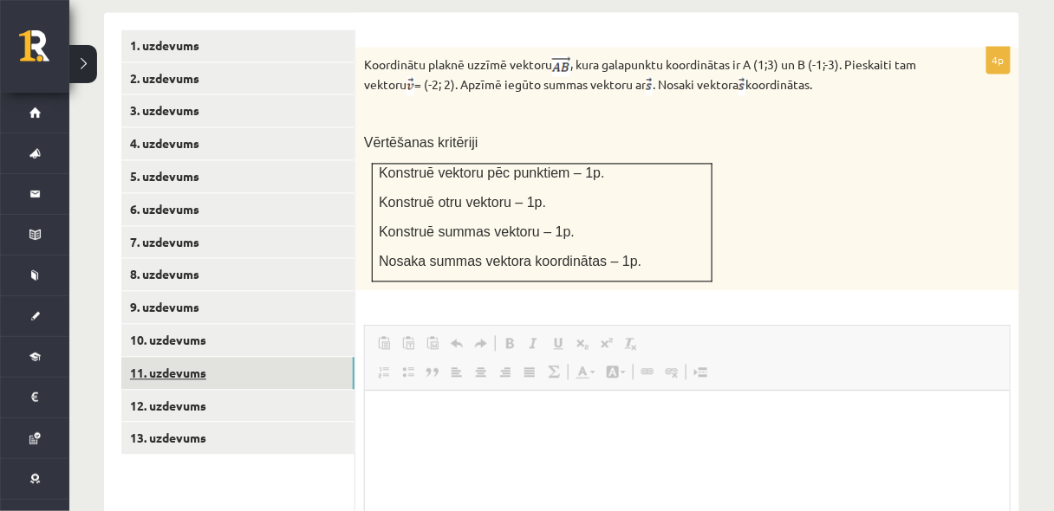
click at [225, 358] on link "11. uzdevums" at bounding box center [237, 374] width 233 height 32
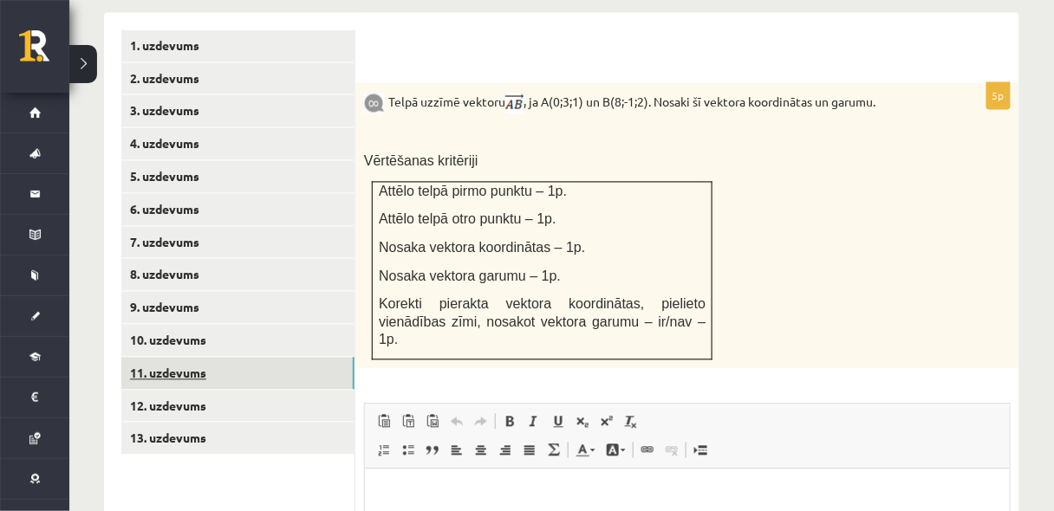
click at [225, 358] on link "11. uzdevums" at bounding box center [237, 374] width 233 height 32
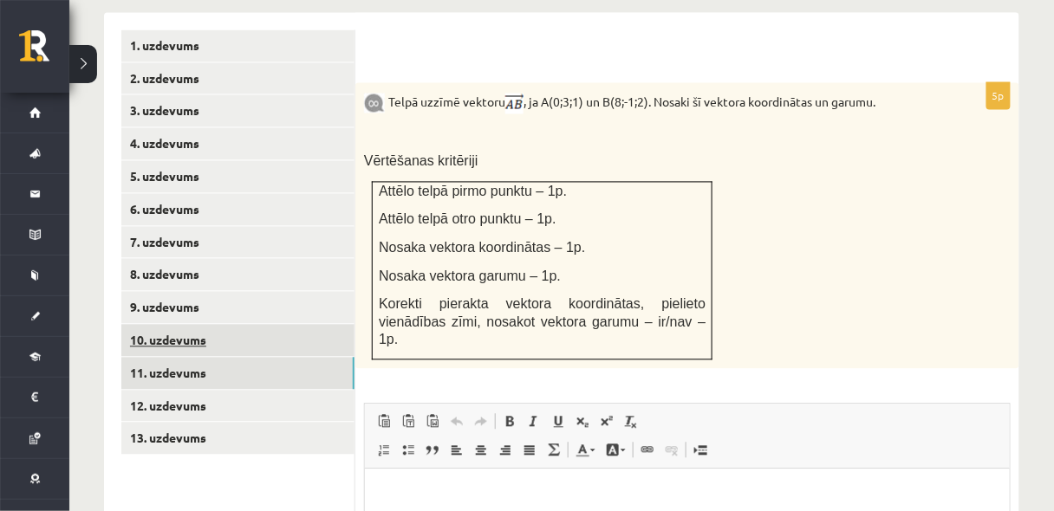
click at [229, 325] on link "10. uzdevums" at bounding box center [237, 341] width 233 height 32
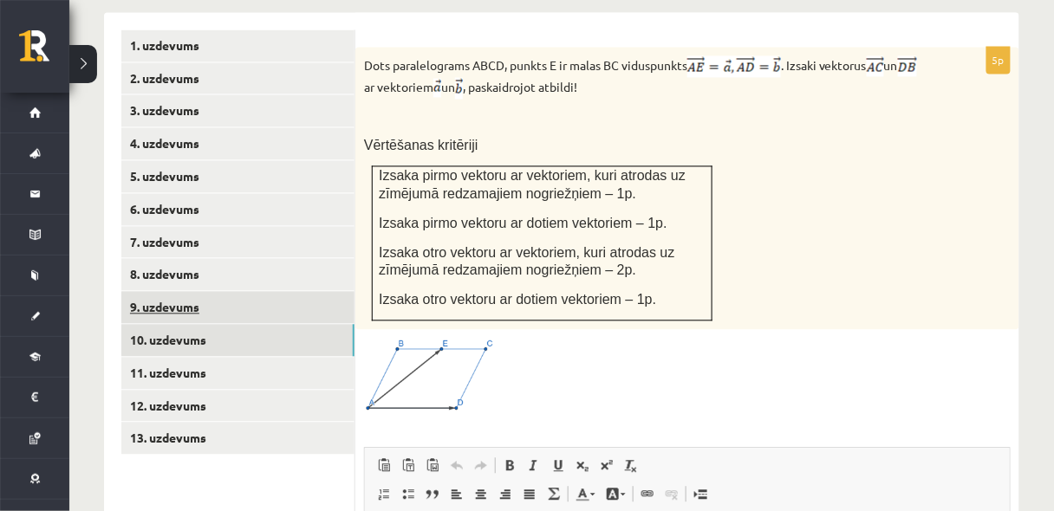
click at [227, 292] on link "9. uzdevums" at bounding box center [237, 308] width 233 height 32
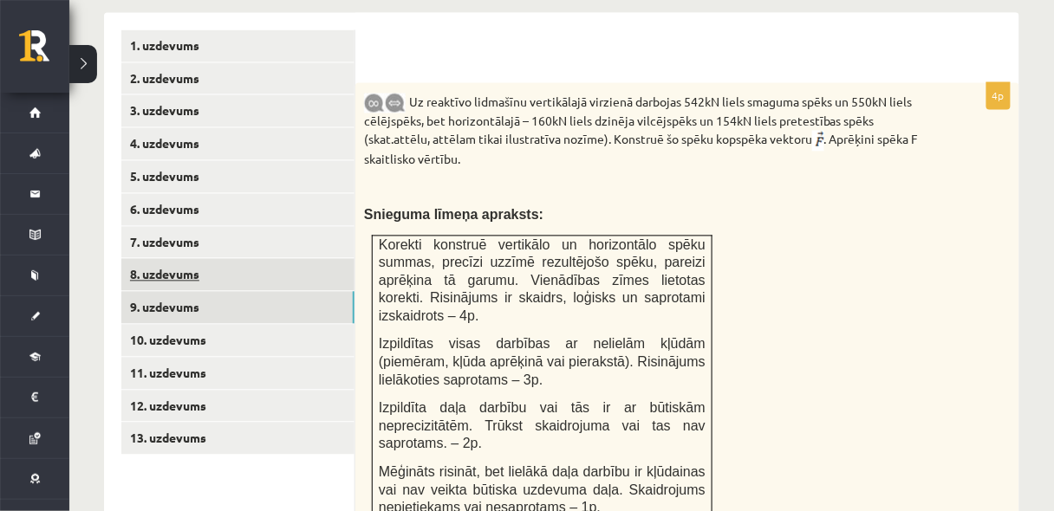
click at [225, 259] on link "8. uzdevums" at bounding box center [237, 275] width 233 height 32
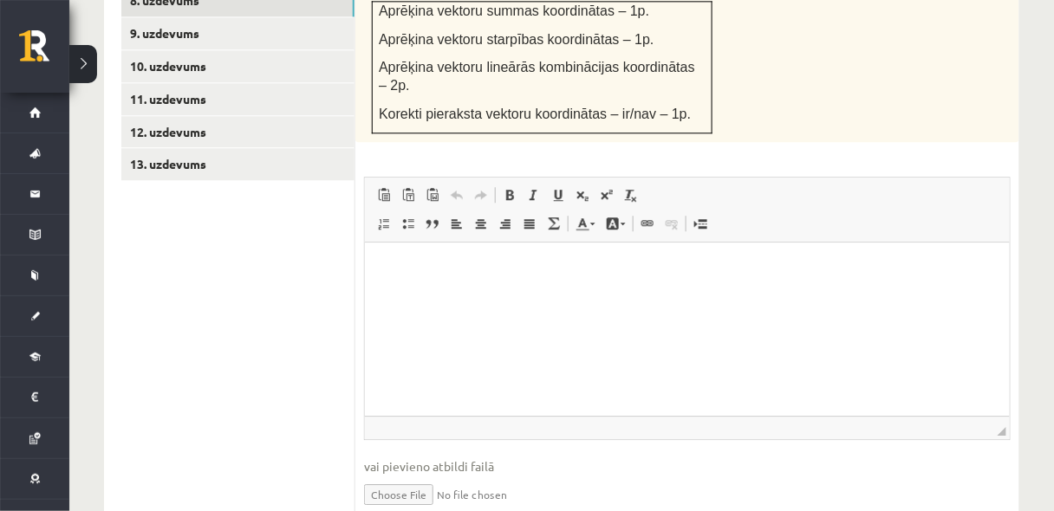
scroll to position [1055, 0]
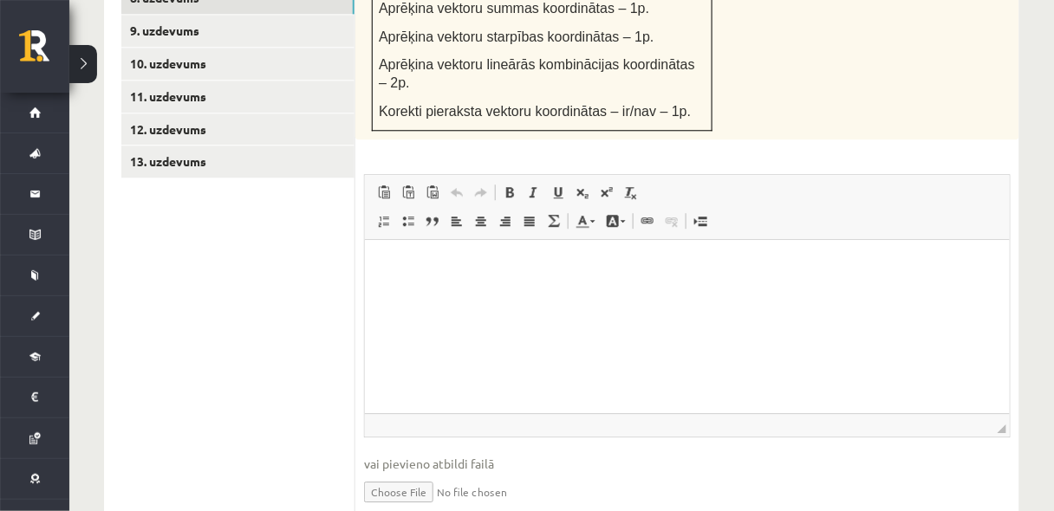
click at [389, 473] on input "file" at bounding box center [687, 491] width 647 height 36
type input "**********"
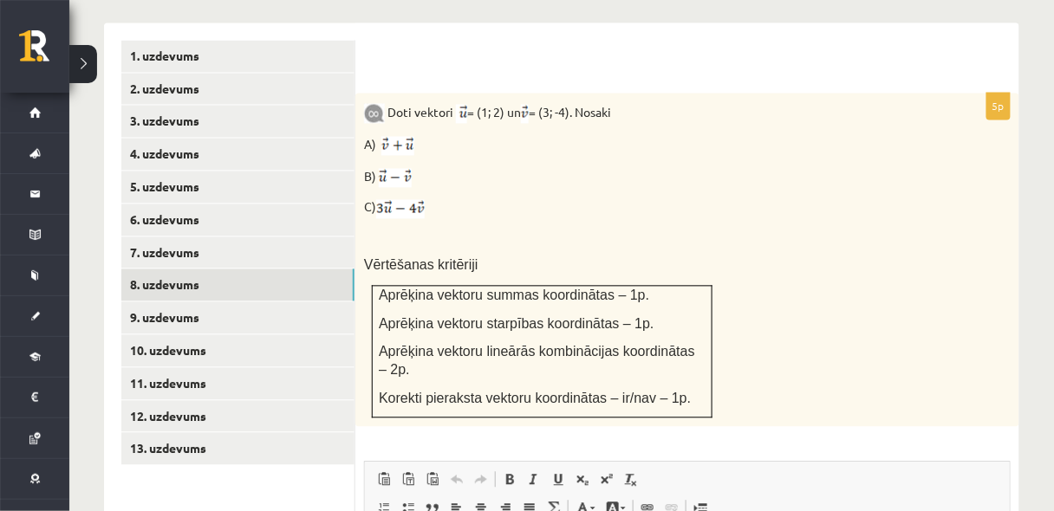
scroll to position [639, 0]
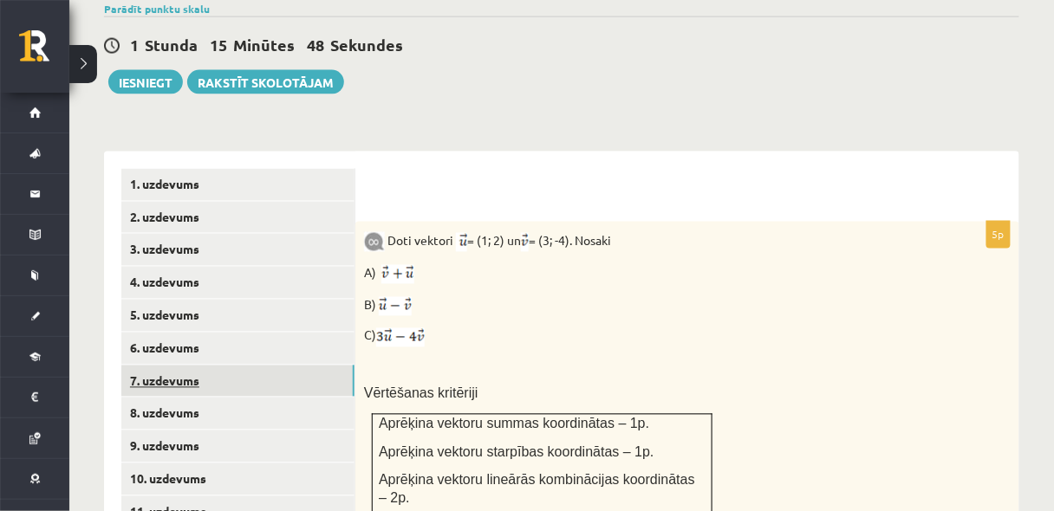
click at [325, 366] on link "7. uzdevums" at bounding box center [237, 382] width 233 height 32
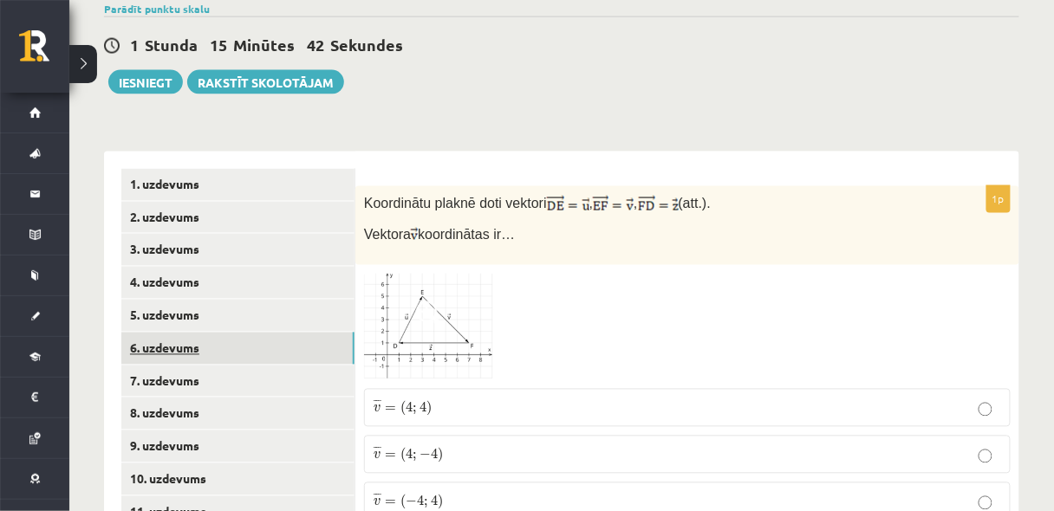
click at [265, 333] on link "6. uzdevums" at bounding box center [237, 349] width 233 height 32
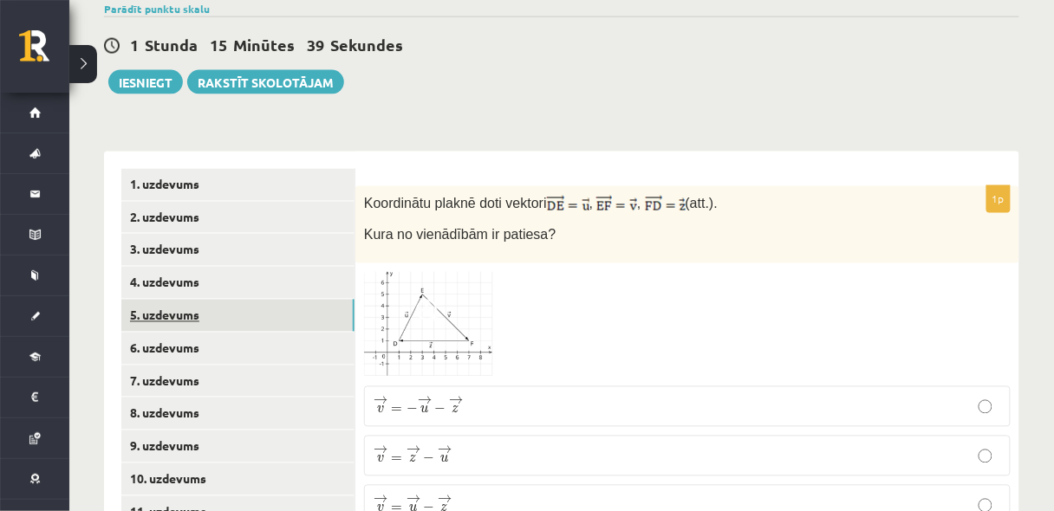
click at [264, 300] on link "5. uzdevums" at bounding box center [237, 316] width 233 height 32
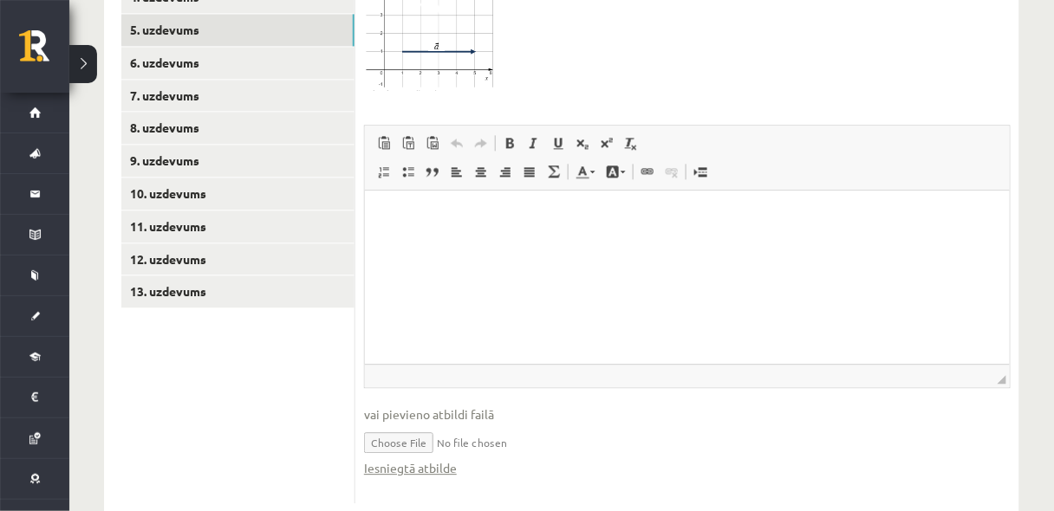
scroll to position [930, 0]
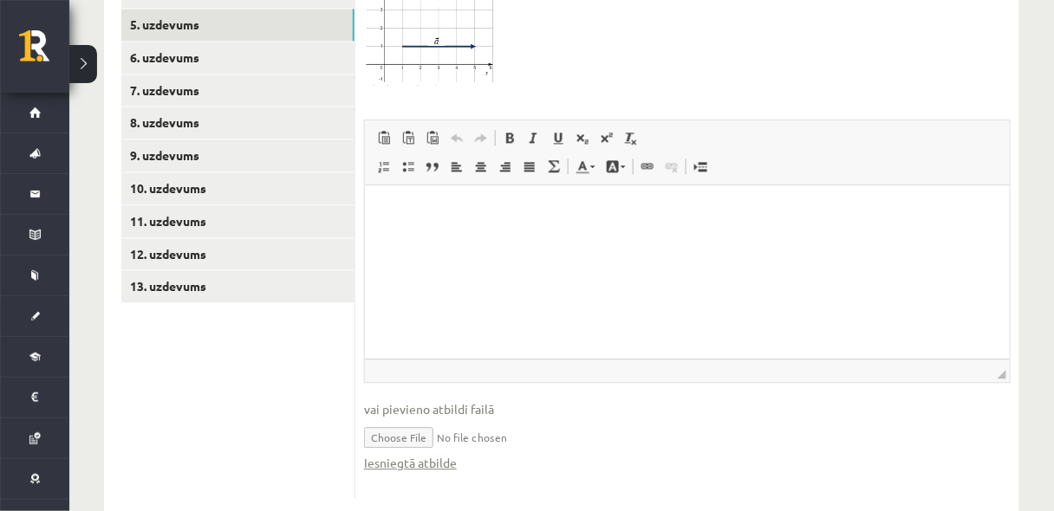
click at [386, 419] on input "file" at bounding box center [687, 437] width 647 height 36
type input "**********"
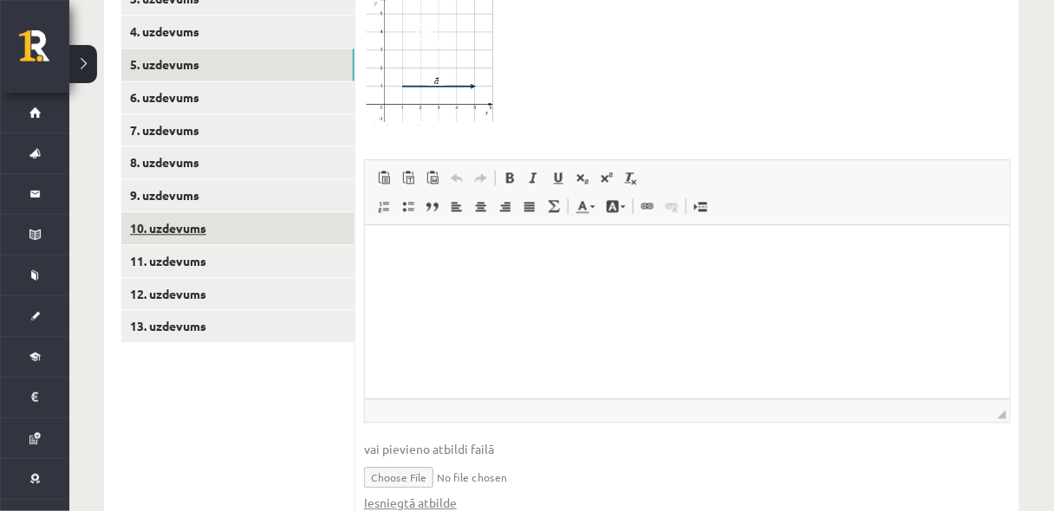
scroll to position [745, 0]
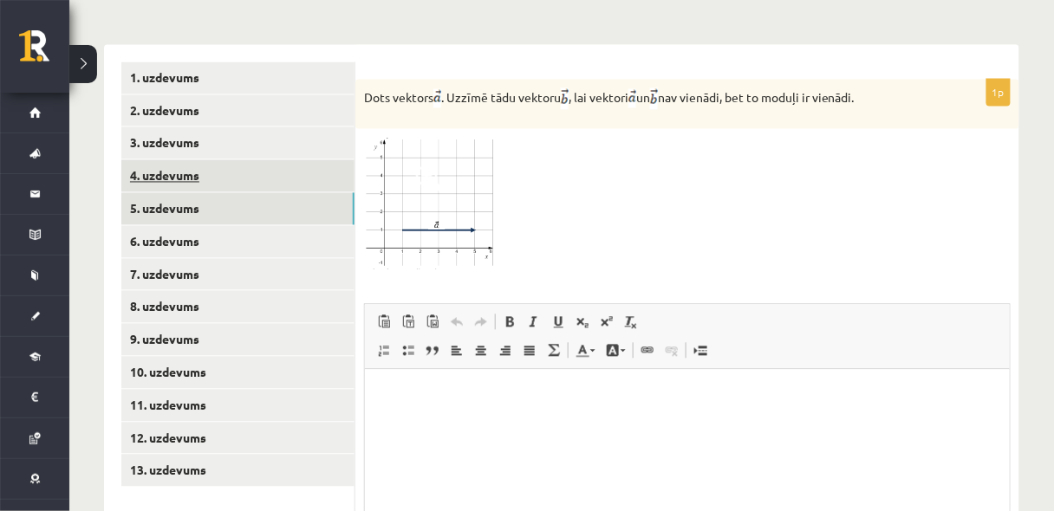
click at [285, 160] on link "4. uzdevums" at bounding box center [237, 176] width 233 height 32
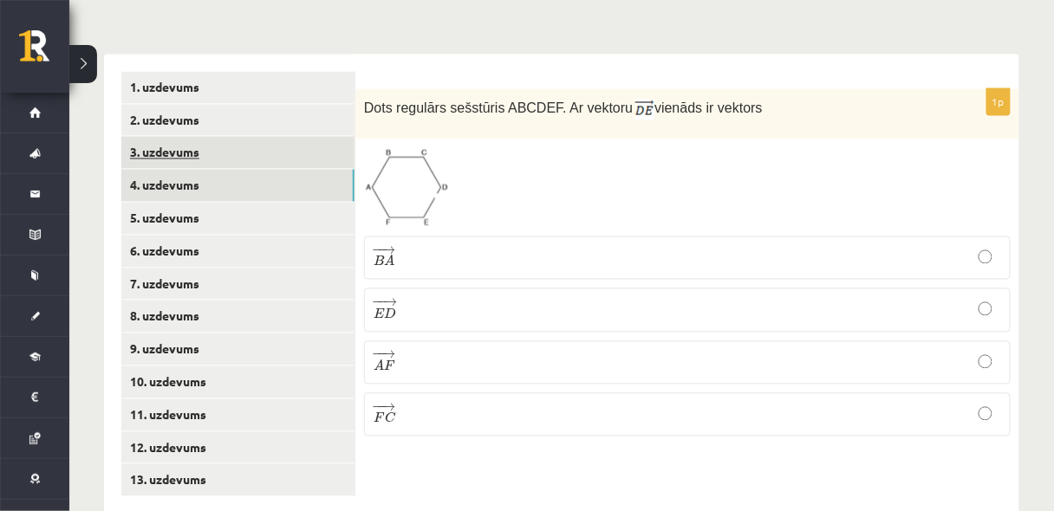
click at [282, 137] on link "3. uzdevums" at bounding box center [237, 153] width 233 height 32
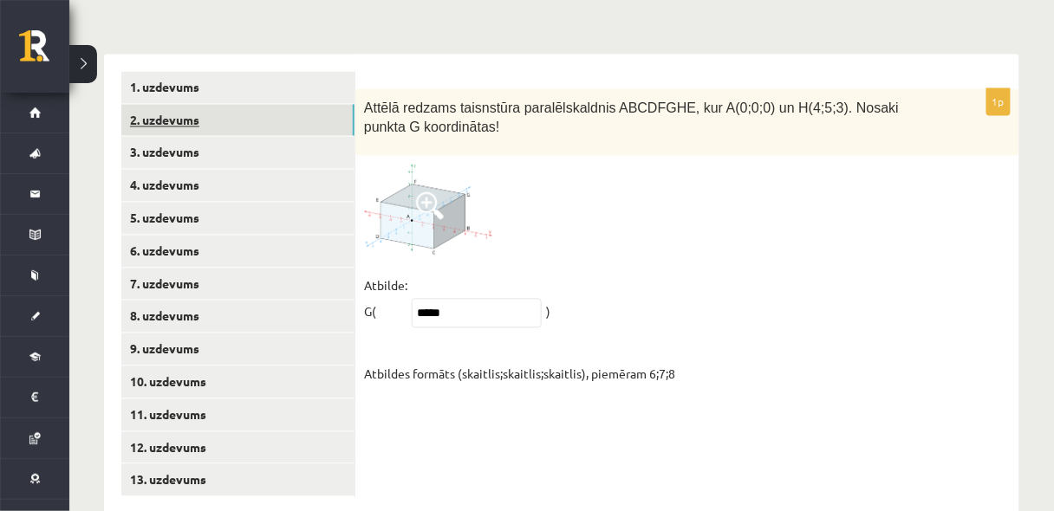
click at [280, 105] on link "2. uzdevums" at bounding box center [237, 121] width 233 height 32
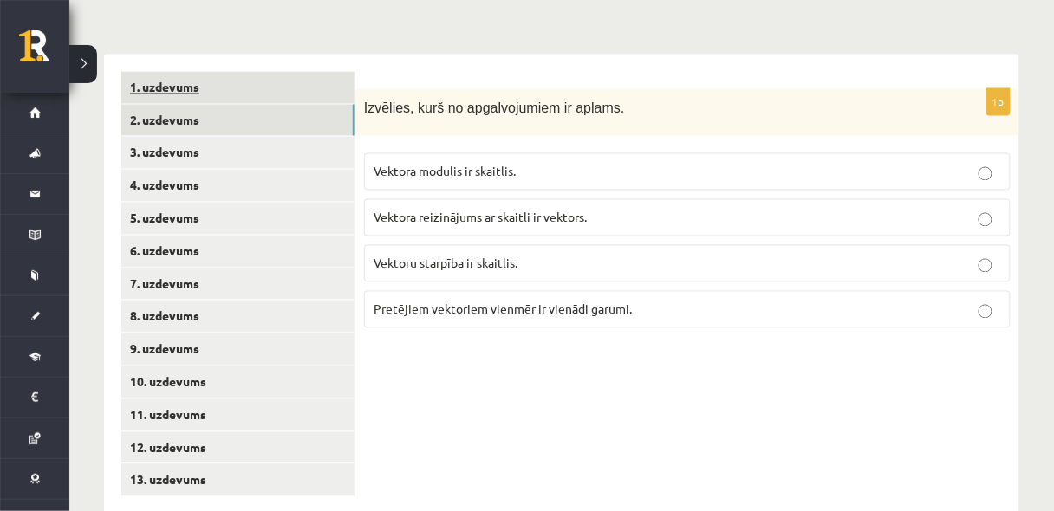
click at [280, 72] on link "1. uzdevums" at bounding box center [237, 88] width 233 height 32
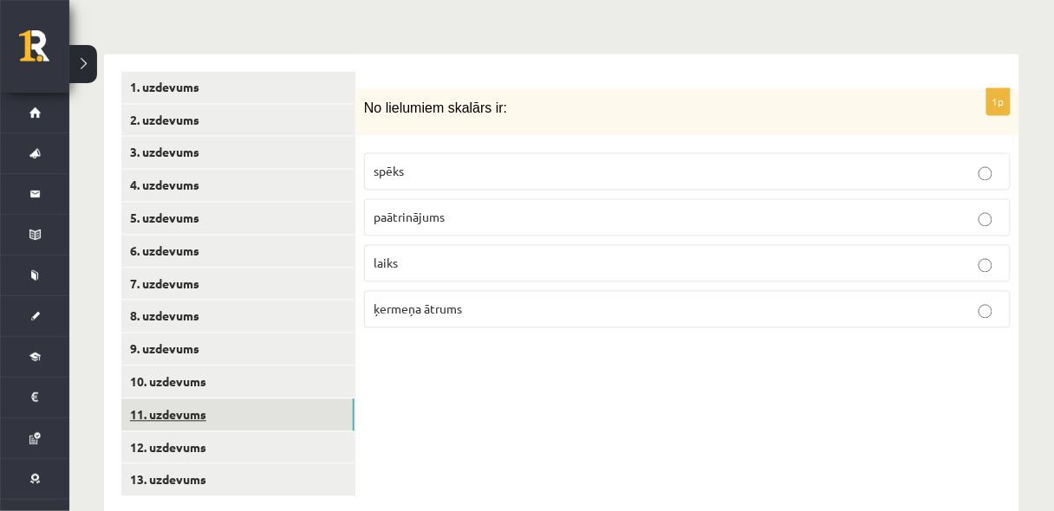
click at [218, 400] on link "11. uzdevums" at bounding box center [237, 416] width 233 height 32
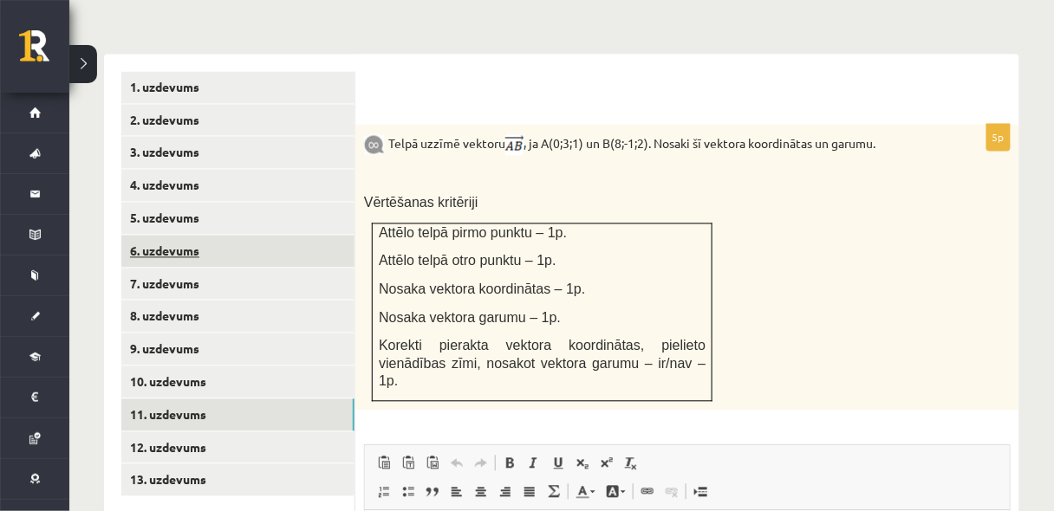
scroll to position [0, 0]
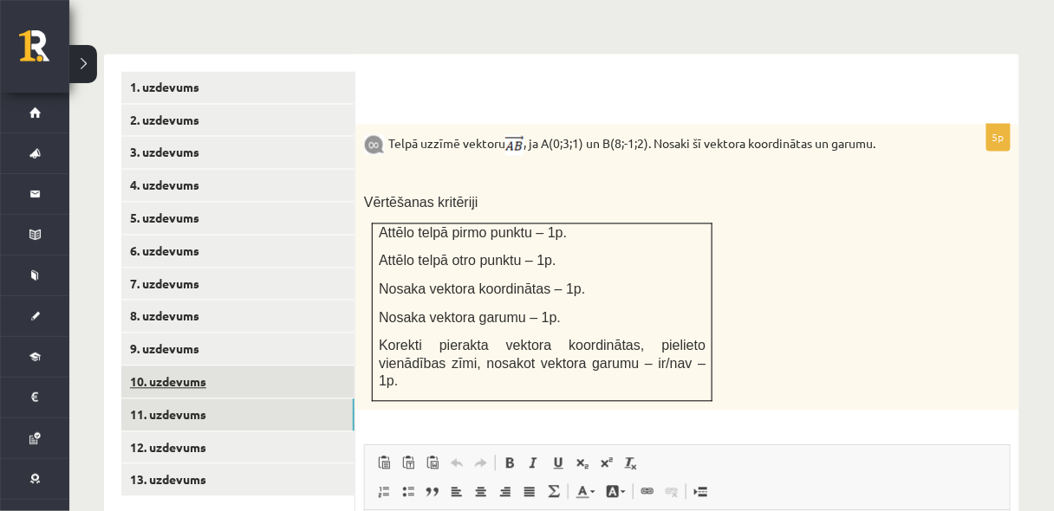
click at [231, 367] on link "10. uzdevums" at bounding box center [237, 383] width 233 height 32
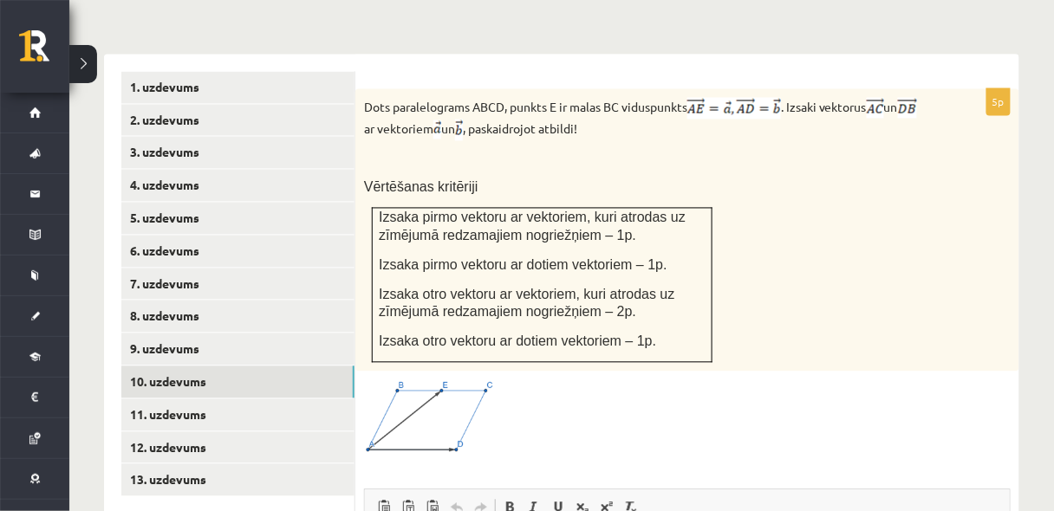
click at [411, 394] on img at bounding box center [429, 418] width 130 height 75
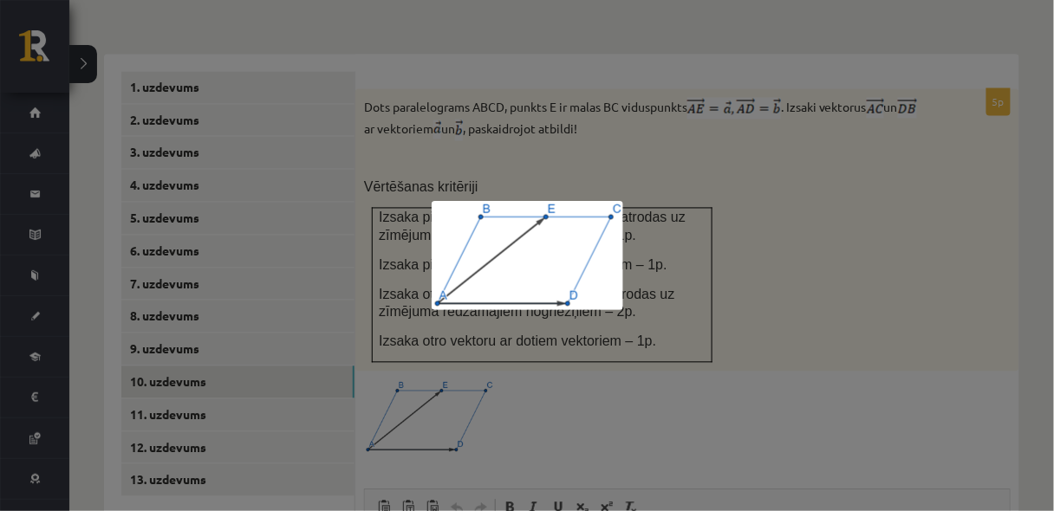
click at [890, 368] on div at bounding box center [527, 255] width 1054 height 511
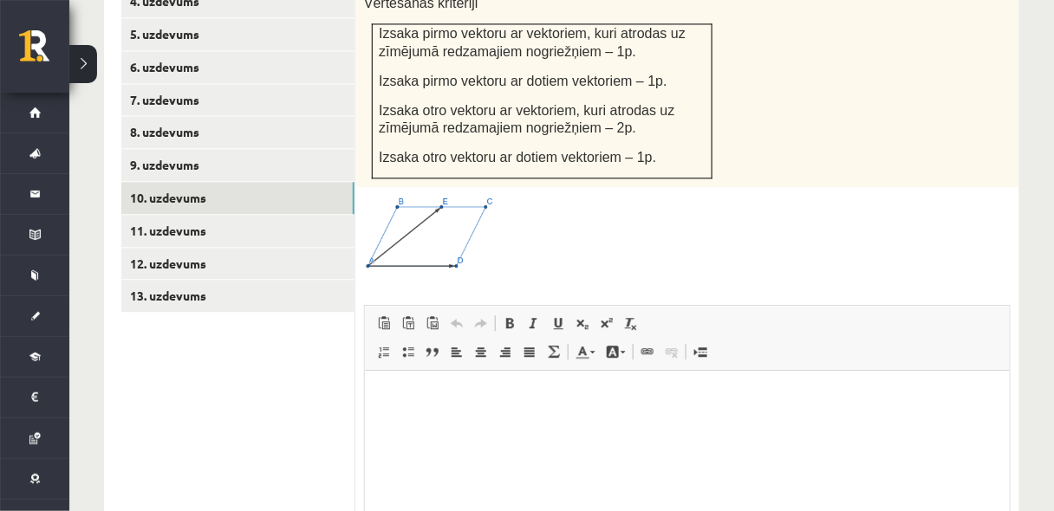
scroll to position [1059, 0]
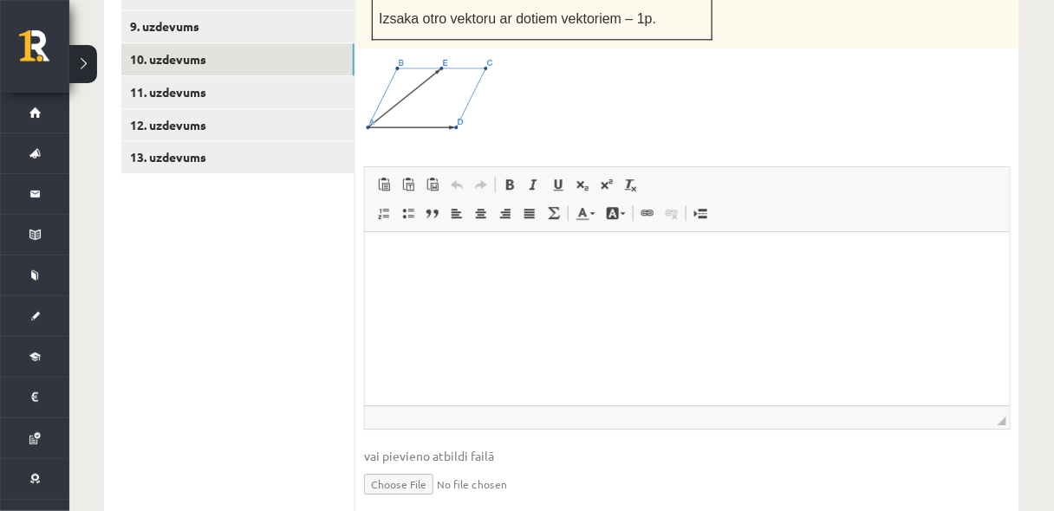
click at [397, 465] on input "file" at bounding box center [687, 483] width 647 height 36
type input "**********"
click at [414, 501] on link "Iesniegtā atbilde" at bounding box center [410, 510] width 93 height 18
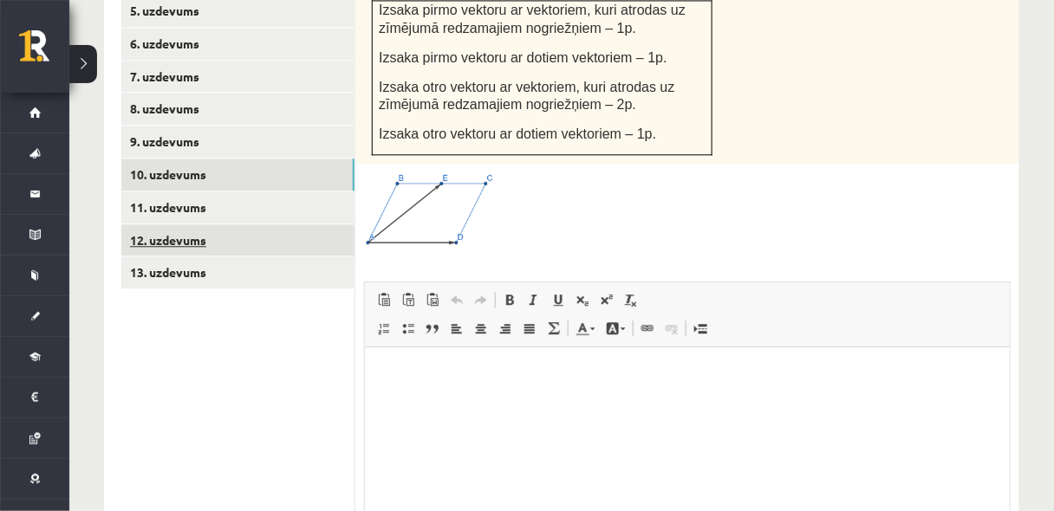
scroll to position [921, 0]
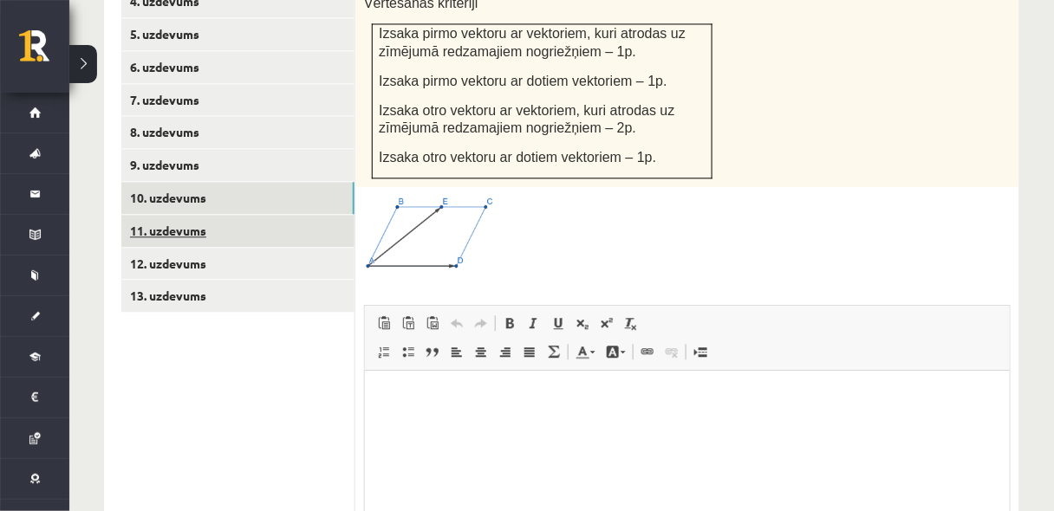
click at [298, 215] on link "11. uzdevums" at bounding box center [237, 231] width 233 height 32
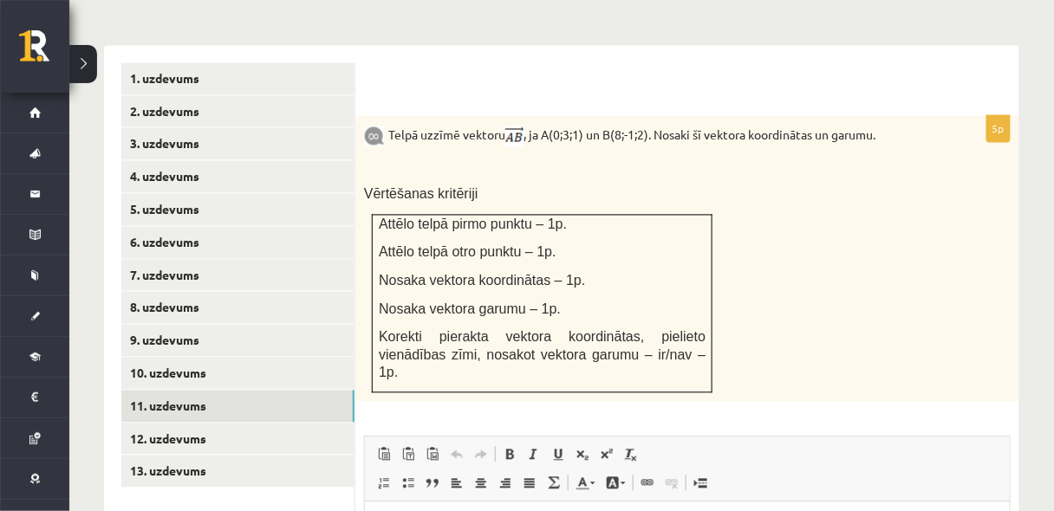
scroll to position [760, 0]
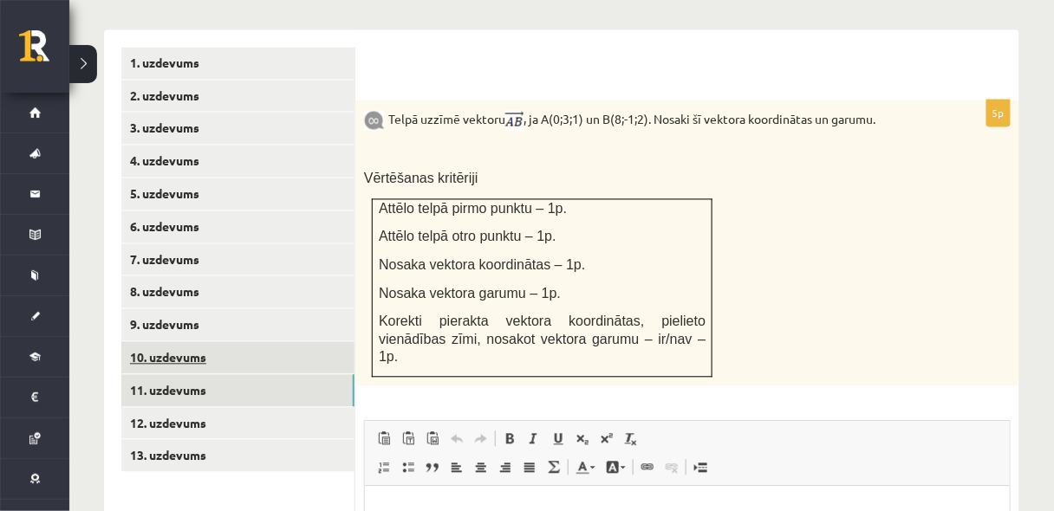
click at [192, 342] on link "10. uzdevums" at bounding box center [237, 358] width 233 height 32
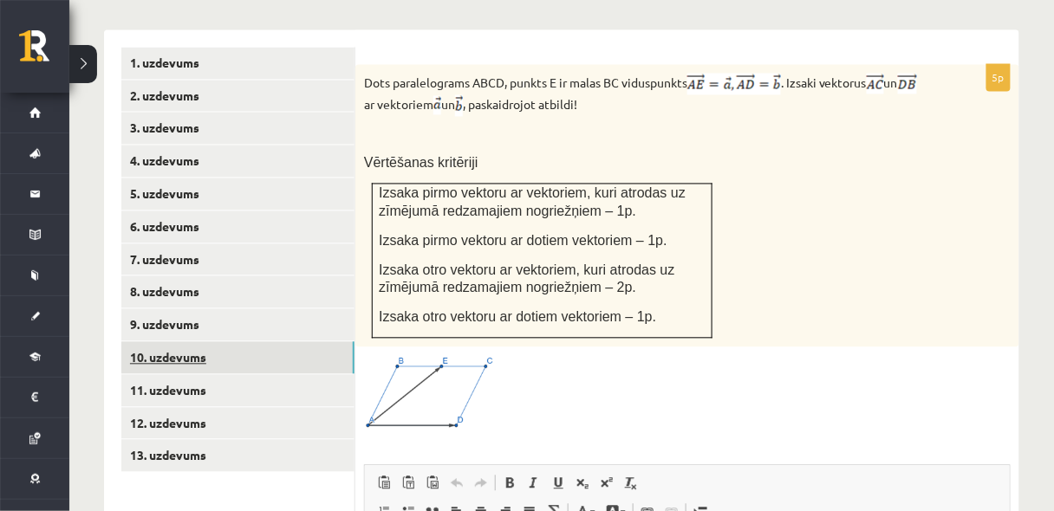
scroll to position [0, 0]
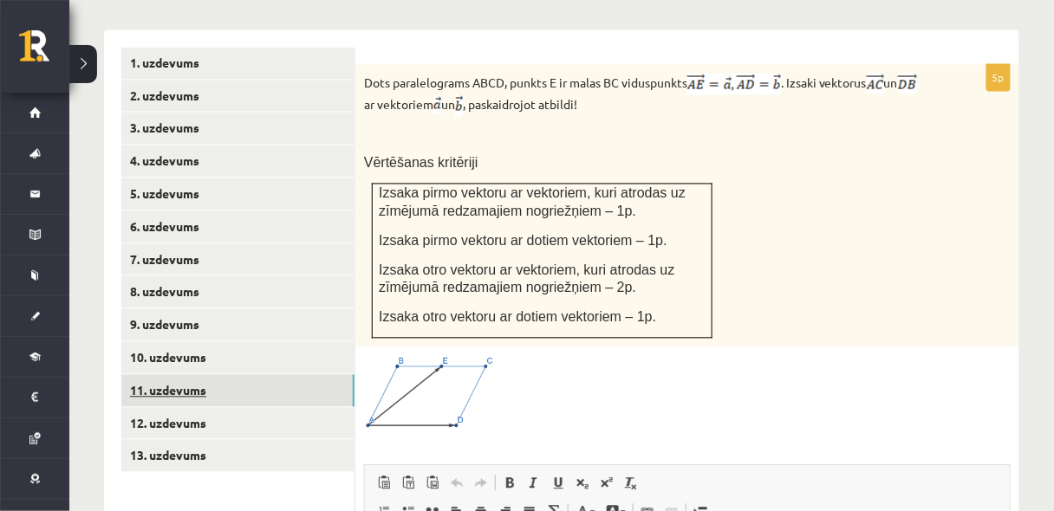
click at [225, 375] on link "11. uzdevums" at bounding box center [237, 391] width 233 height 32
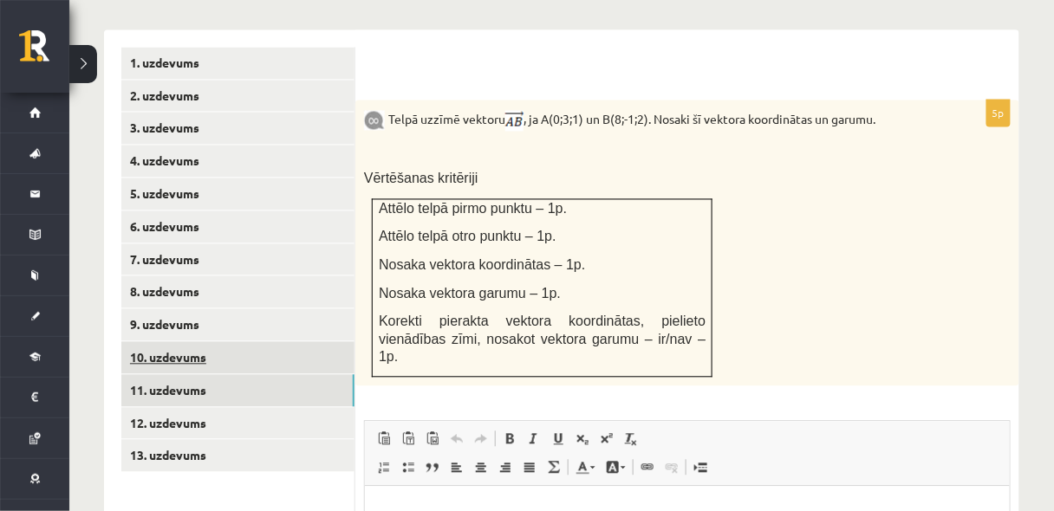
click at [252, 342] on link "10. uzdevums" at bounding box center [237, 358] width 233 height 32
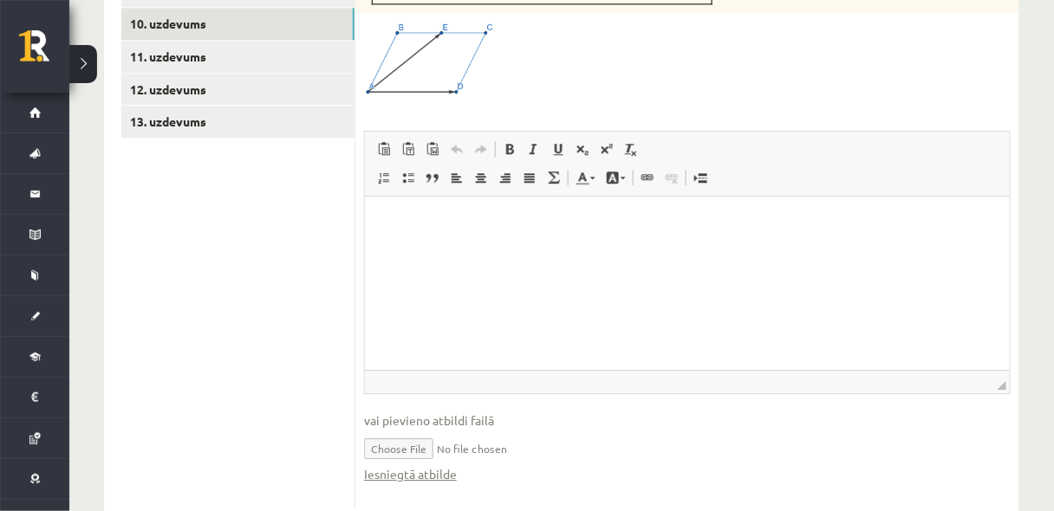
scroll to position [1106, 0]
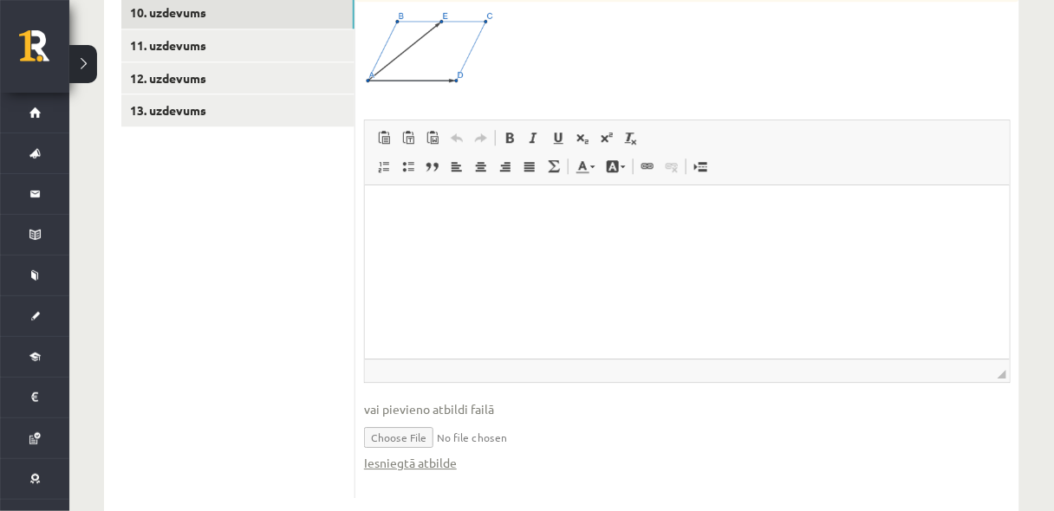
click at [423, 419] on input "file" at bounding box center [687, 437] width 647 height 36
type input "**********"
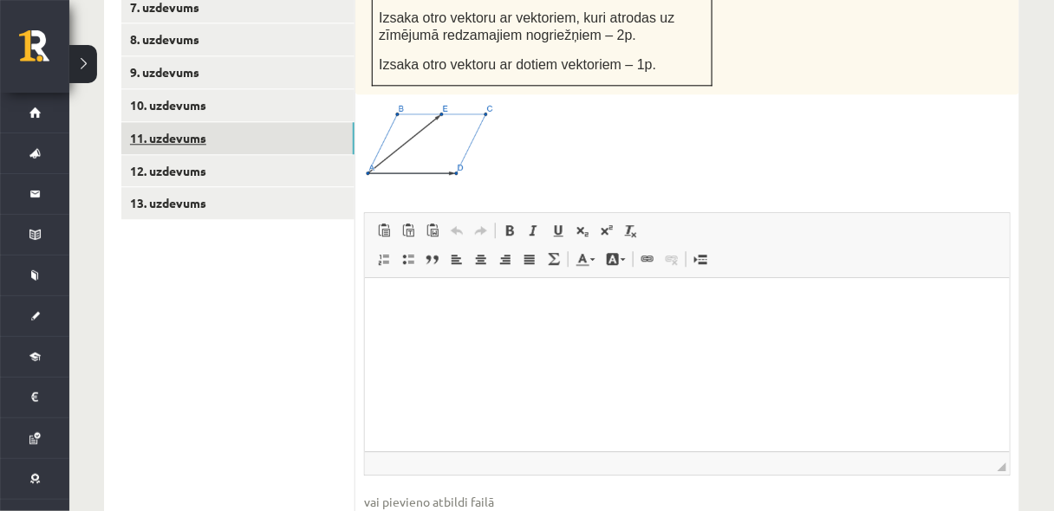
click at [248, 122] on link "11. uzdevums" at bounding box center [237, 138] width 233 height 32
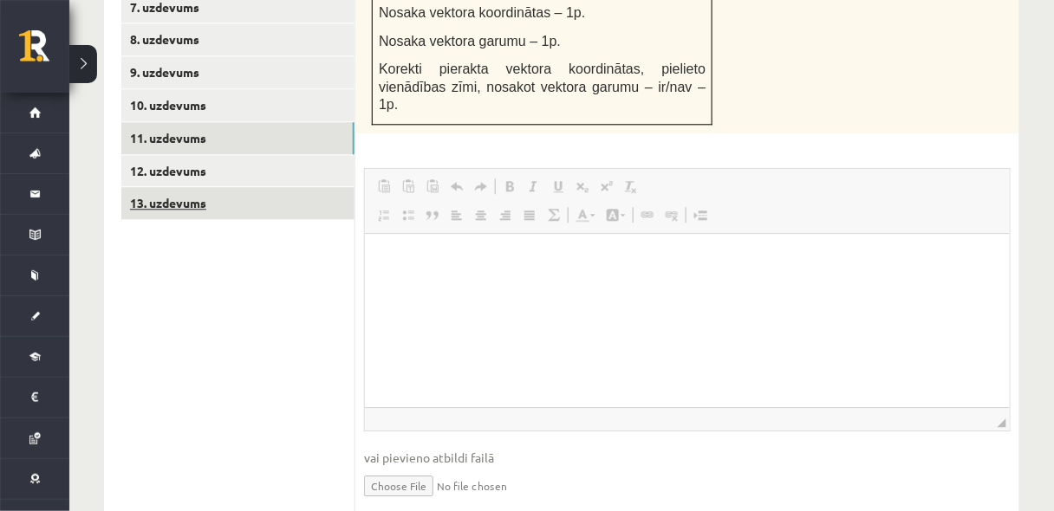
scroll to position [0, 0]
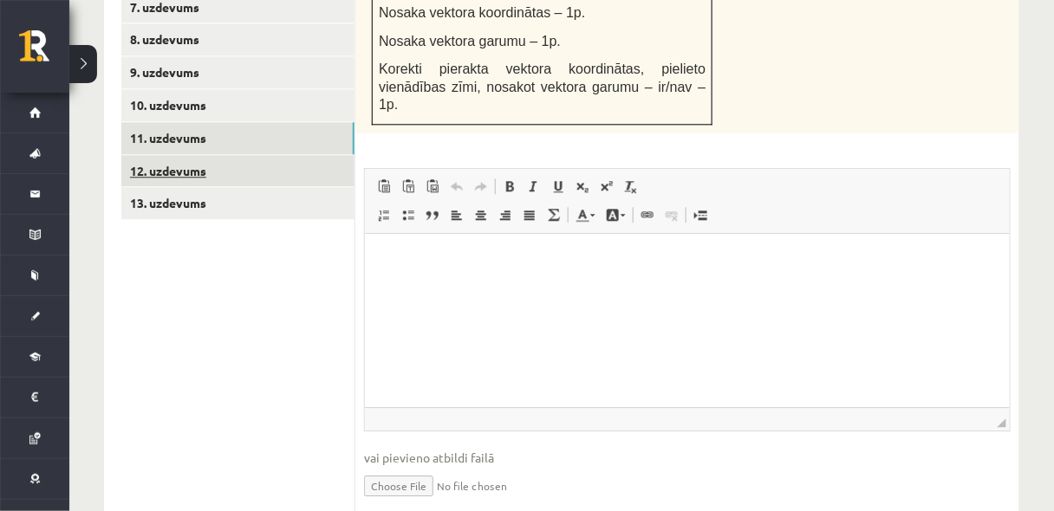
click at [225, 155] on link "12. uzdevums" at bounding box center [237, 171] width 233 height 32
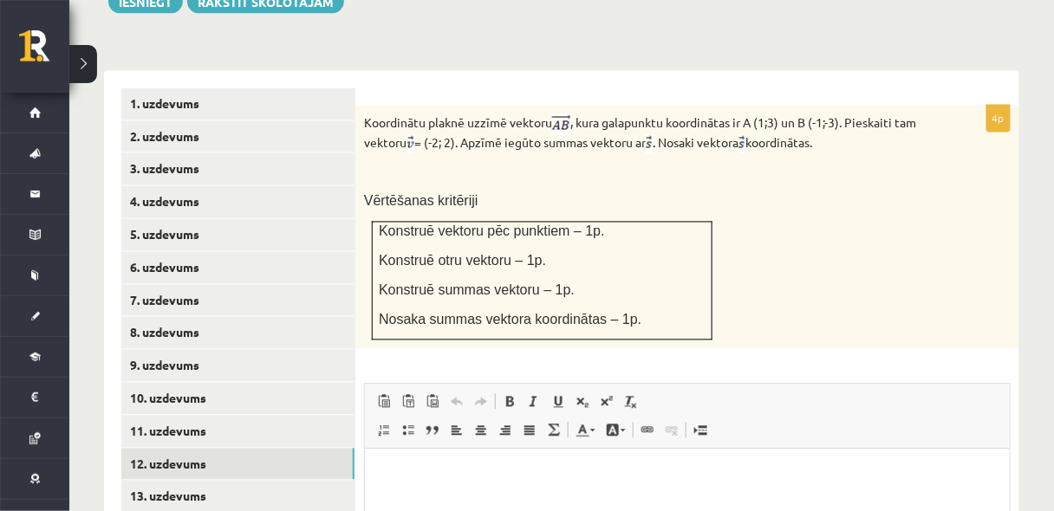
scroll to position [735, 0]
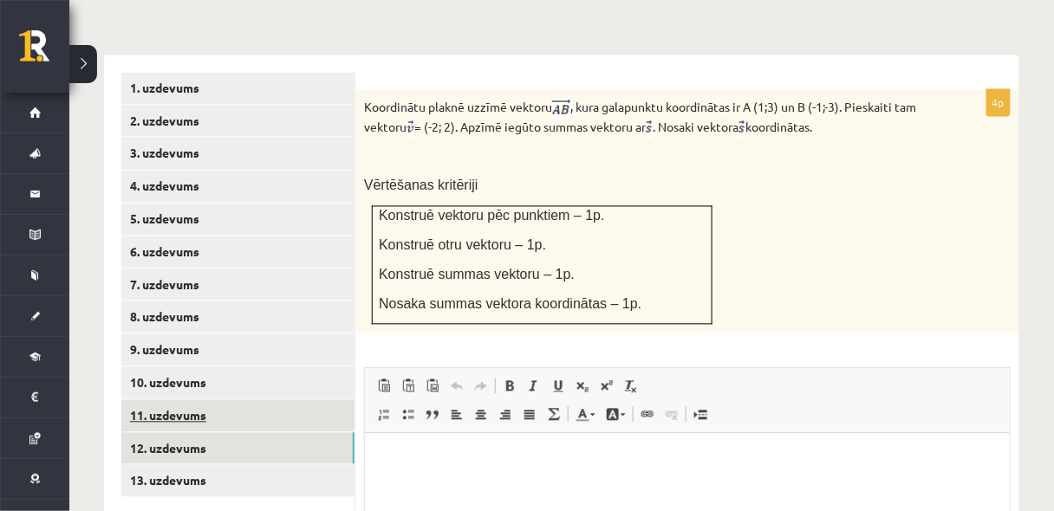
click at [308, 400] on link "11. uzdevums" at bounding box center [237, 416] width 233 height 32
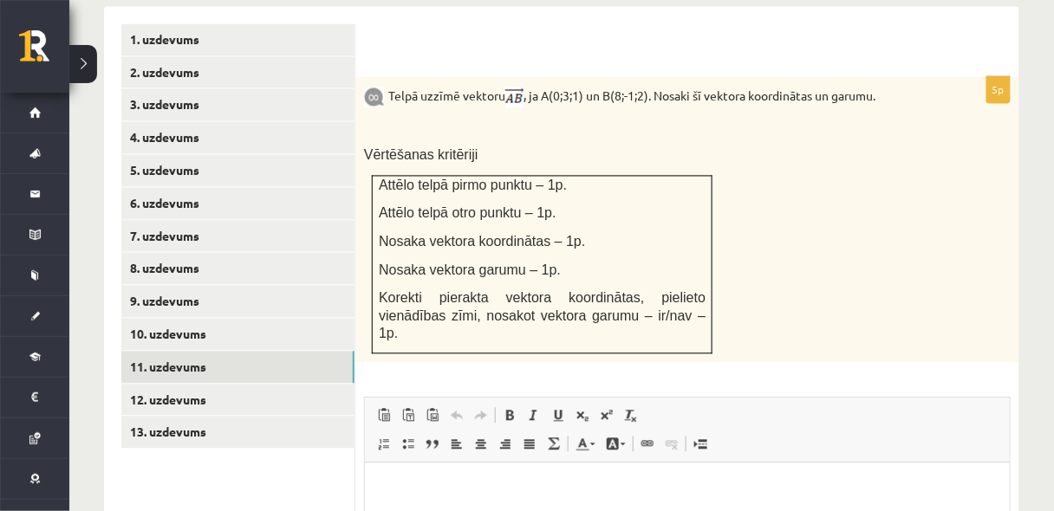
scroll to position [782, 0]
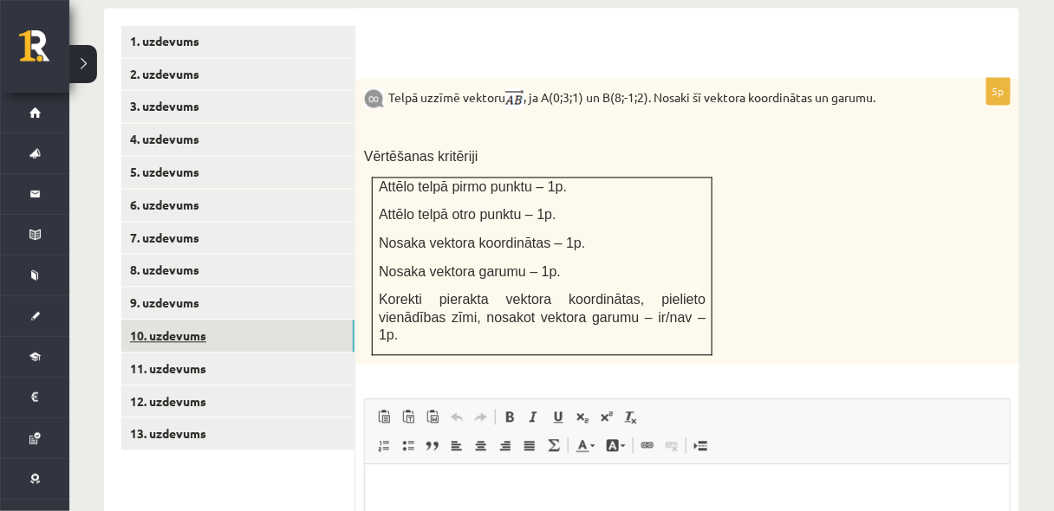
click at [251, 321] on link "10. uzdevums" at bounding box center [237, 337] width 233 height 32
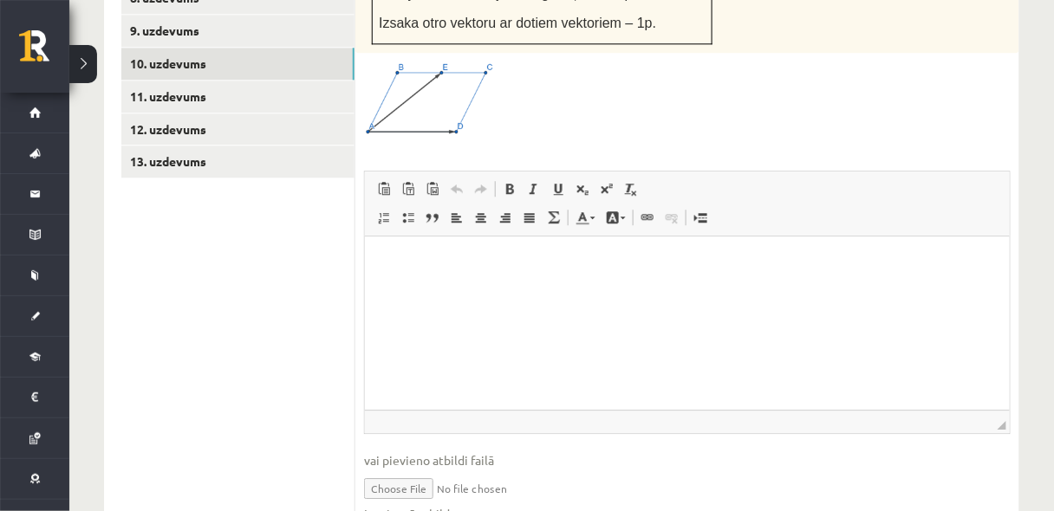
scroll to position [1059, 0]
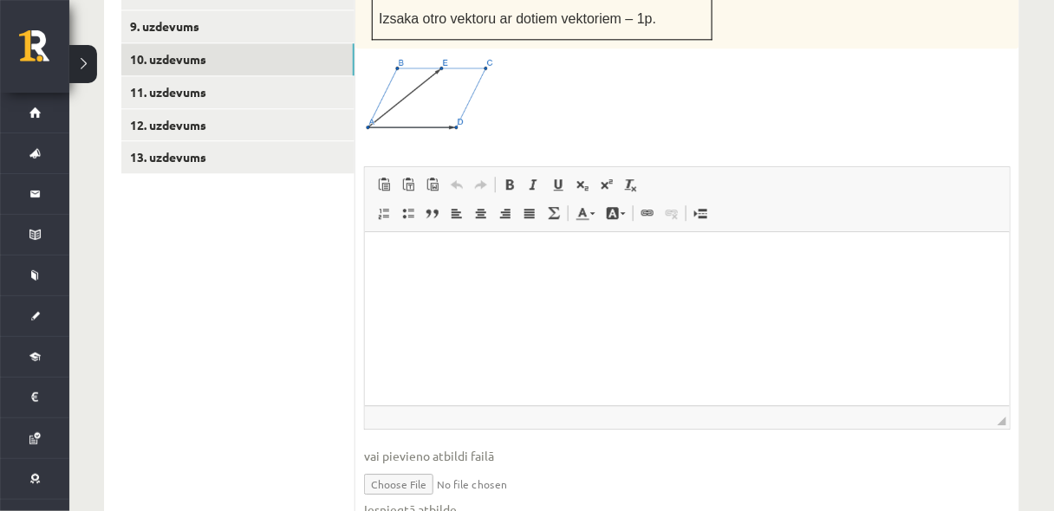
click at [409, 465] on input "file" at bounding box center [687, 483] width 647 height 36
type input "**********"
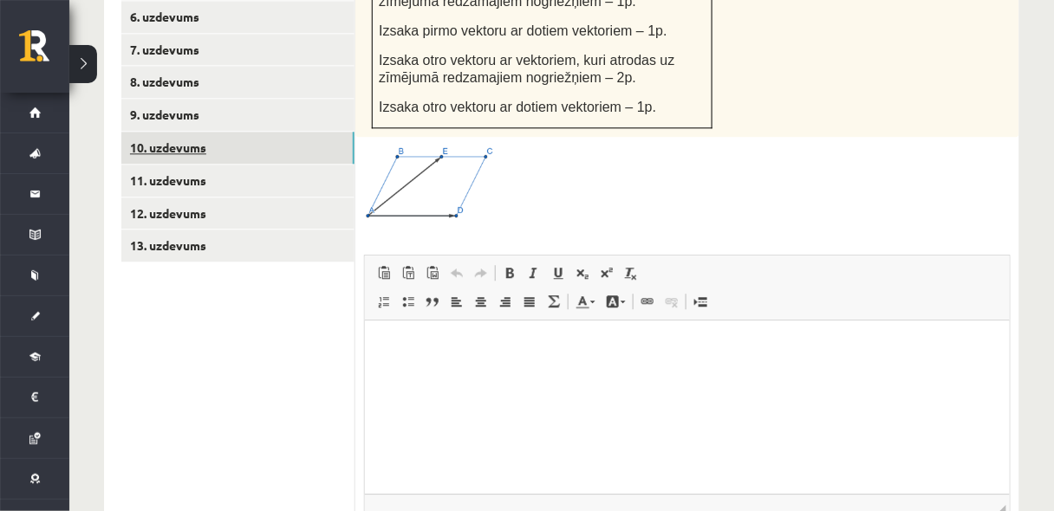
scroll to position [921, 0]
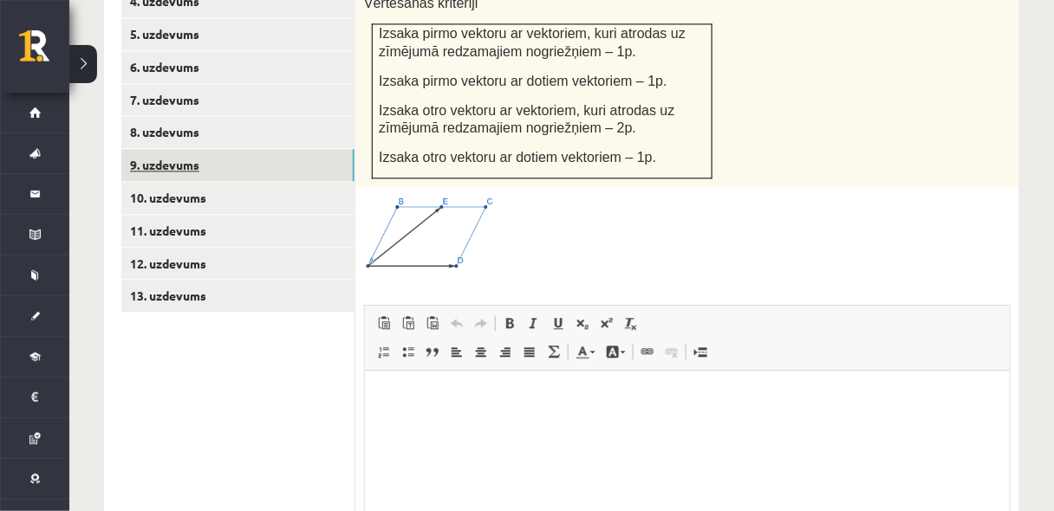
click at [272, 149] on link "9. uzdevums" at bounding box center [237, 165] width 233 height 32
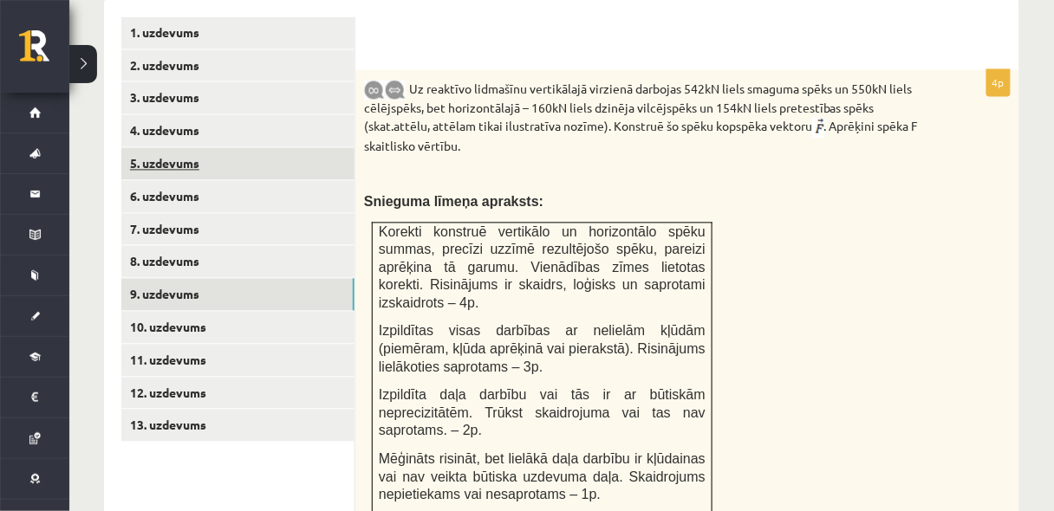
scroll to position [782, 0]
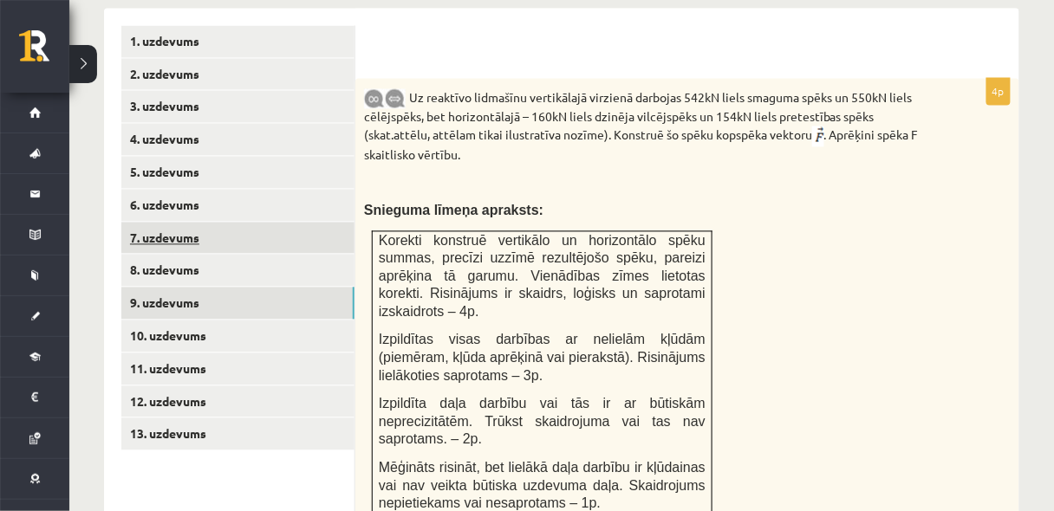
click at [206, 223] on link "7. uzdevums" at bounding box center [237, 239] width 233 height 32
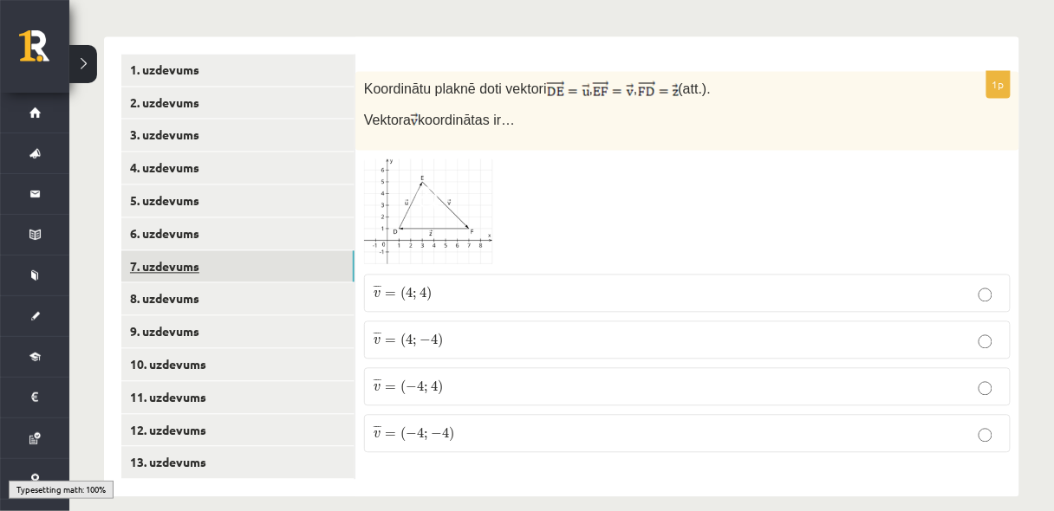
scroll to position [736, 0]
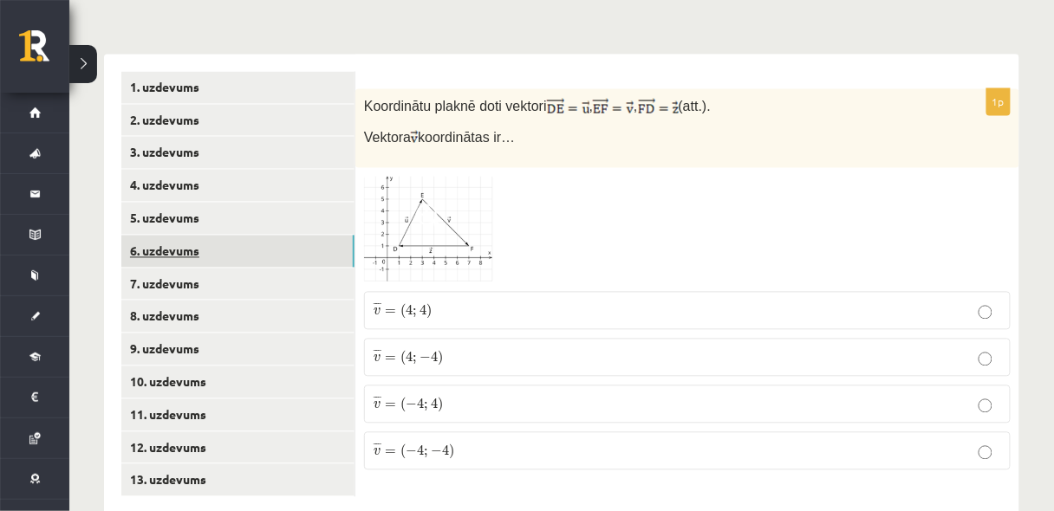
click at [212, 236] on link "6. uzdevums" at bounding box center [237, 252] width 233 height 32
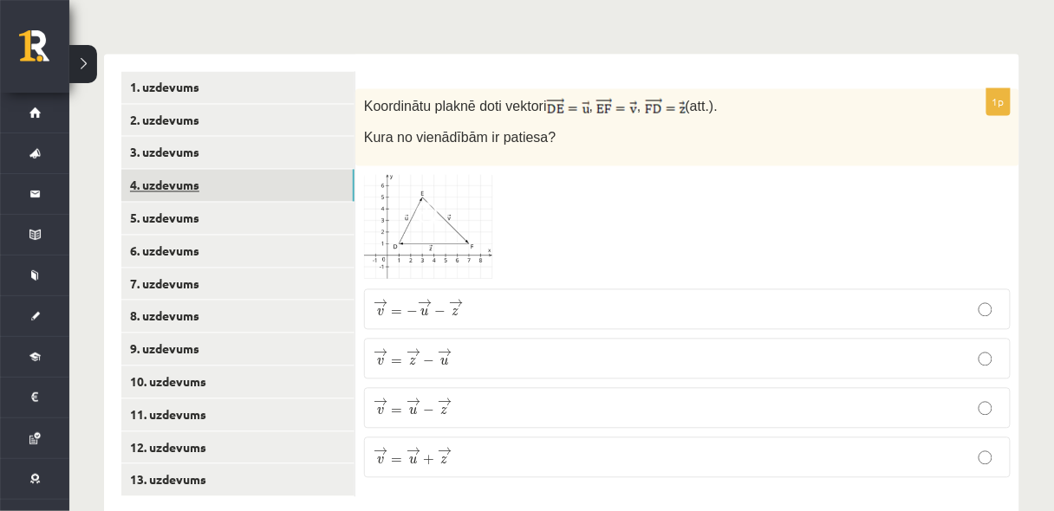
click at [240, 170] on link "4. uzdevums" at bounding box center [237, 186] width 233 height 32
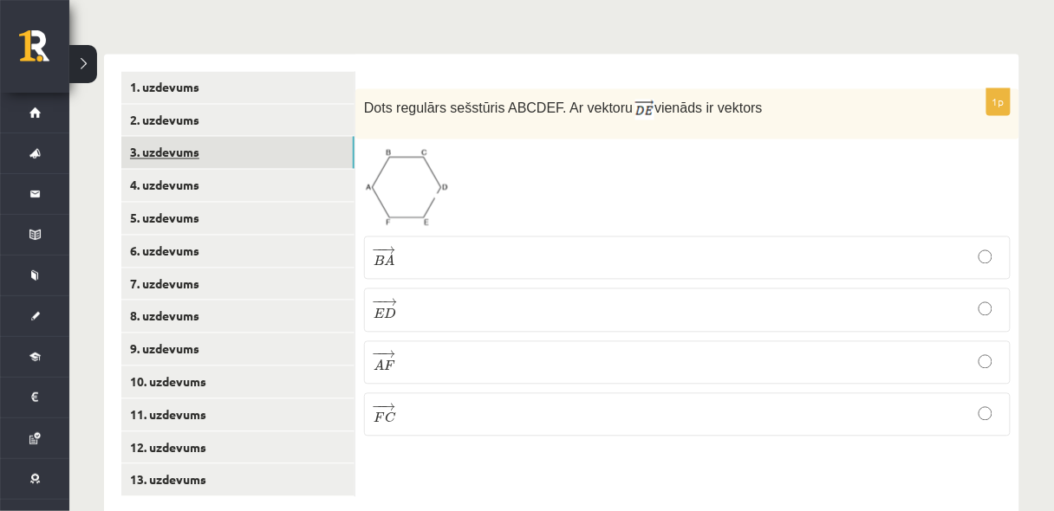
click at [251, 137] on link "3. uzdevums" at bounding box center [237, 153] width 233 height 32
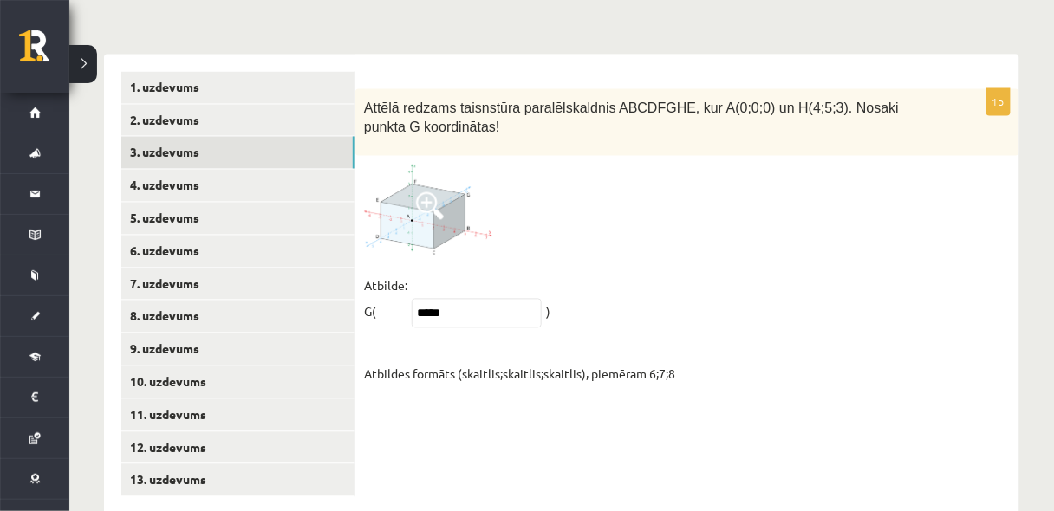
click at [417, 192] on span at bounding box center [430, 206] width 28 height 28
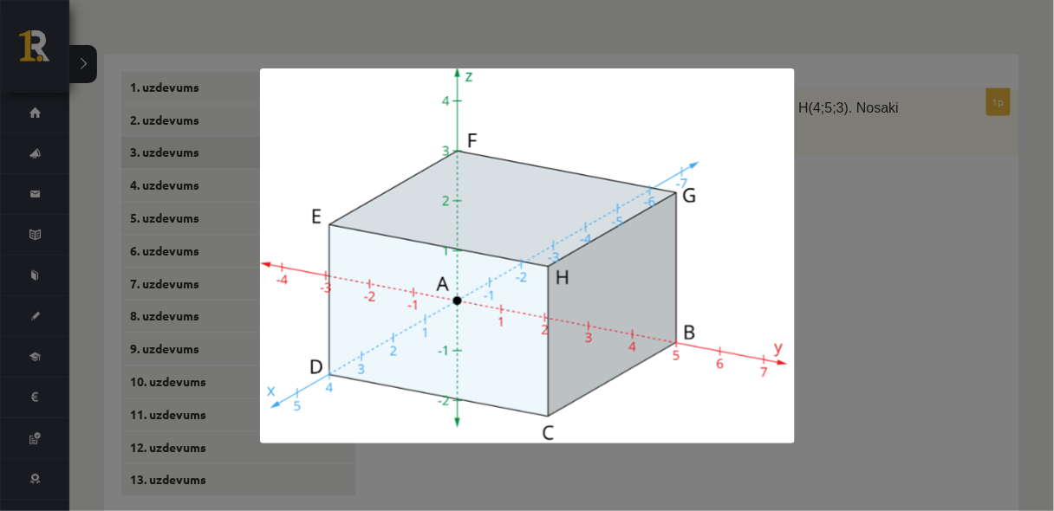
click at [924, 215] on div at bounding box center [527, 255] width 1054 height 511
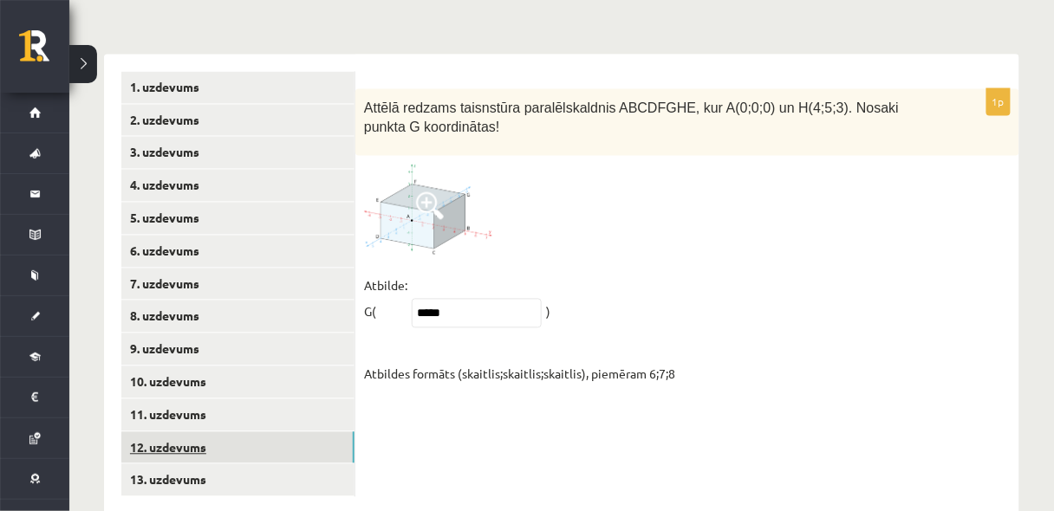
click at [231, 433] on link "12. uzdevums" at bounding box center [237, 449] width 233 height 32
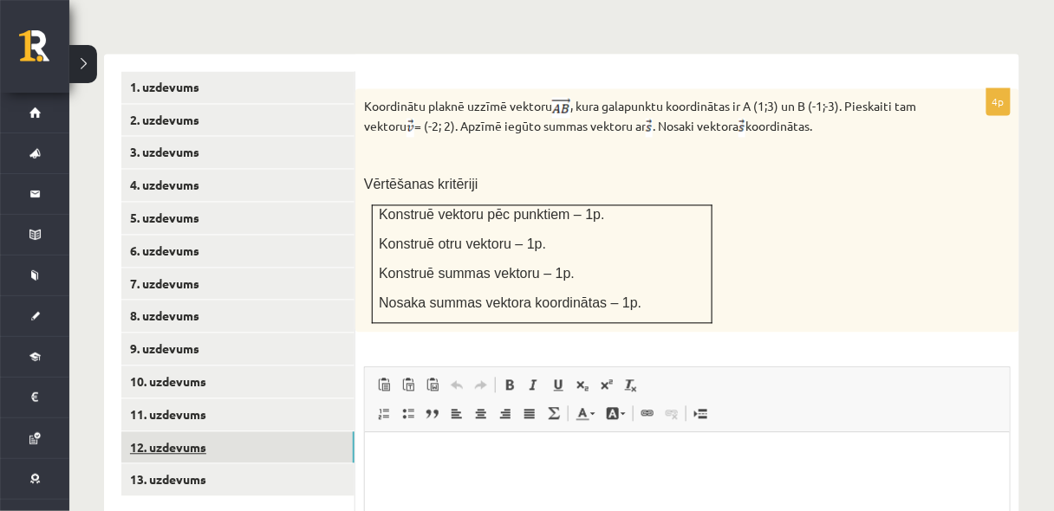
scroll to position [0, 0]
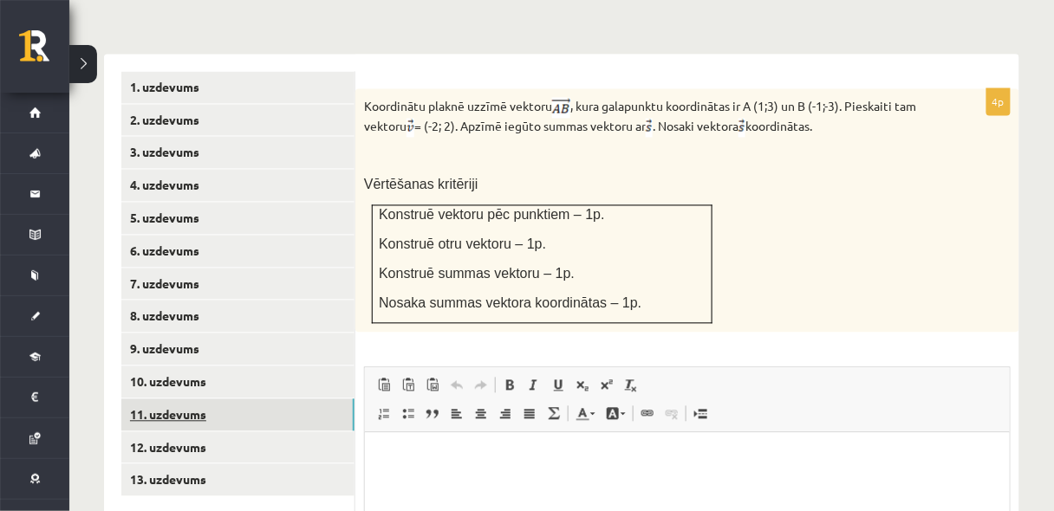
click at [220, 400] on link "11. uzdevums" at bounding box center [237, 416] width 233 height 32
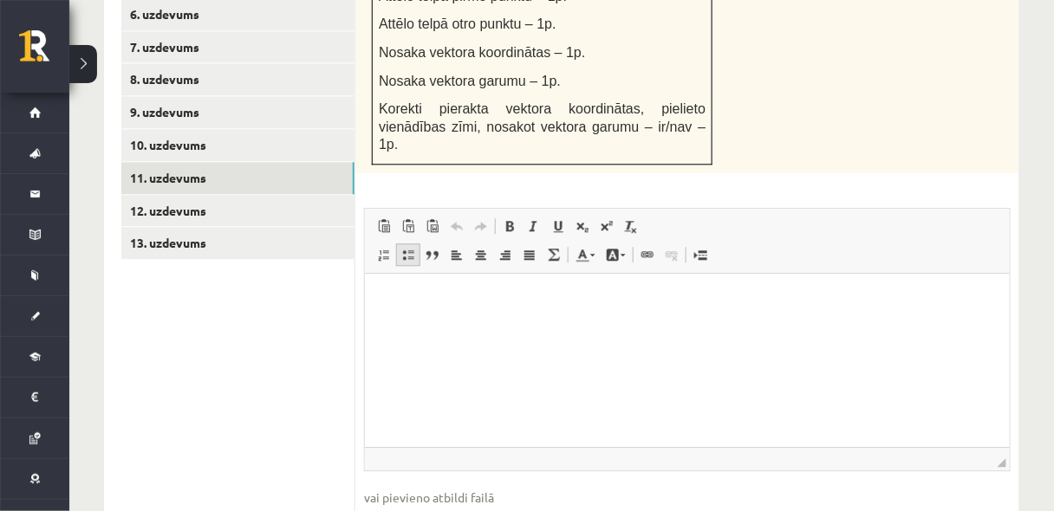
scroll to position [1025, 0]
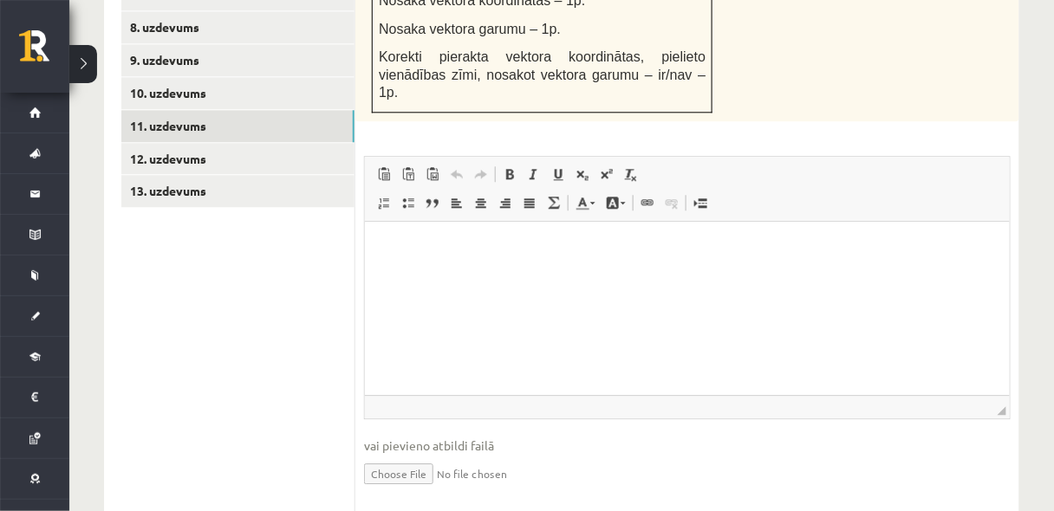
click at [389, 455] on input "file" at bounding box center [687, 473] width 647 height 36
type input "**********"
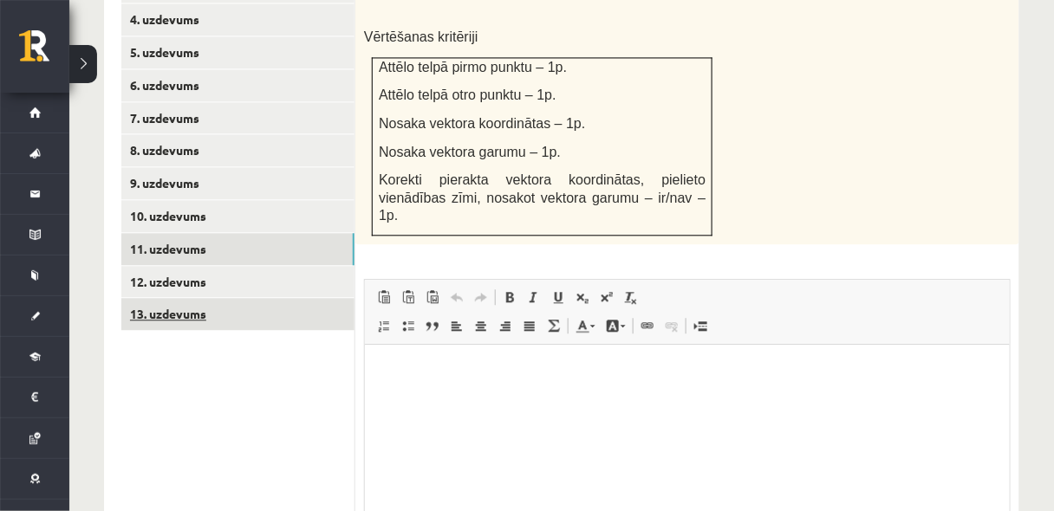
scroll to position [887, 0]
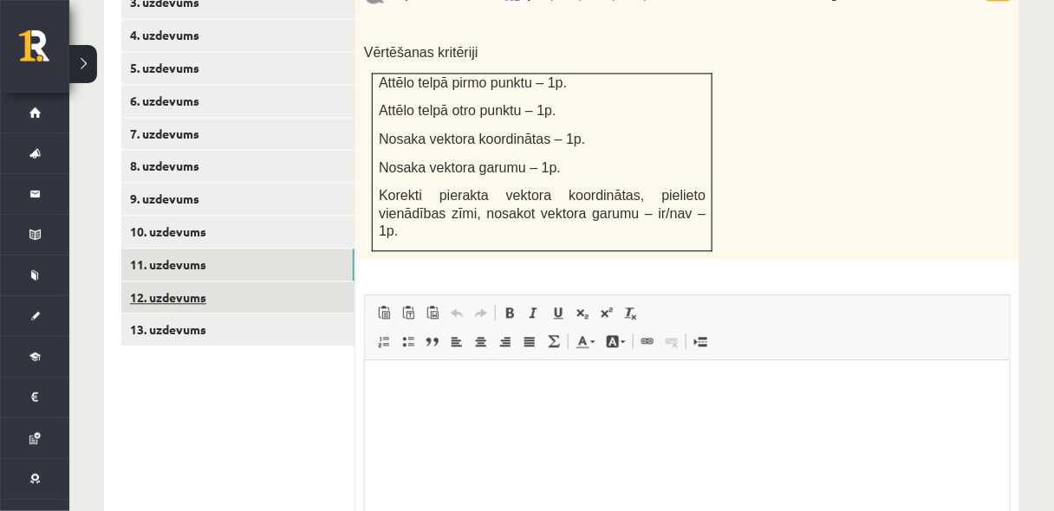
click at [319, 282] on link "12. uzdevums" at bounding box center [237, 298] width 233 height 32
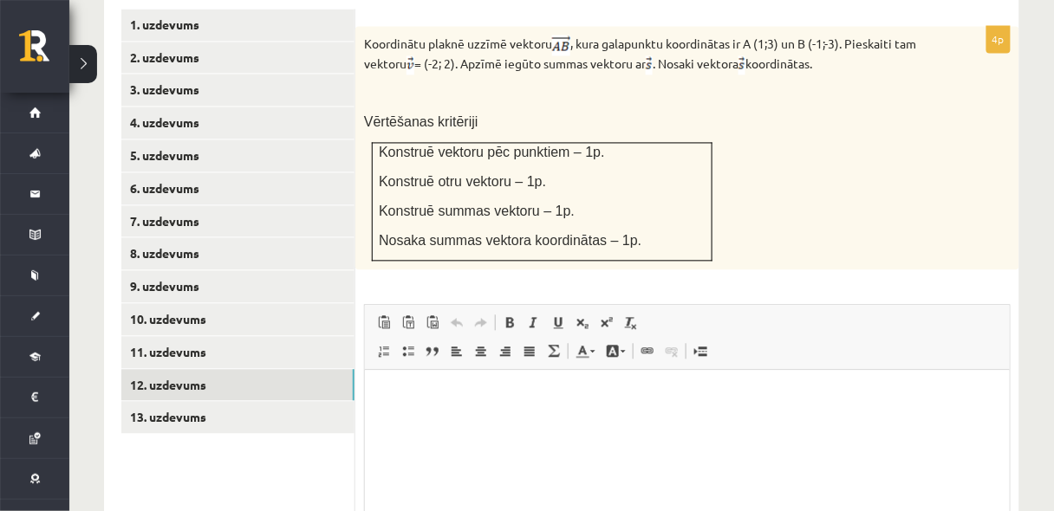
scroll to position [794, 0]
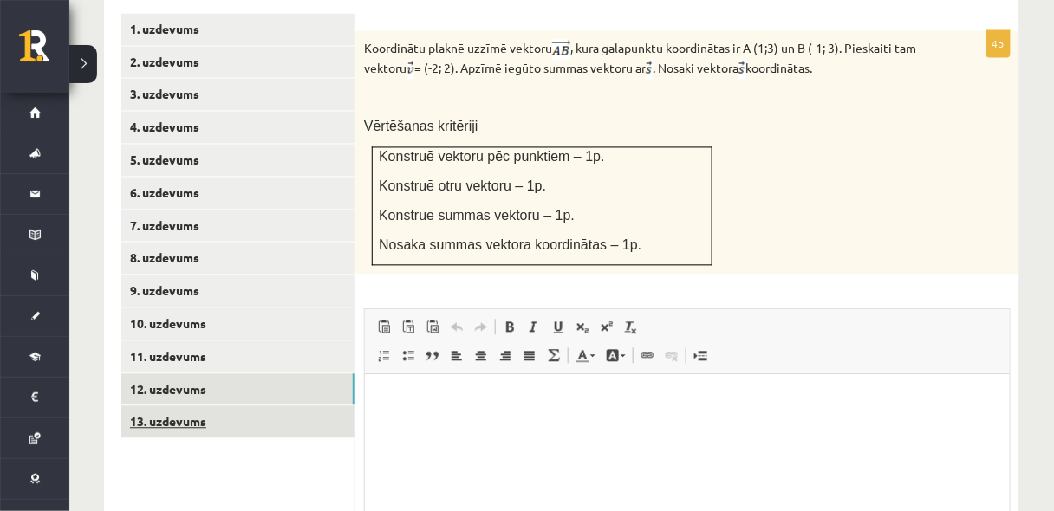
click at [260, 407] on link "13. uzdevums" at bounding box center [237, 423] width 233 height 32
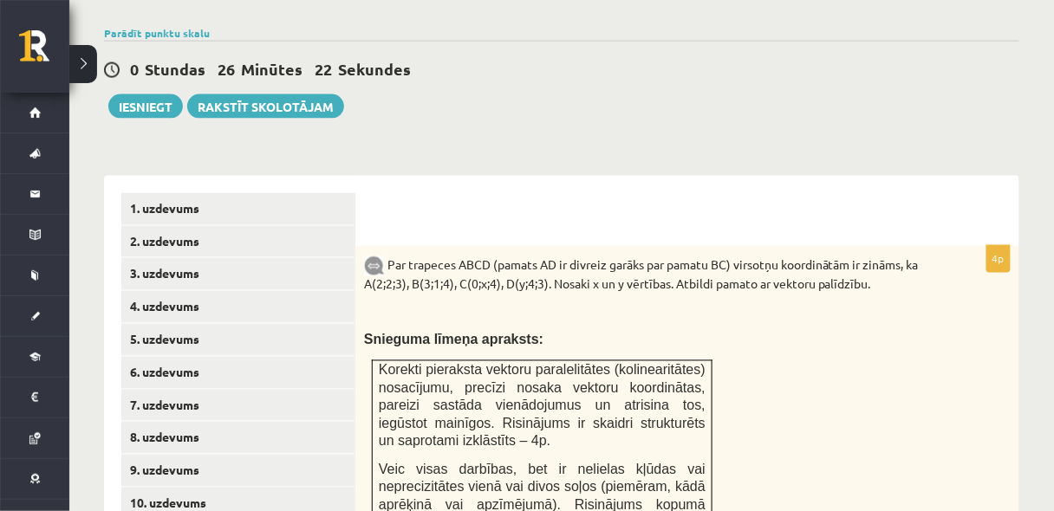
scroll to position [563, 0]
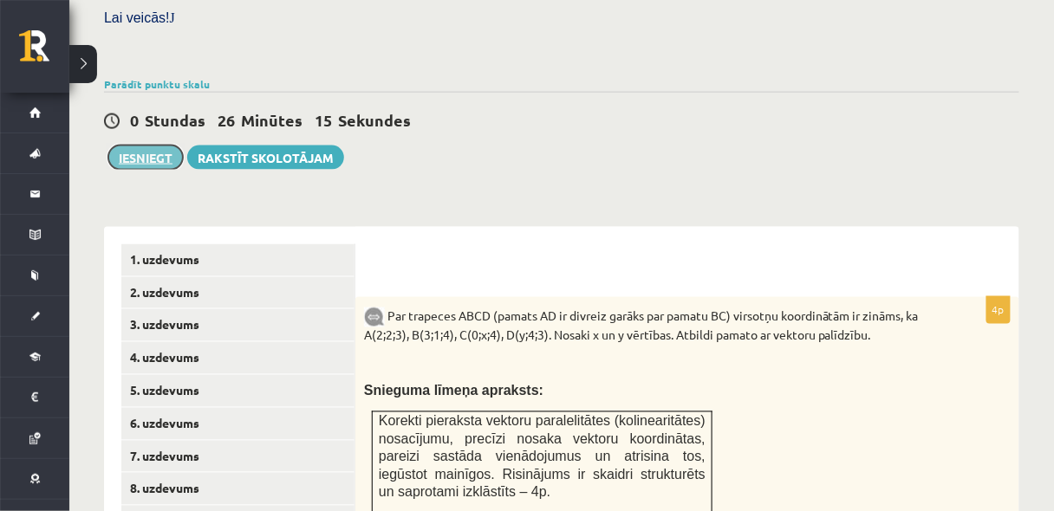
click at [118, 146] on button "Iesniegt" at bounding box center [145, 158] width 75 height 24
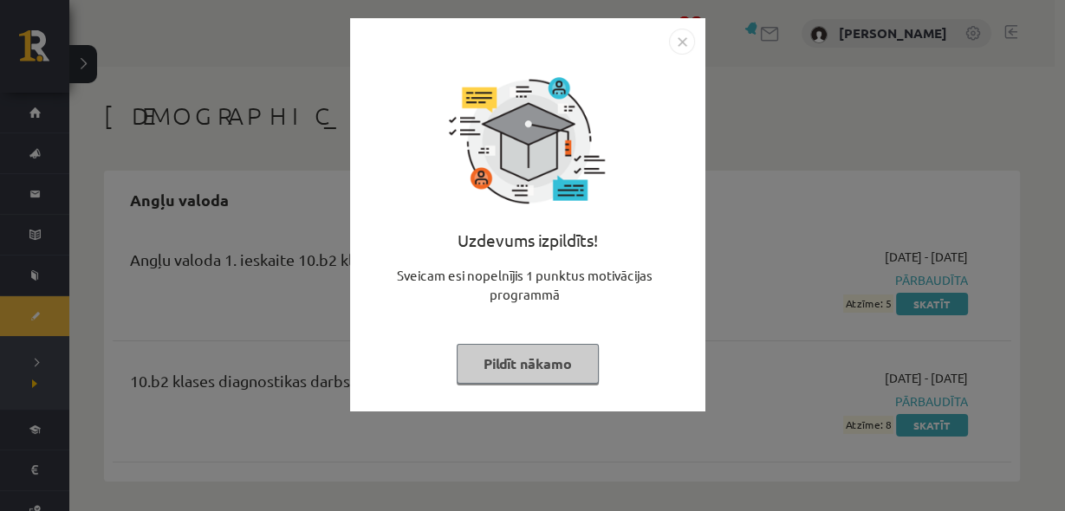
click at [576, 353] on button "Pildīt nākamo" at bounding box center [528, 364] width 142 height 40
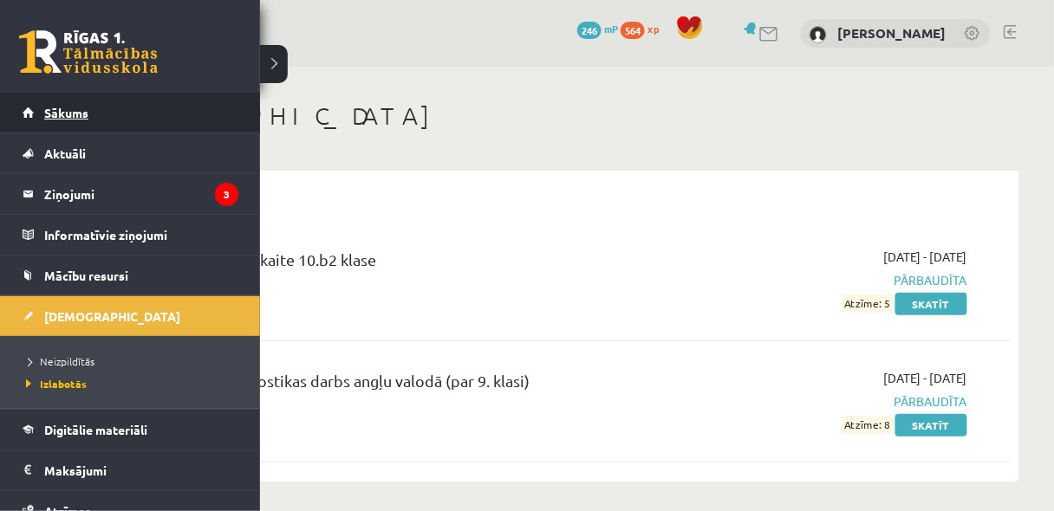
click at [61, 95] on link "Sākums" at bounding box center [131, 113] width 216 height 40
